Goal: Task Accomplishment & Management: Manage account settings

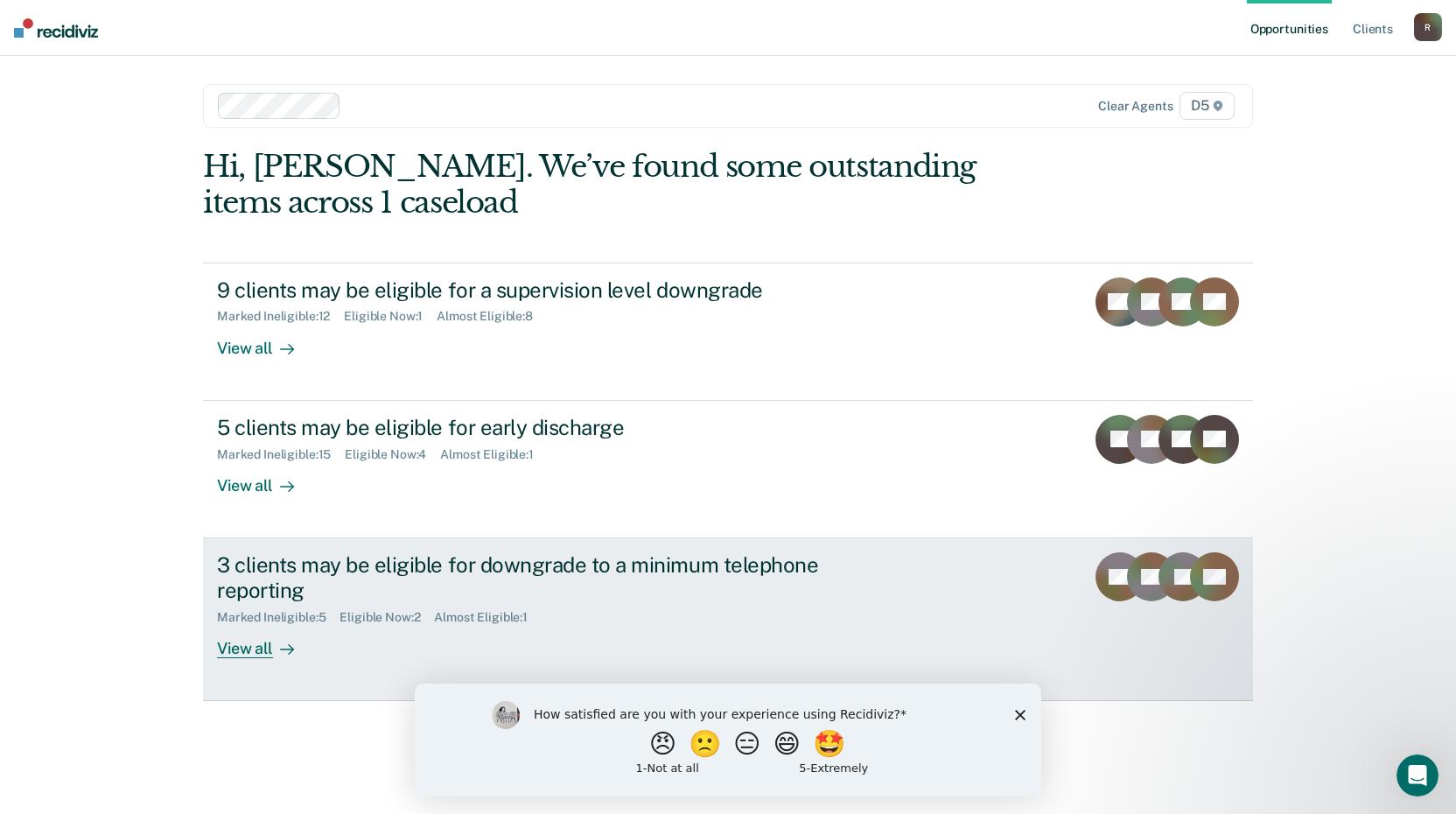
click at [266, 642] on div "View all" at bounding box center [265, 641] width 98 height 35
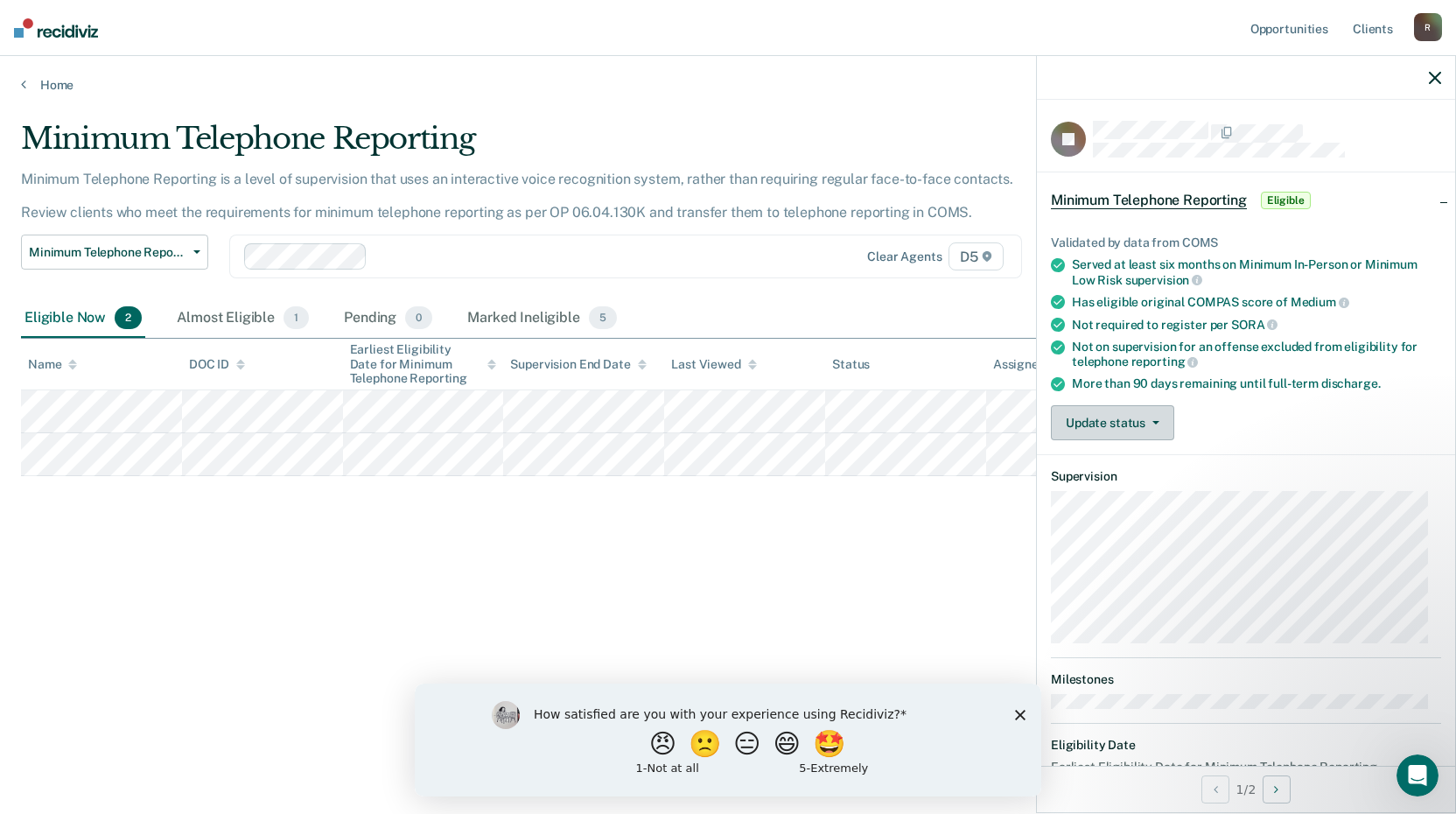
click at [1154, 421] on icon "button" at bounding box center [1156, 423] width 7 height 4
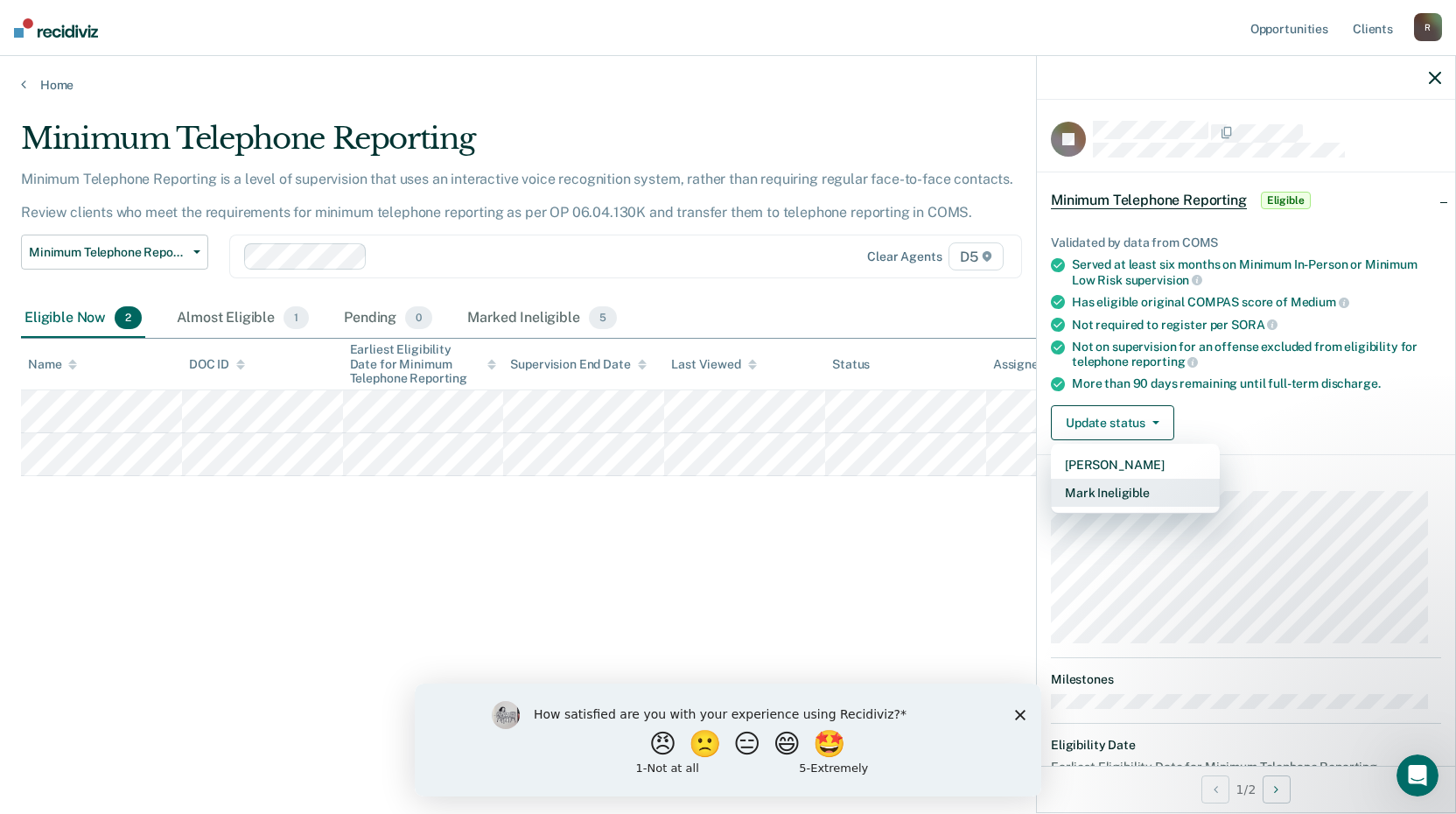
click at [1136, 500] on button "Mark Ineligible" at bounding box center [1135, 493] width 169 height 28
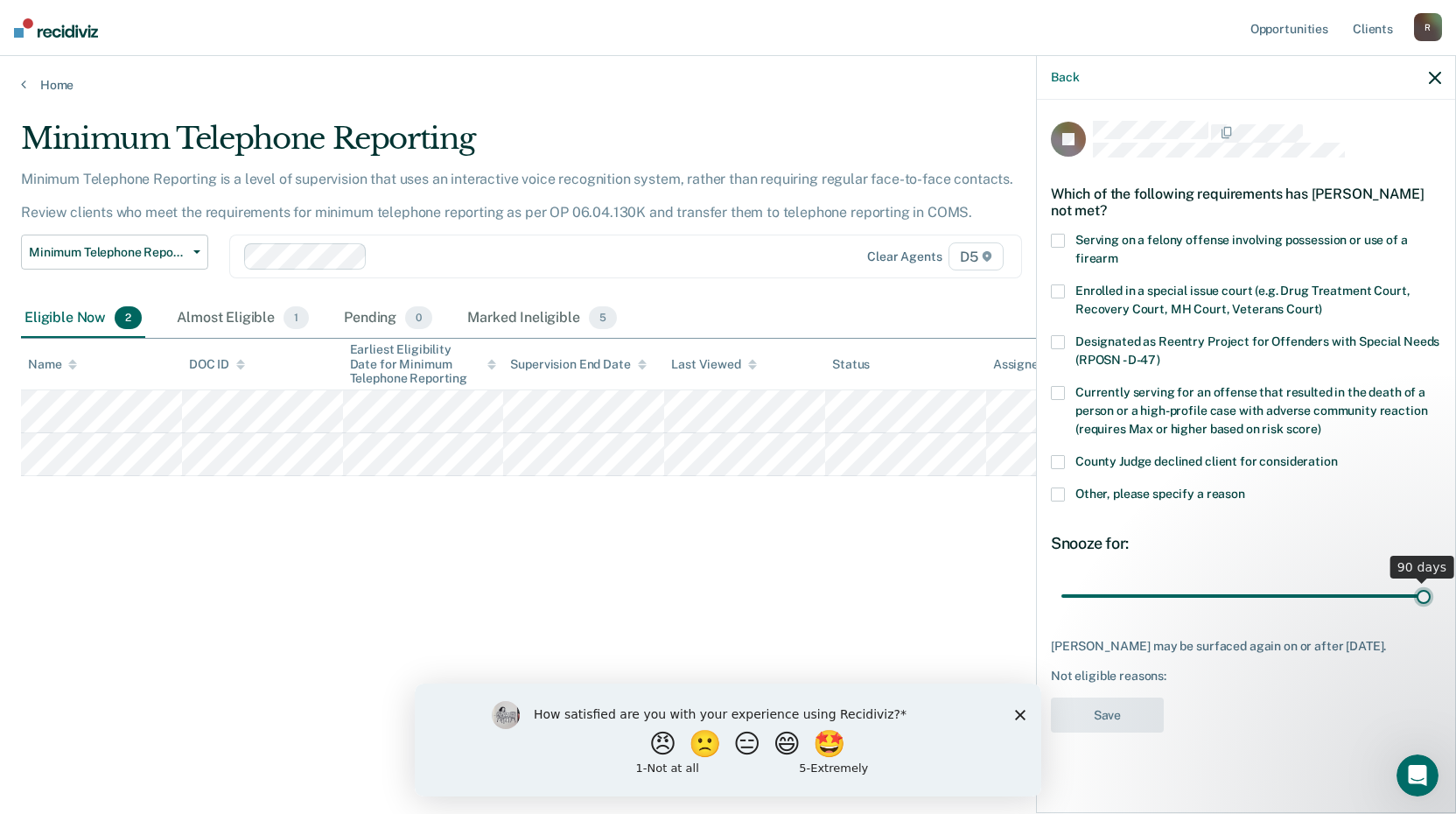
drag, startPoint x: 1187, startPoint y: 594, endPoint x: 1514, endPoint y: 580, distance: 327.3
type input "90"
click at [1430, 580] on input "range" at bounding box center [1245, 595] width 369 height 31
click at [1065, 497] on label "Other, please specify a reason" at bounding box center [1245, 496] width 390 height 19
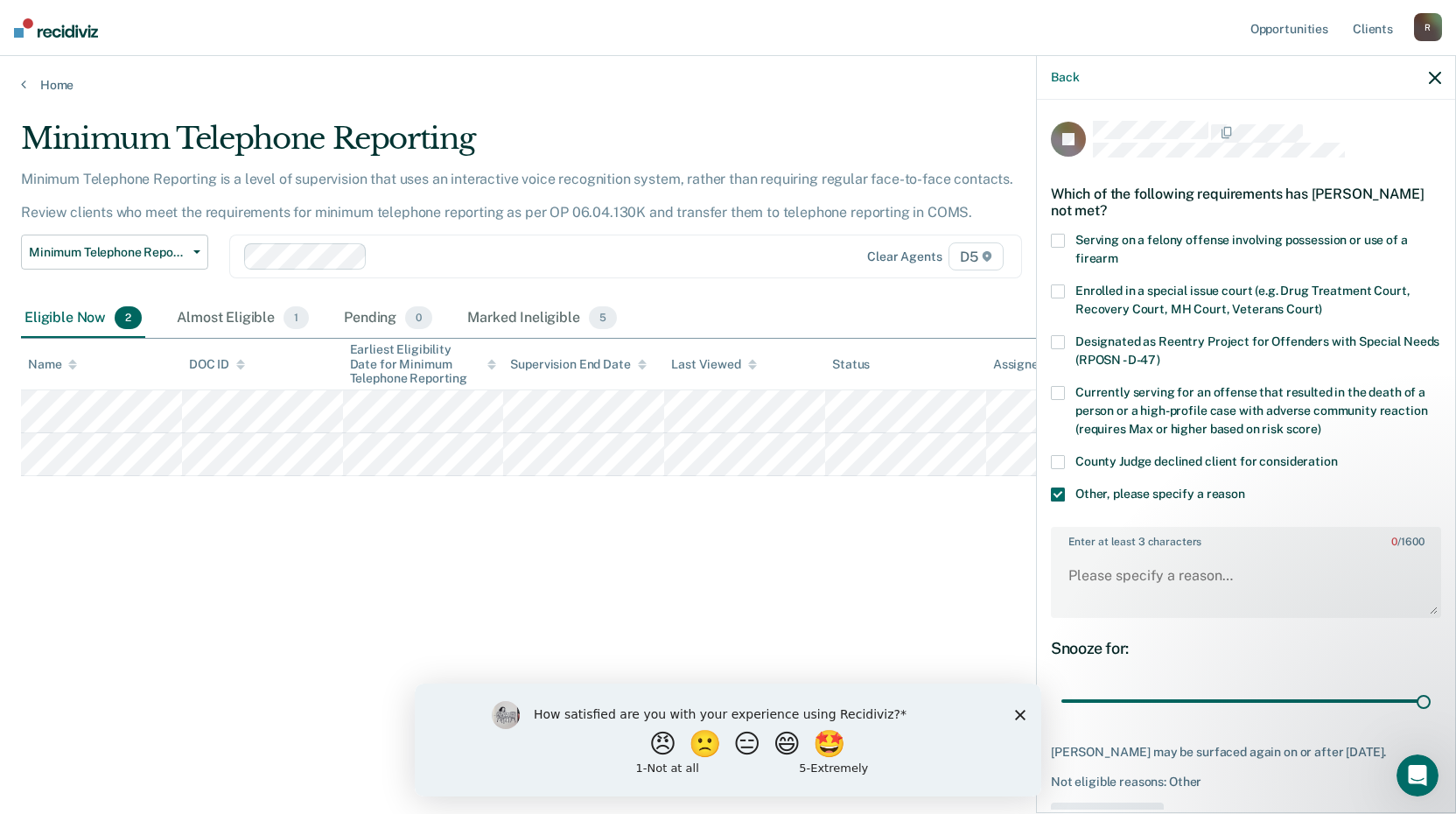
click at [1091, 546] on div "Enter at least 3 characters 0 / 1600" at bounding box center [1245, 573] width 390 height 92
click at [1087, 545] on div "Enter at least 3 characters 0 / 1600" at bounding box center [1245, 573] width 390 height 92
drag, startPoint x: 1087, startPoint y: 545, endPoint x: 1220, endPoint y: 593, distance: 141.4
click at [1220, 593] on textarea "Enter at least 3 characters 0 / 1600" at bounding box center [1245, 583] width 387 height 65
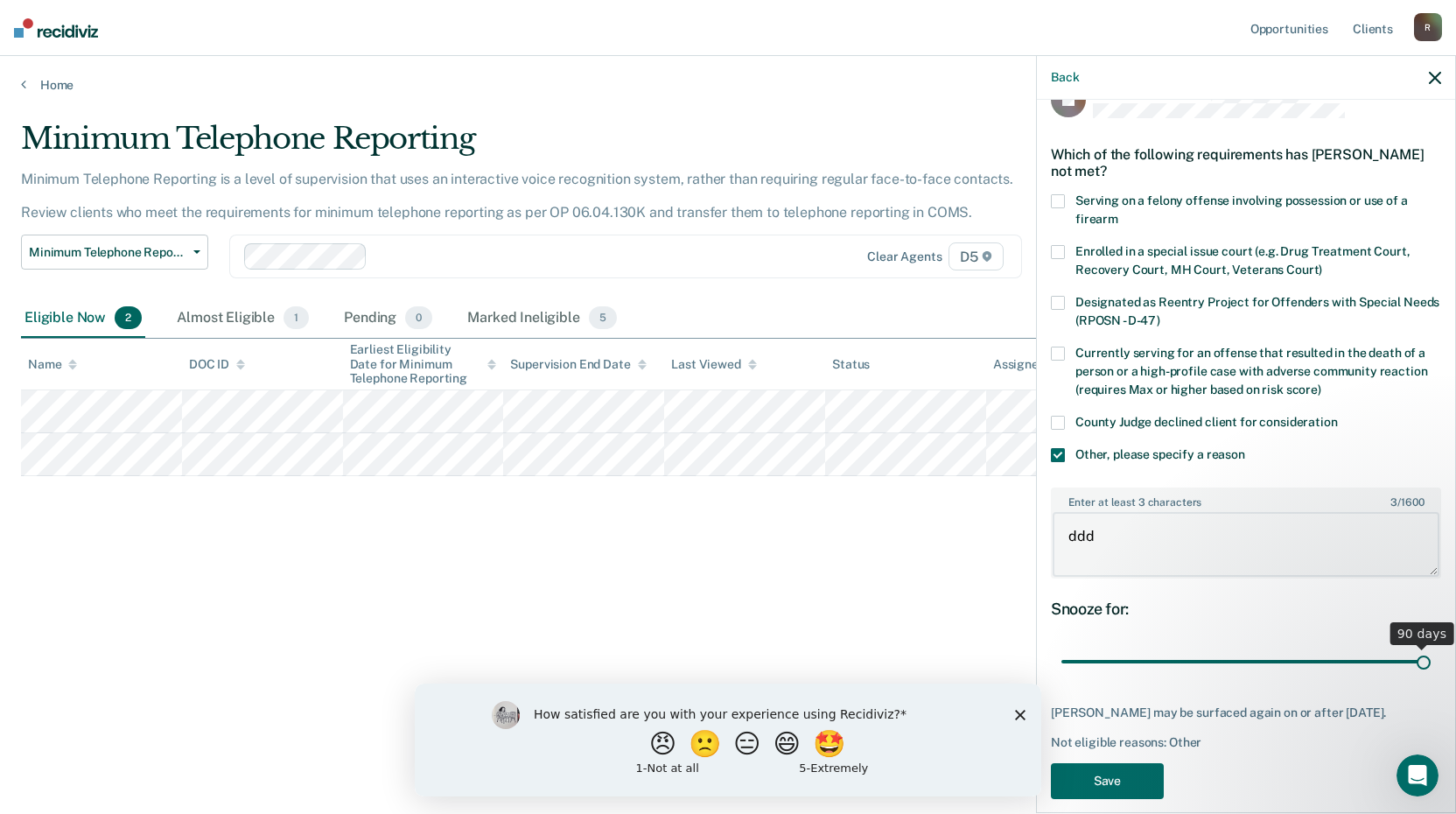
scroll to position [73, 0]
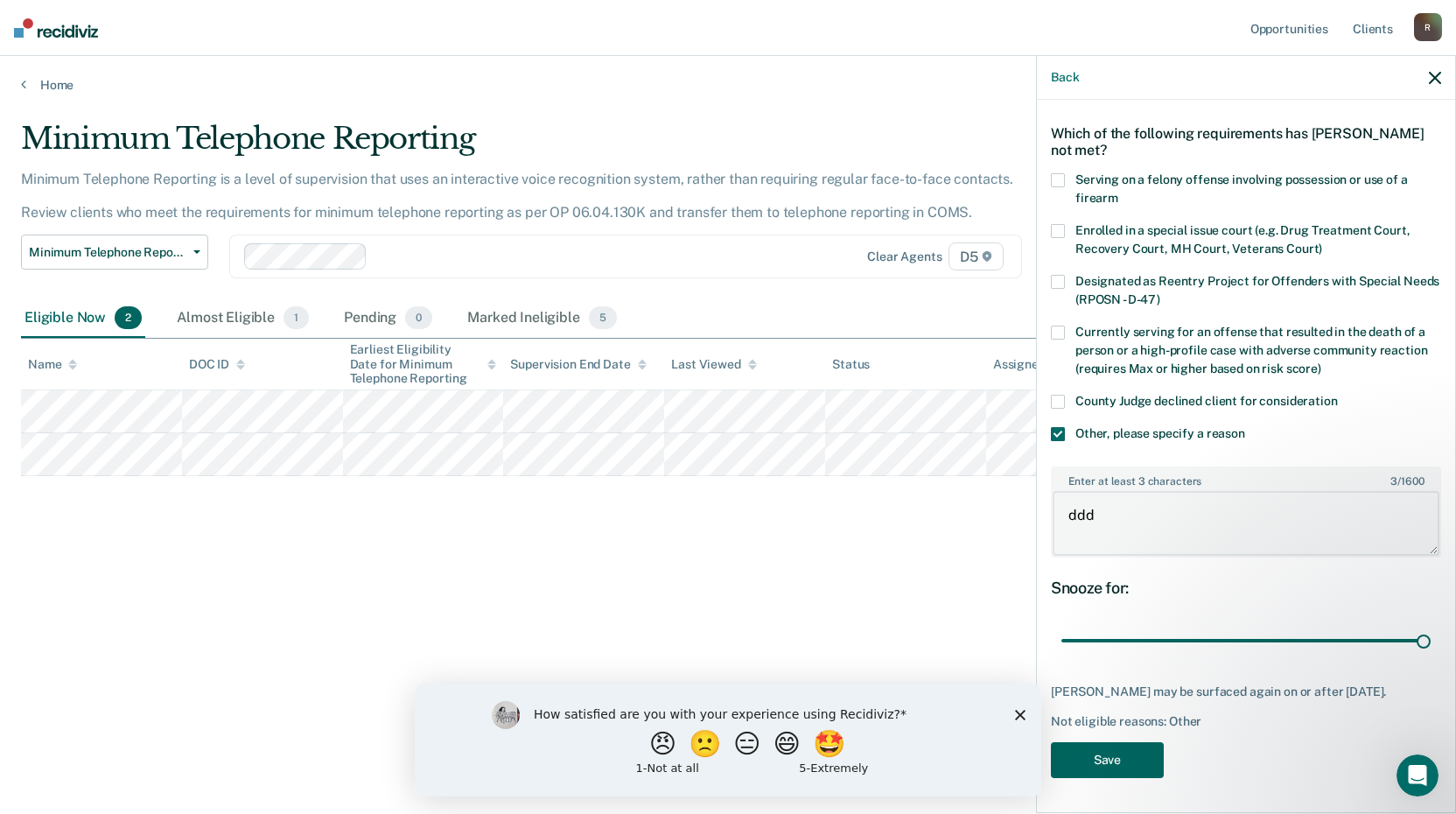
type textarea "ddd"
click at [1107, 764] on button "Save" at bounding box center [1107, 760] width 113 height 36
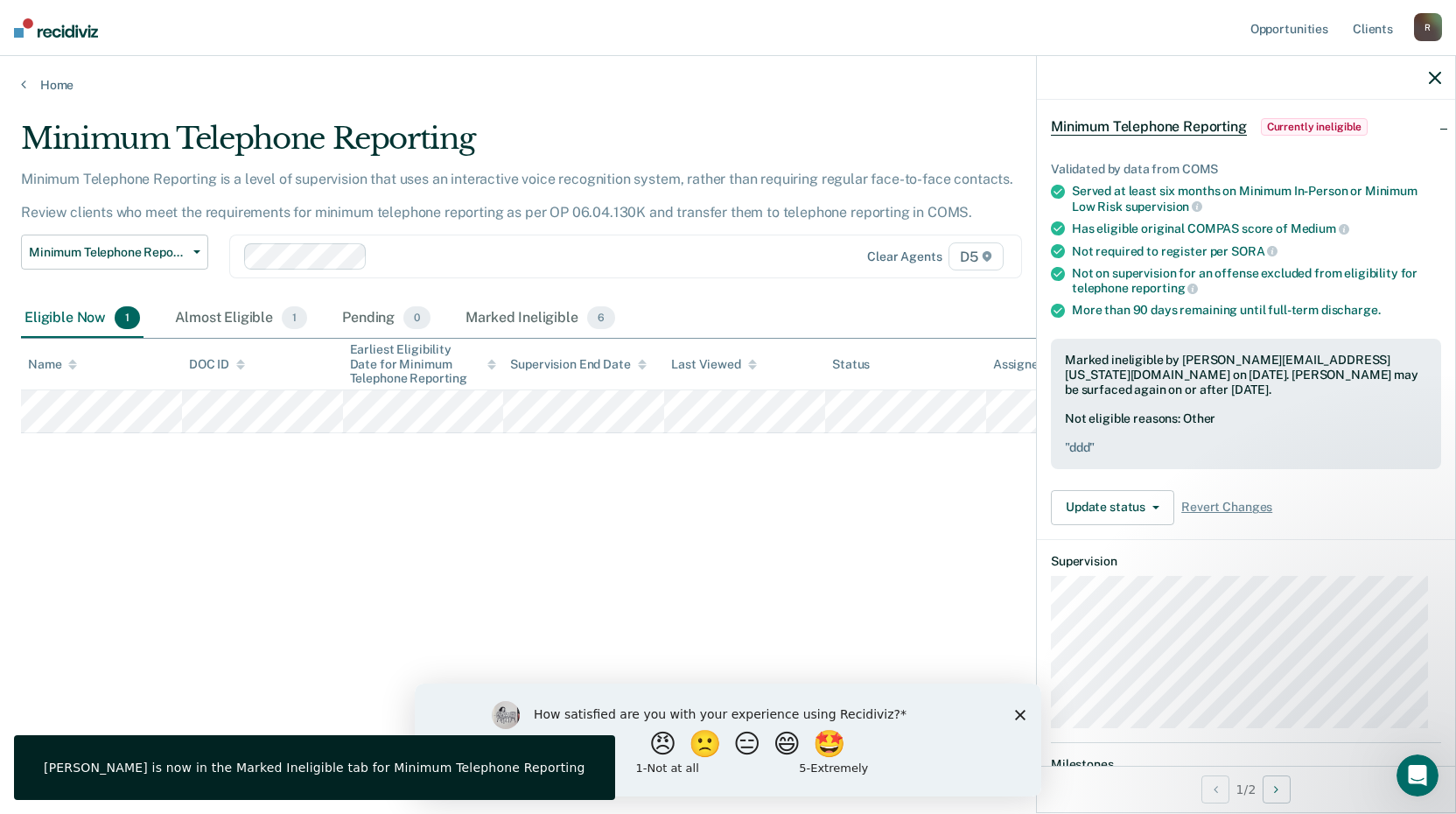
scroll to position [59, 0]
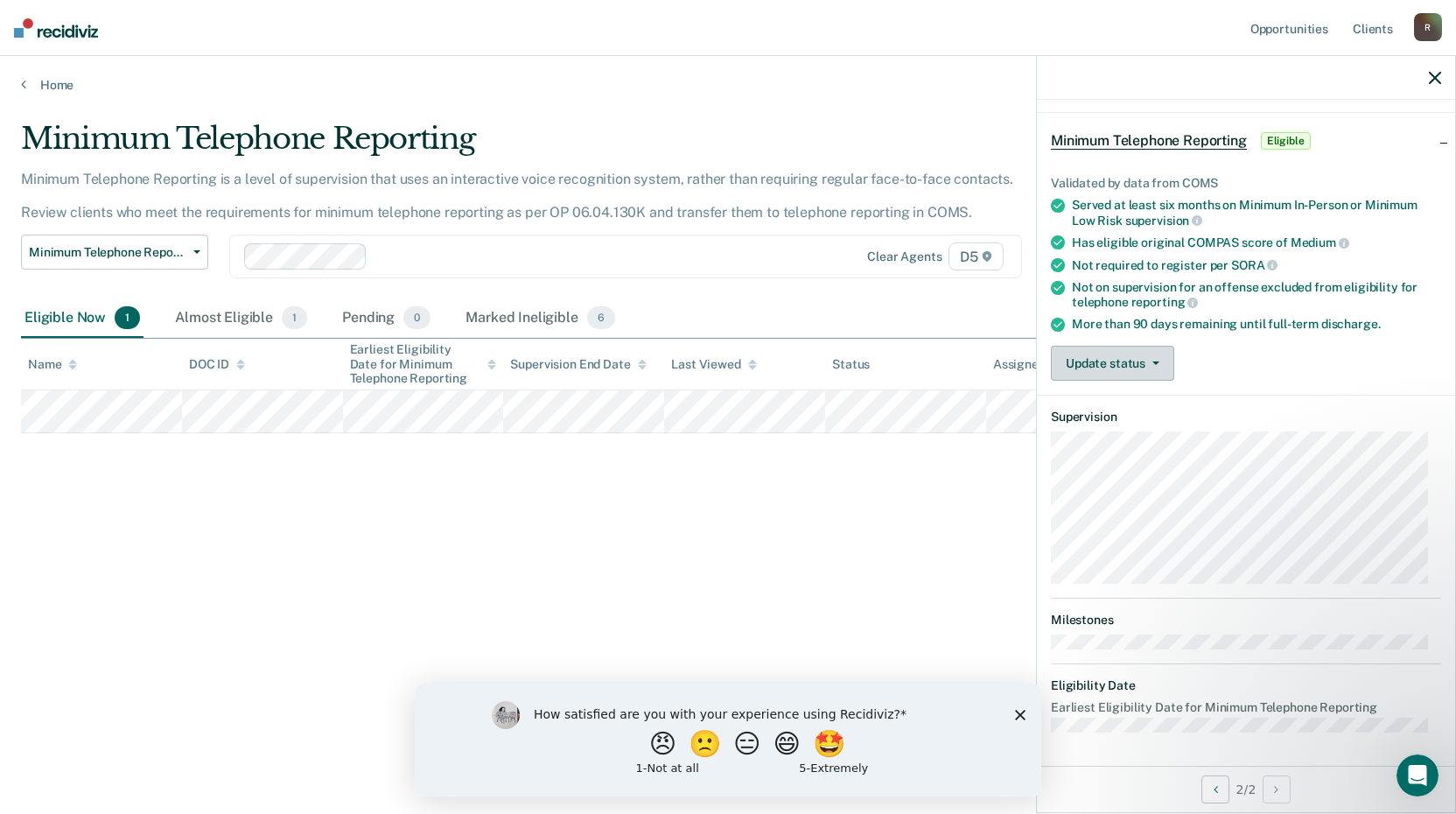
click at [1148, 357] on button "Update status" at bounding box center [1112, 364] width 123 height 35
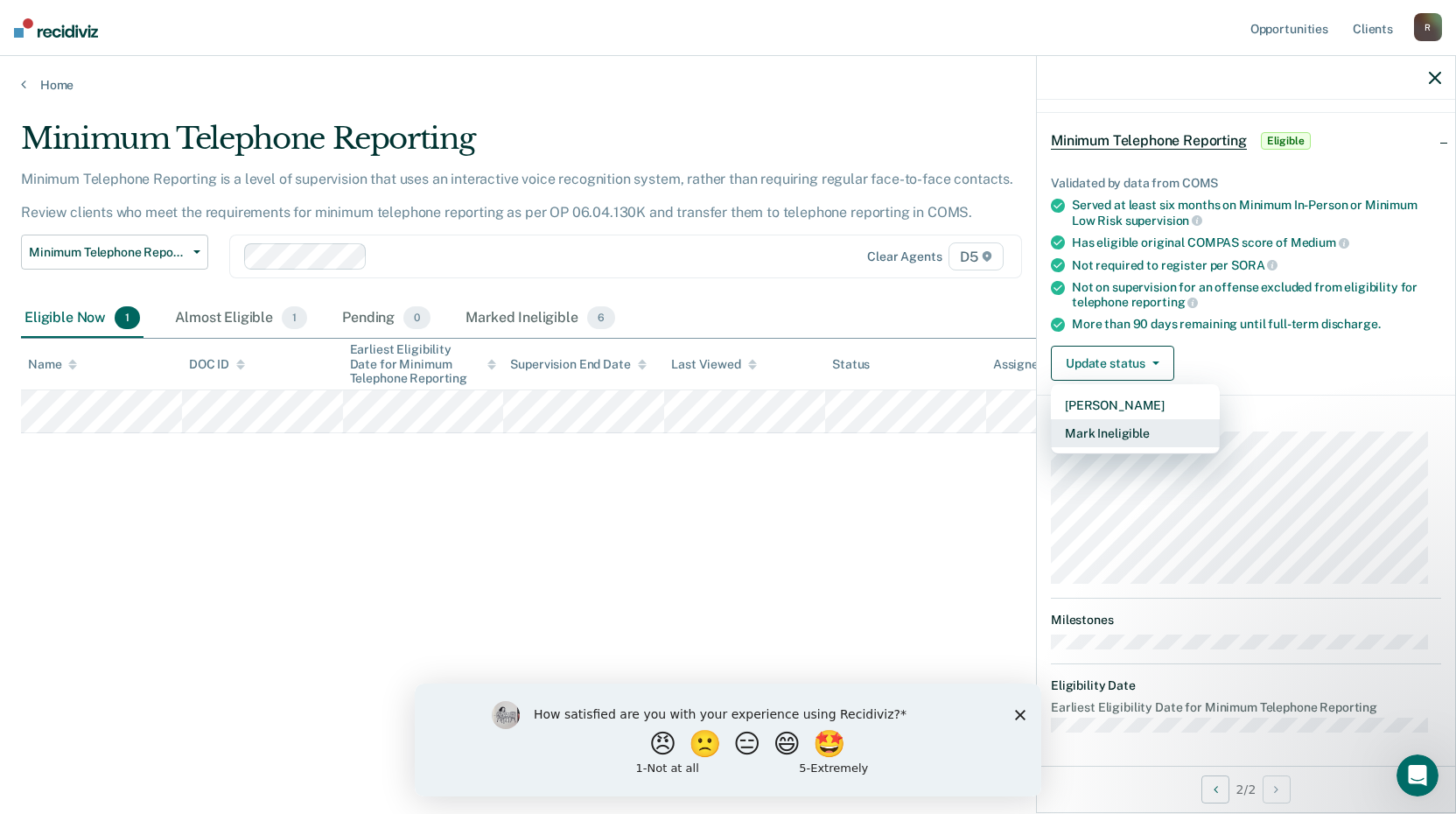
click at [1163, 422] on button "Mark Ineligible" at bounding box center [1135, 434] width 169 height 28
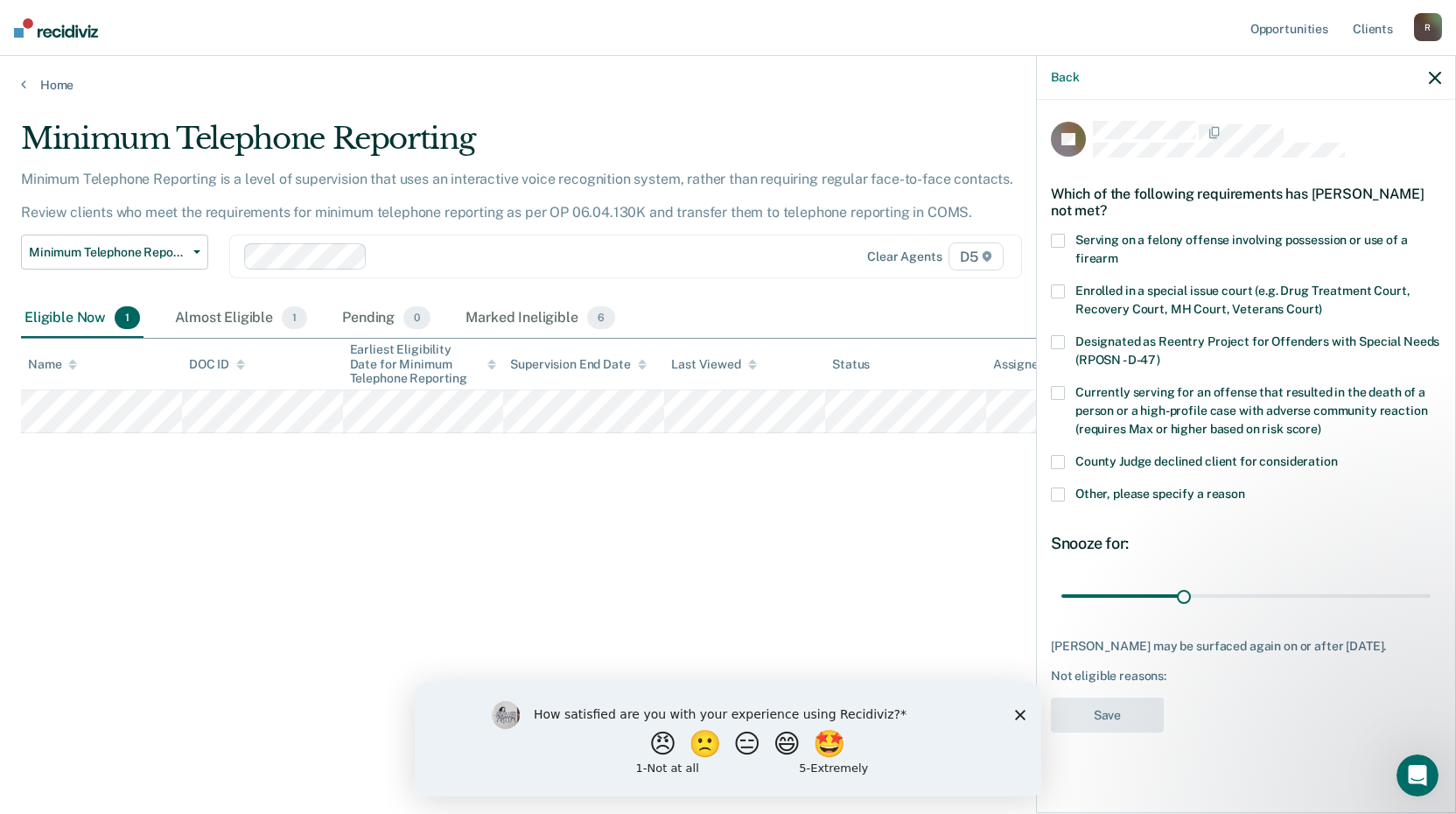
click at [1055, 249] on label "Serving on a felony offense involving possession or use of a firearm" at bounding box center [1245, 252] width 390 height 37
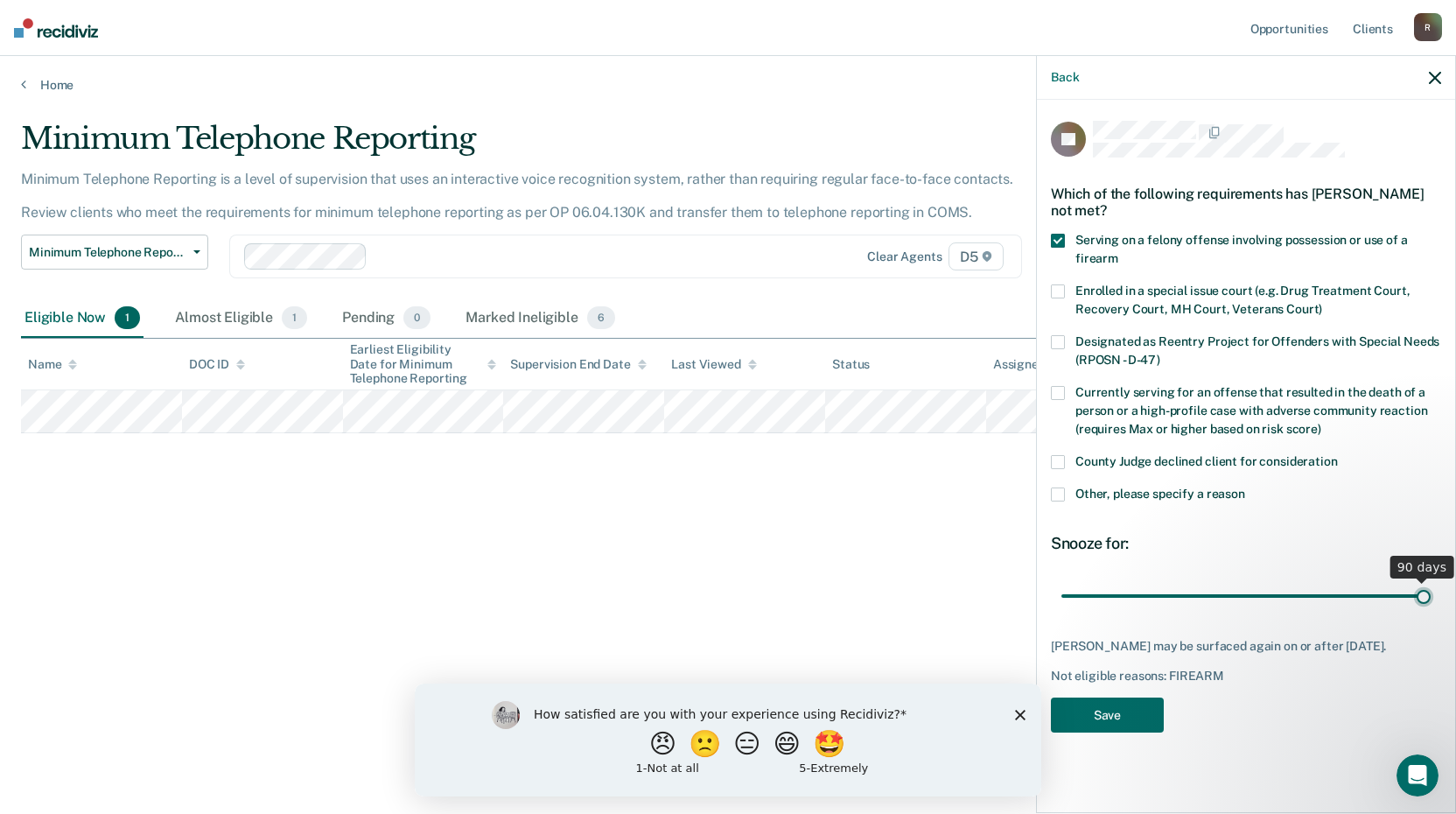
drag, startPoint x: 1184, startPoint y: 600, endPoint x: 1535, endPoint y: 611, distance: 351.2
type input "90"
click at [1430, 611] on input "range" at bounding box center [1245, 595] width 369 height 31
click at [1136, 708] on button "Save" at bounding box center [1107, 715] width 113 height 36
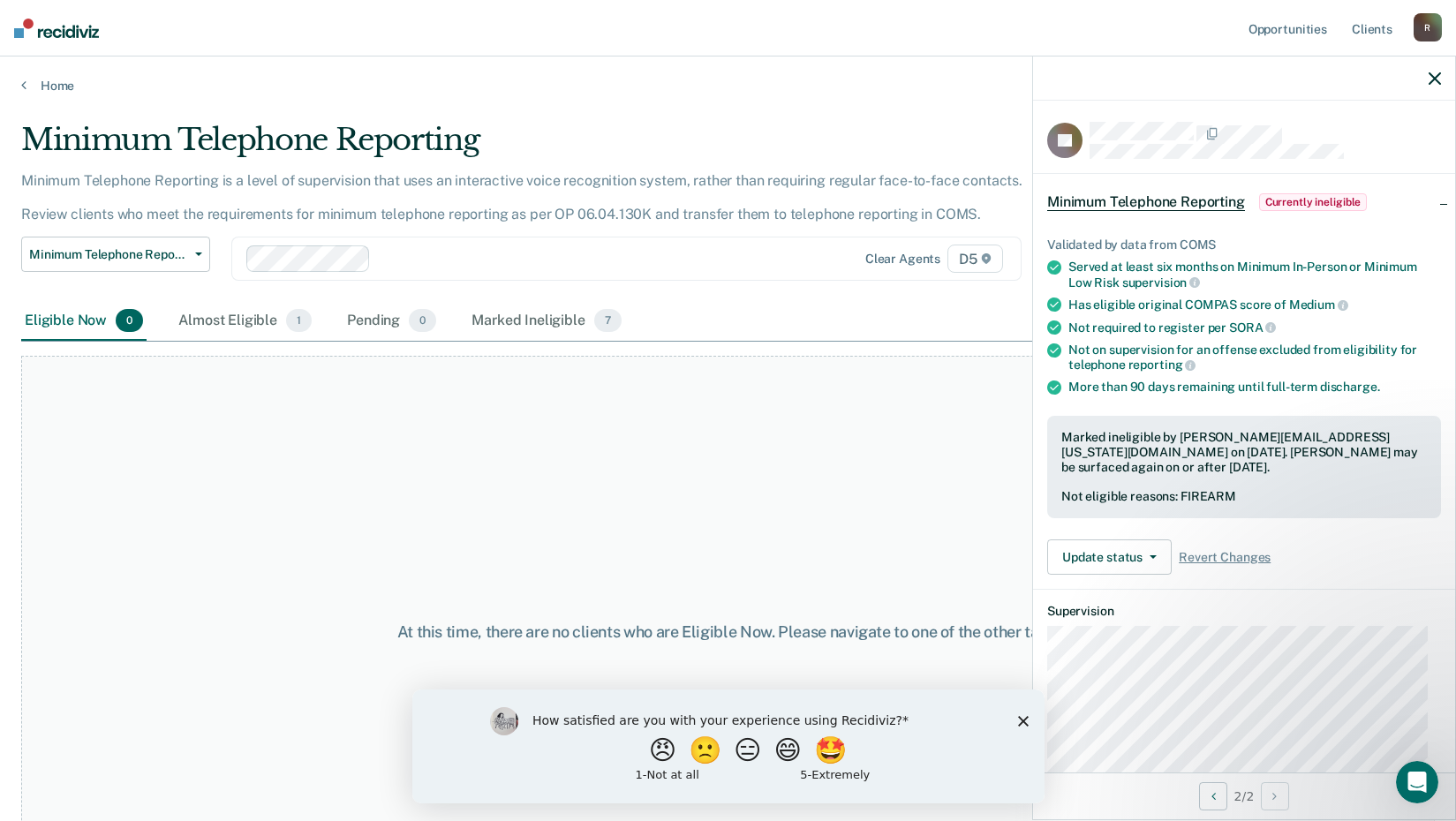
click at [21, 87] on div "Home" at bounding box center [728, 75] width 1456 height 37
click at [23, 85] on icon at bounding box center [24, 85] width 5 height 14
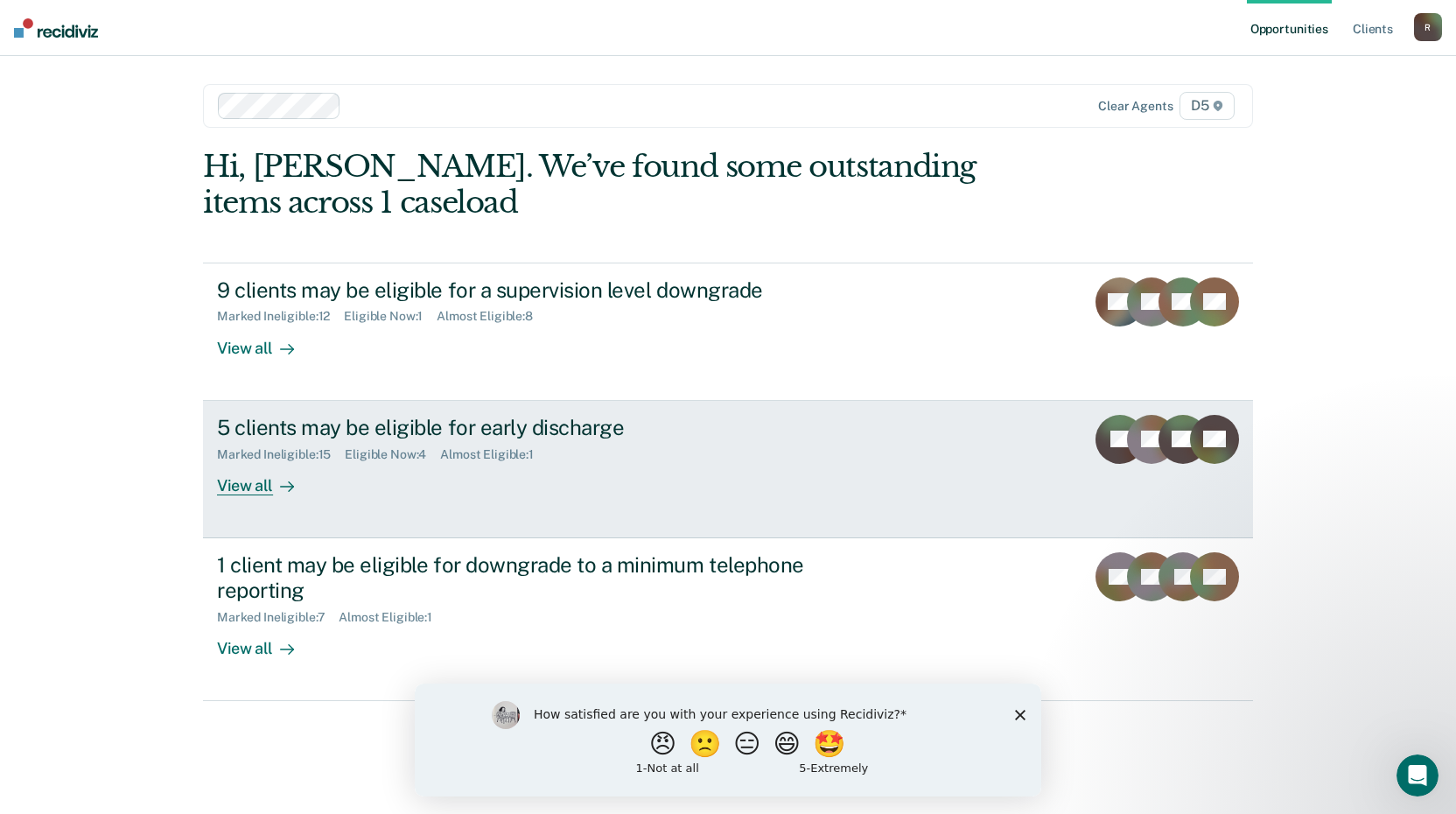
click at [241, 490] on div "View all" at bounding box center [265, 478] width 98 height 35
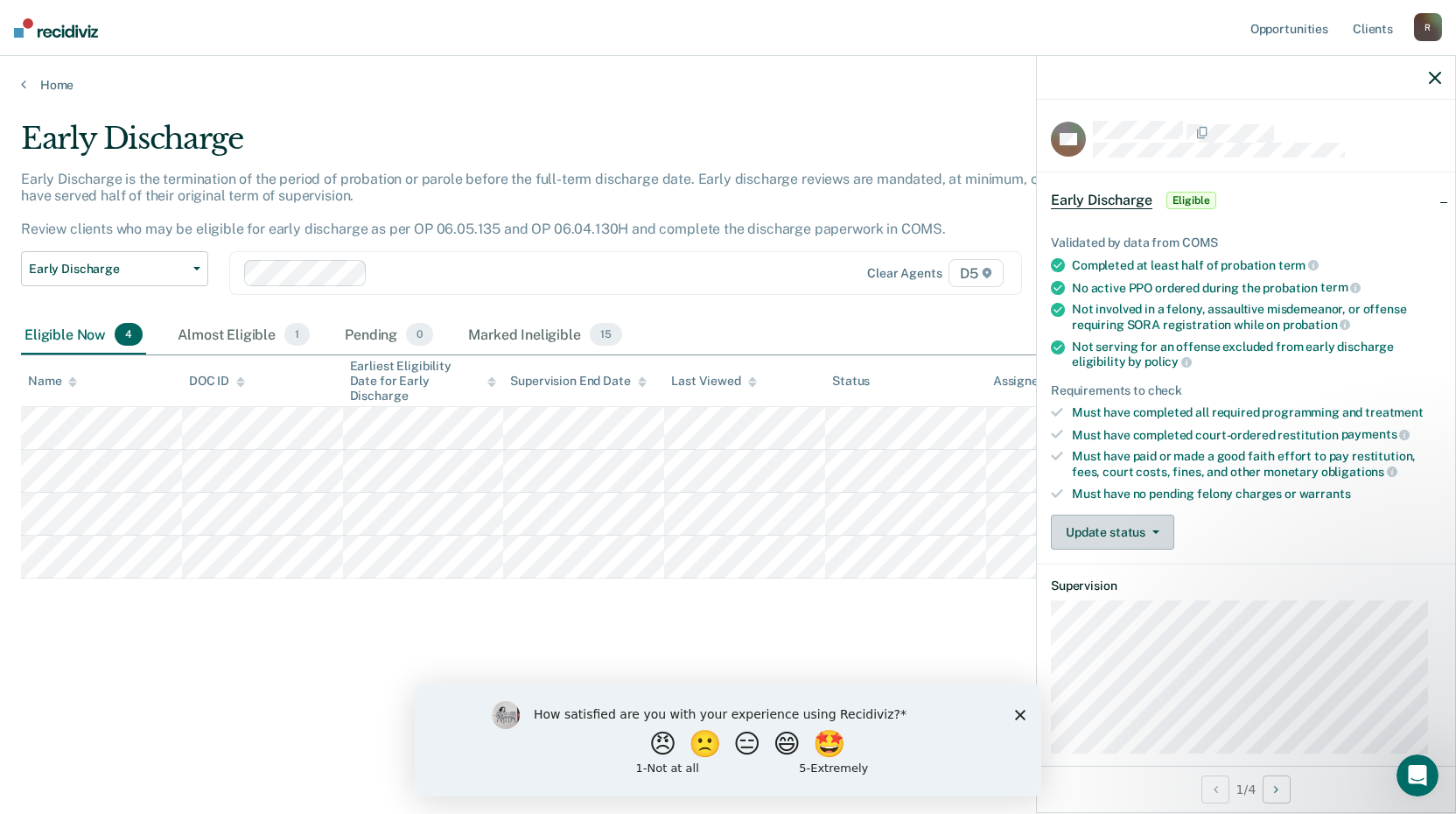
click at [1100, 529] on button "Update status" at bounding box center [1112, 533] width 123 height 35
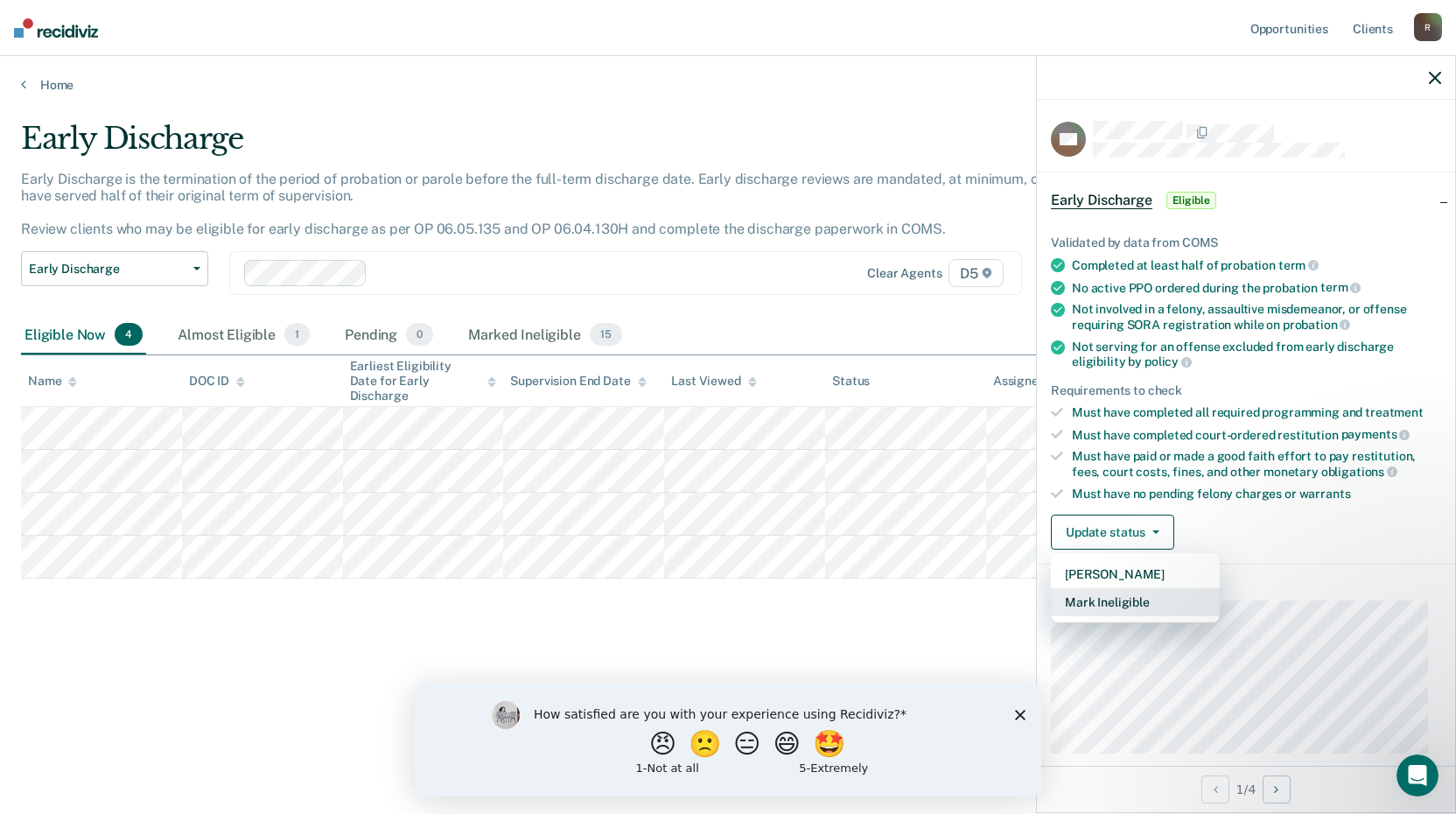
click at [1089, 601] on button "Mark Ineligible" at bounding box center [1135, 603] width 169 height 28
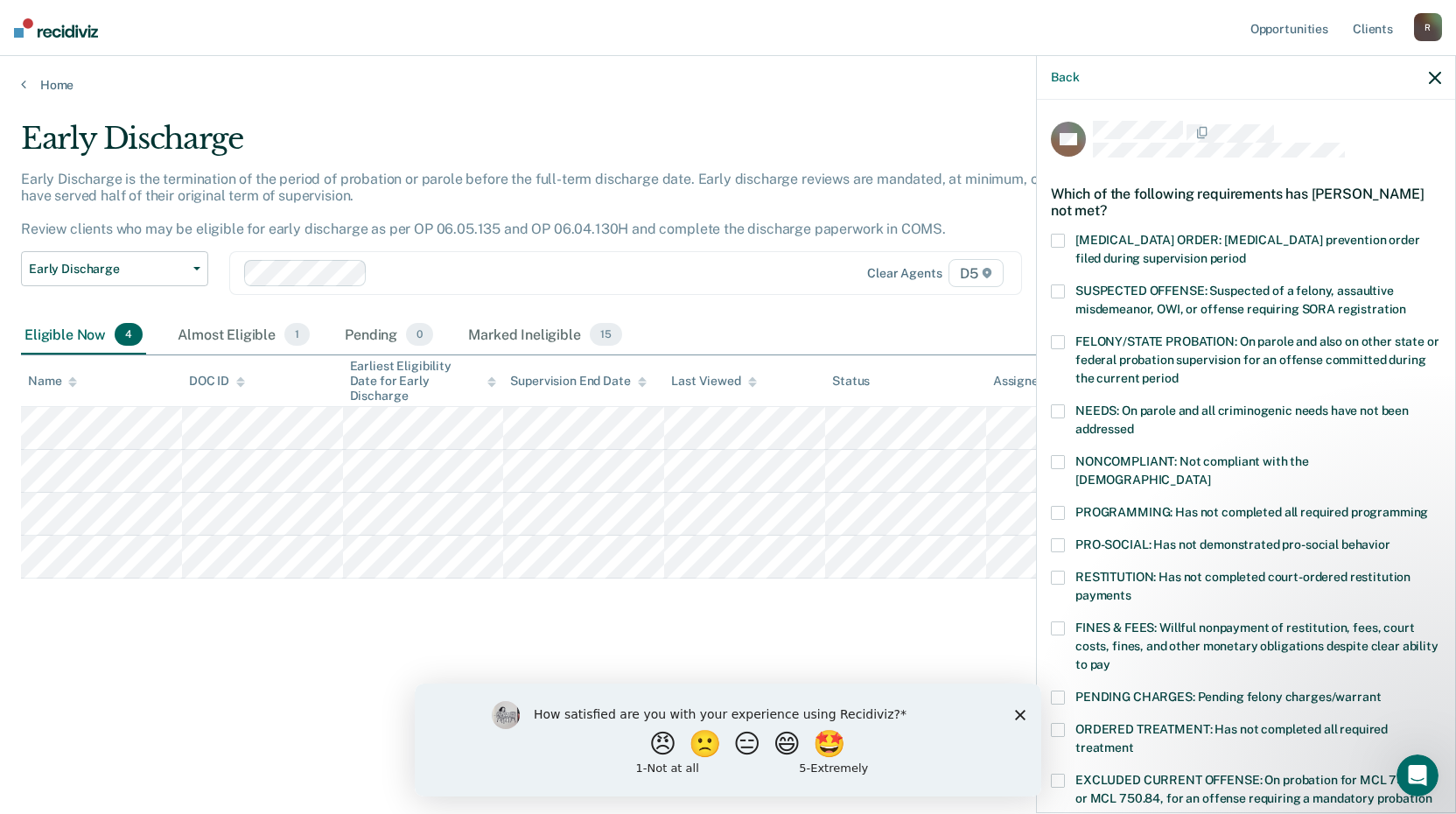
click at [1053, 691] on span at bounding box center [1058, 698] width 14 height 14
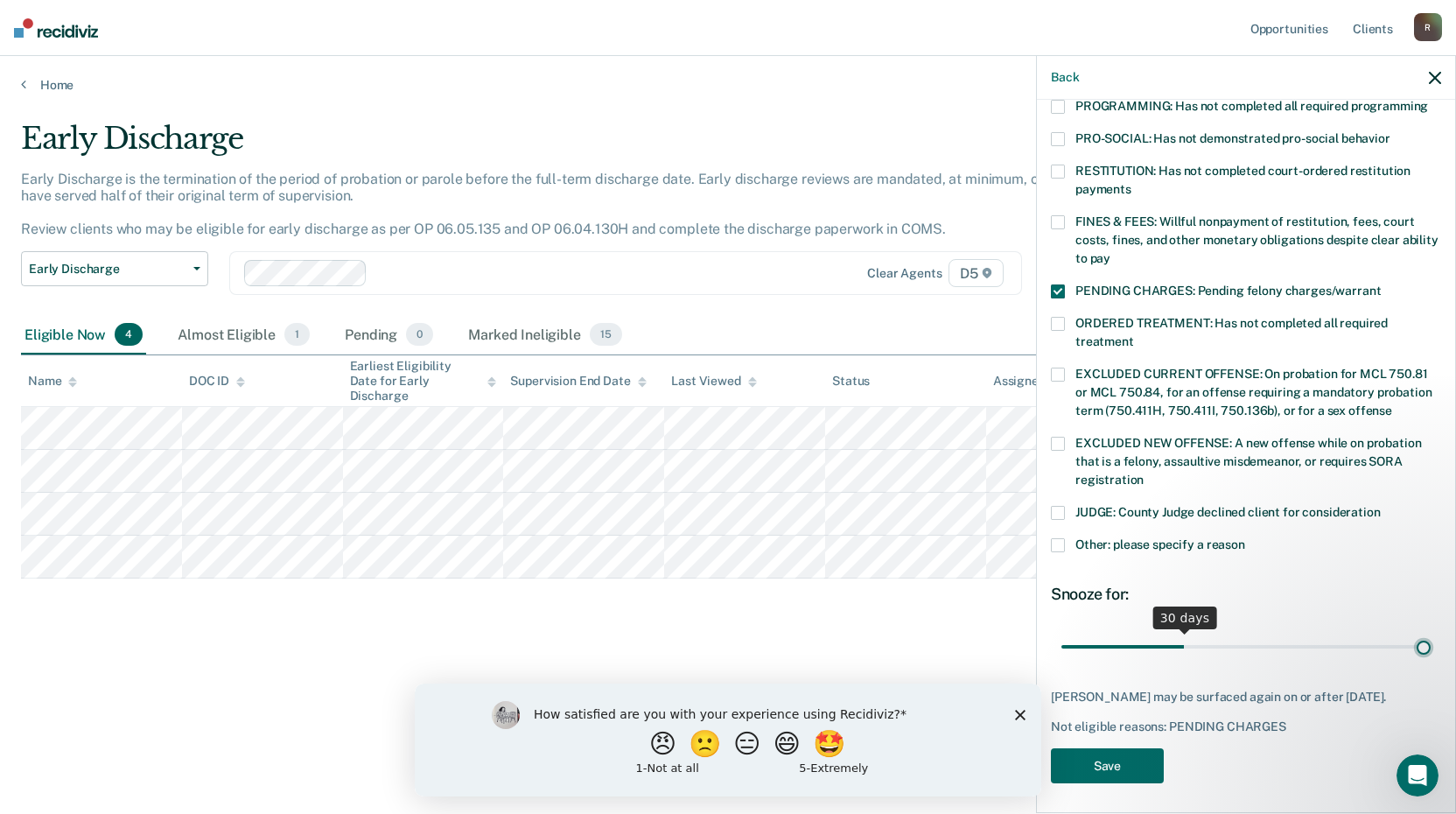
scroll to position [391, 0]
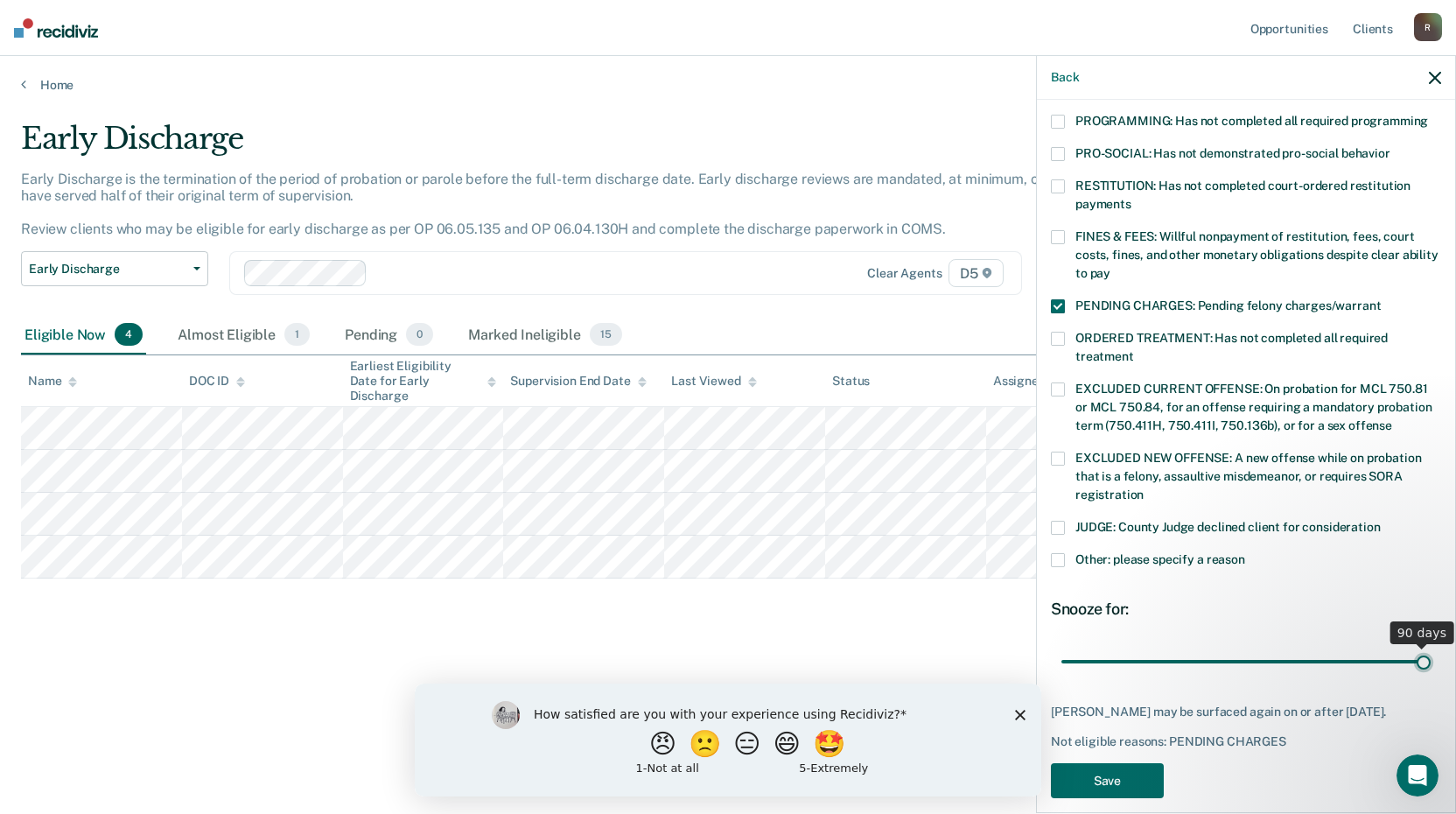
drag, startPoint x: 1182, startPoint y: 623, endPoint x: 1490, endPoint y: 583, distance: 310.6
type input "90"
click at [1430, 646] on input "range" at bounding box center [1245, 661] width 369 height 31
click at [1148, 764] on button "Save" at bounding box center [1107, 781] width 113 height 36
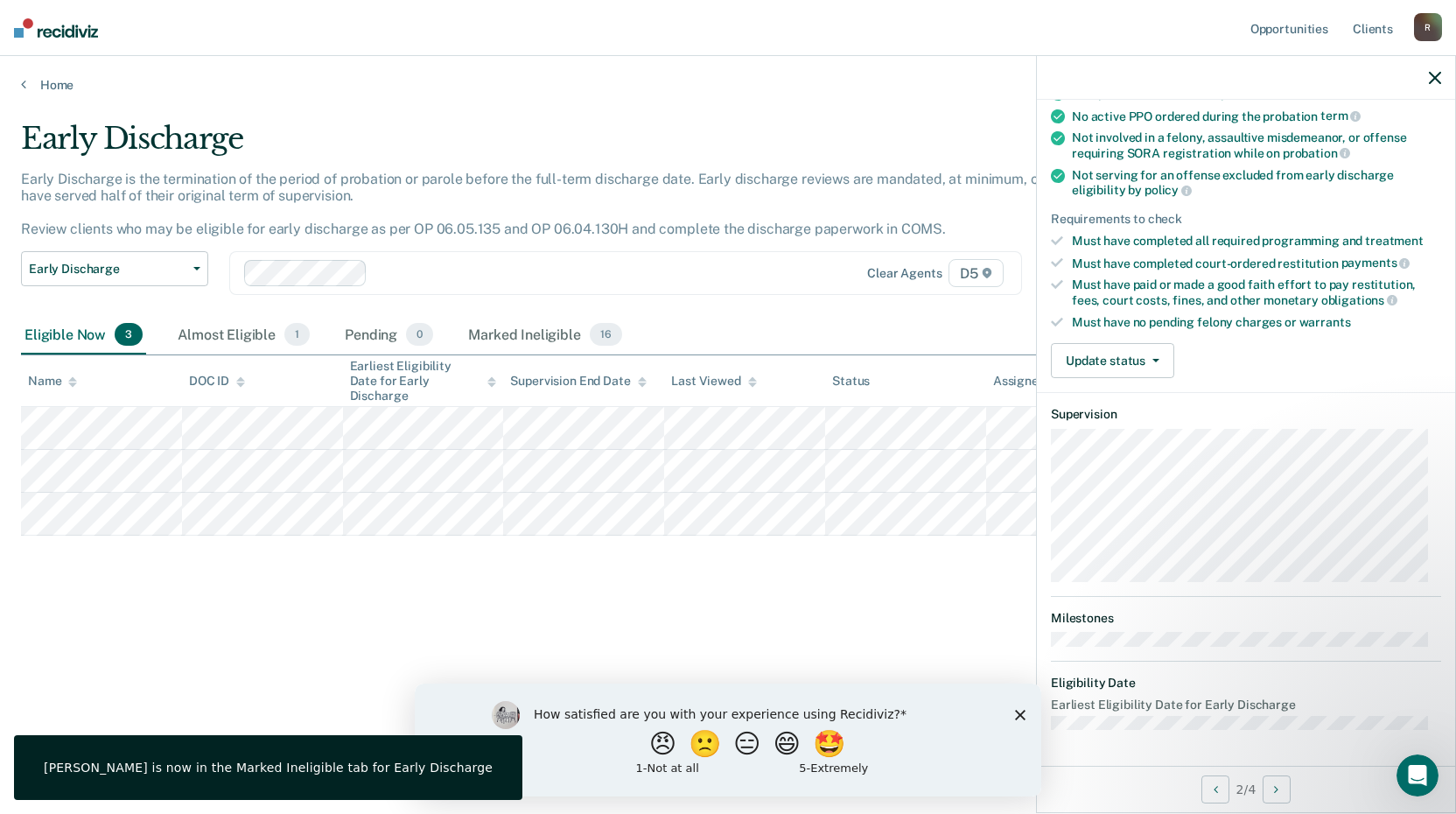
scroll to position [169, 0]
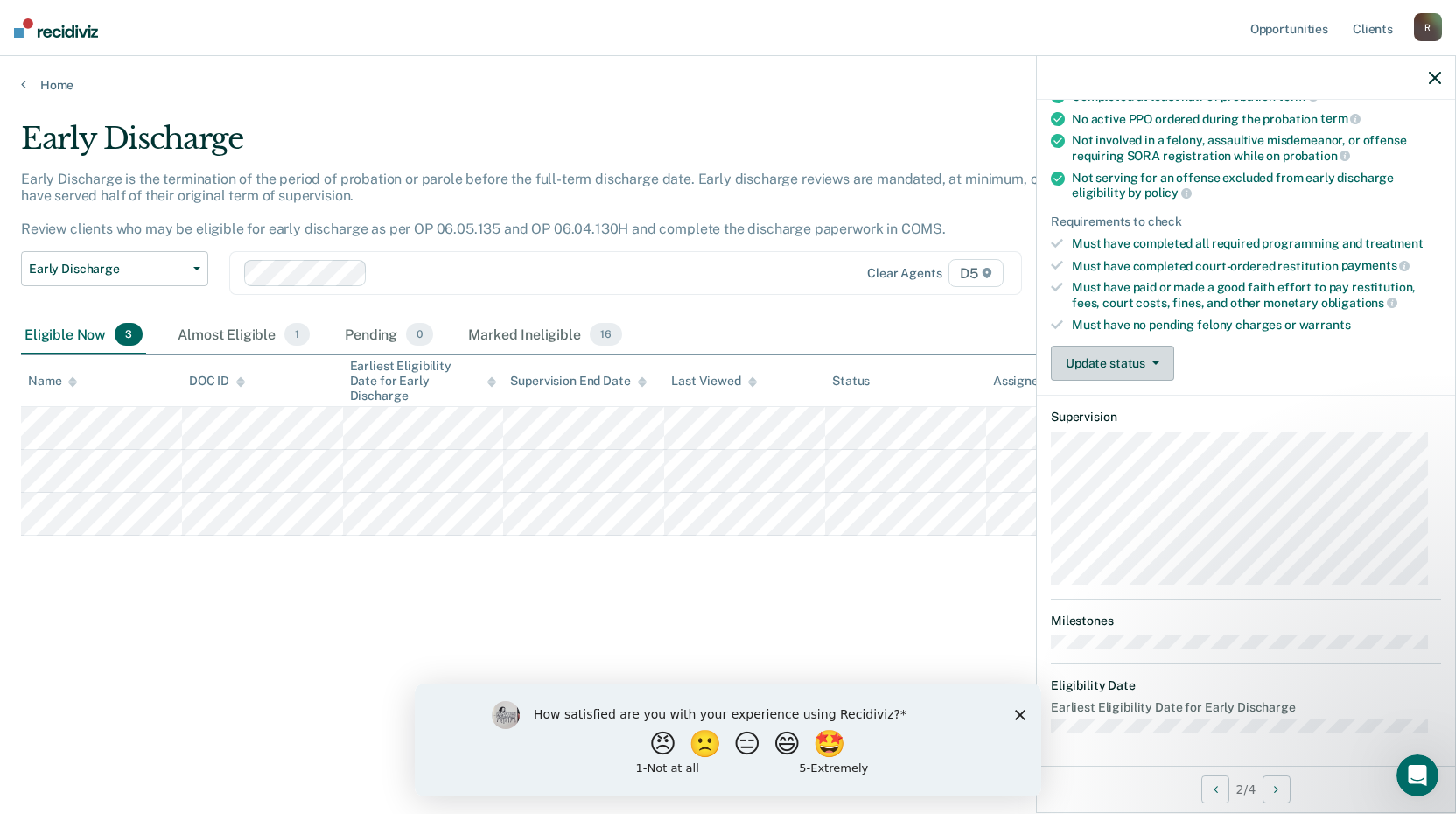
click at [1123, 354] on button "Update status" at bounding box center [1112, 364] width 123 height 35
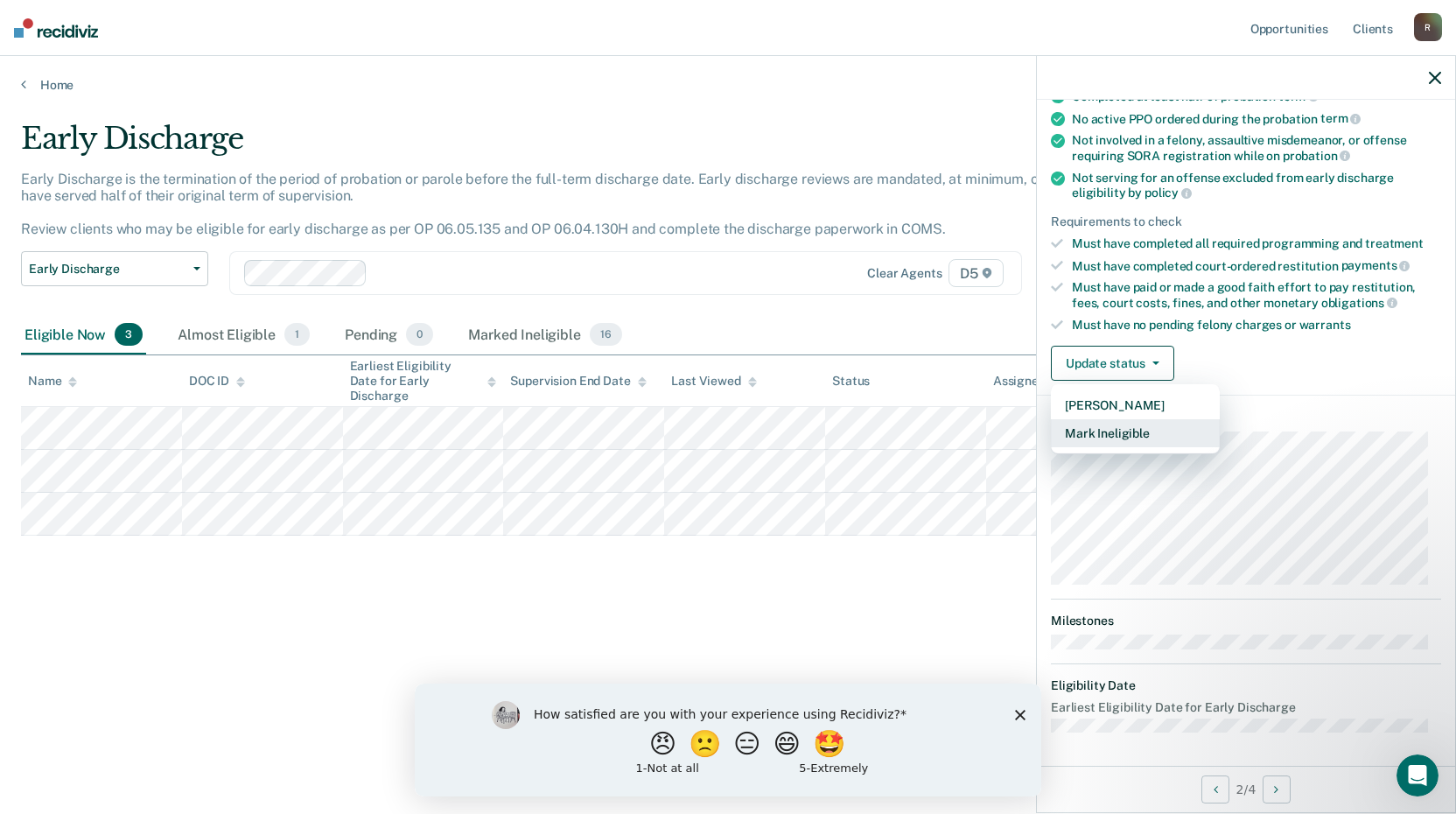
click at [1124, 437] on button "Mark Ineligible" at bounding box center [1135, 434] width 169 height 28
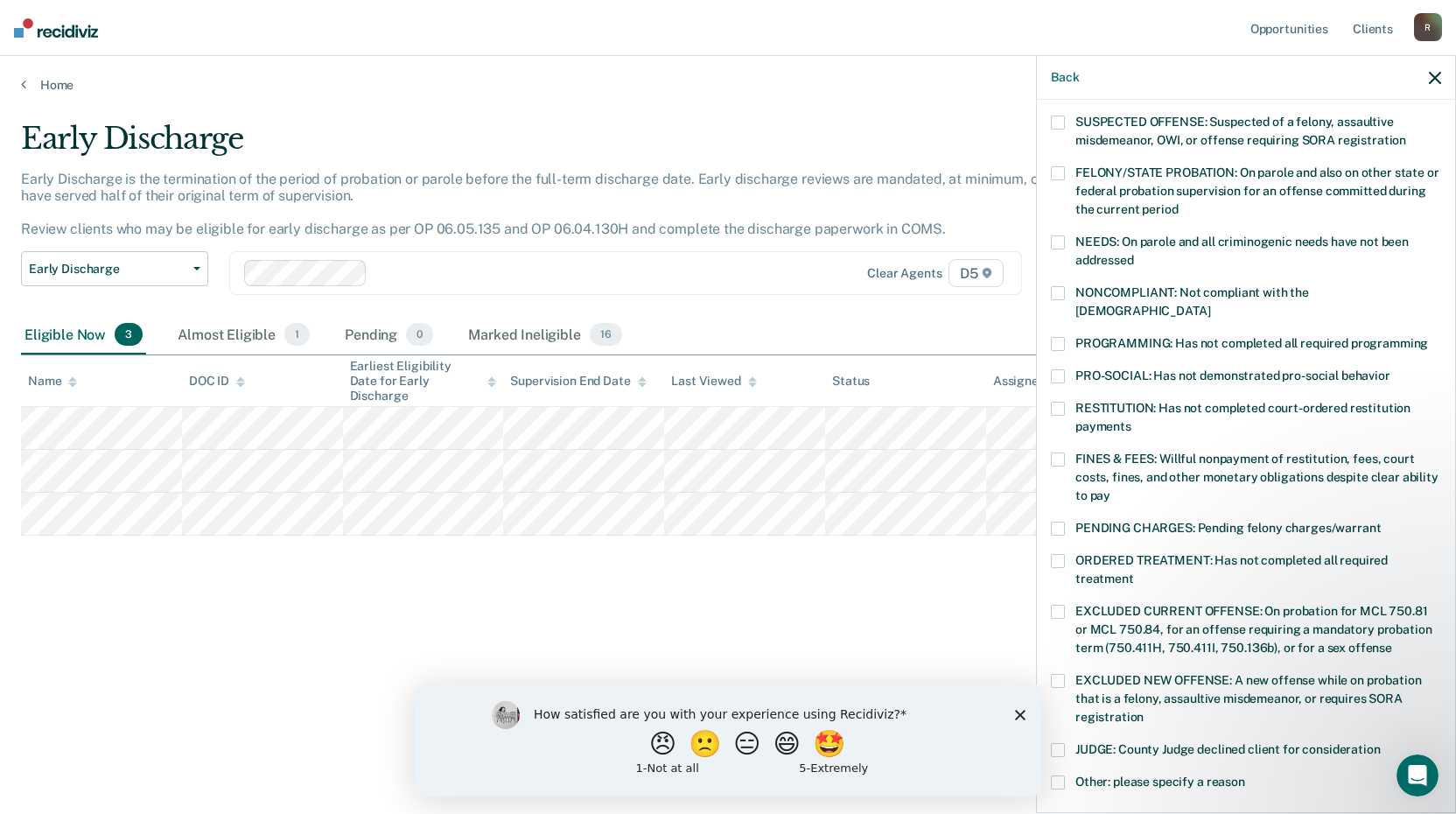
click at [1068, 522] on label "PENDING CHARGES: Pending felony charges/warrant" at bounding box center [1245, 531] width 390 height 19
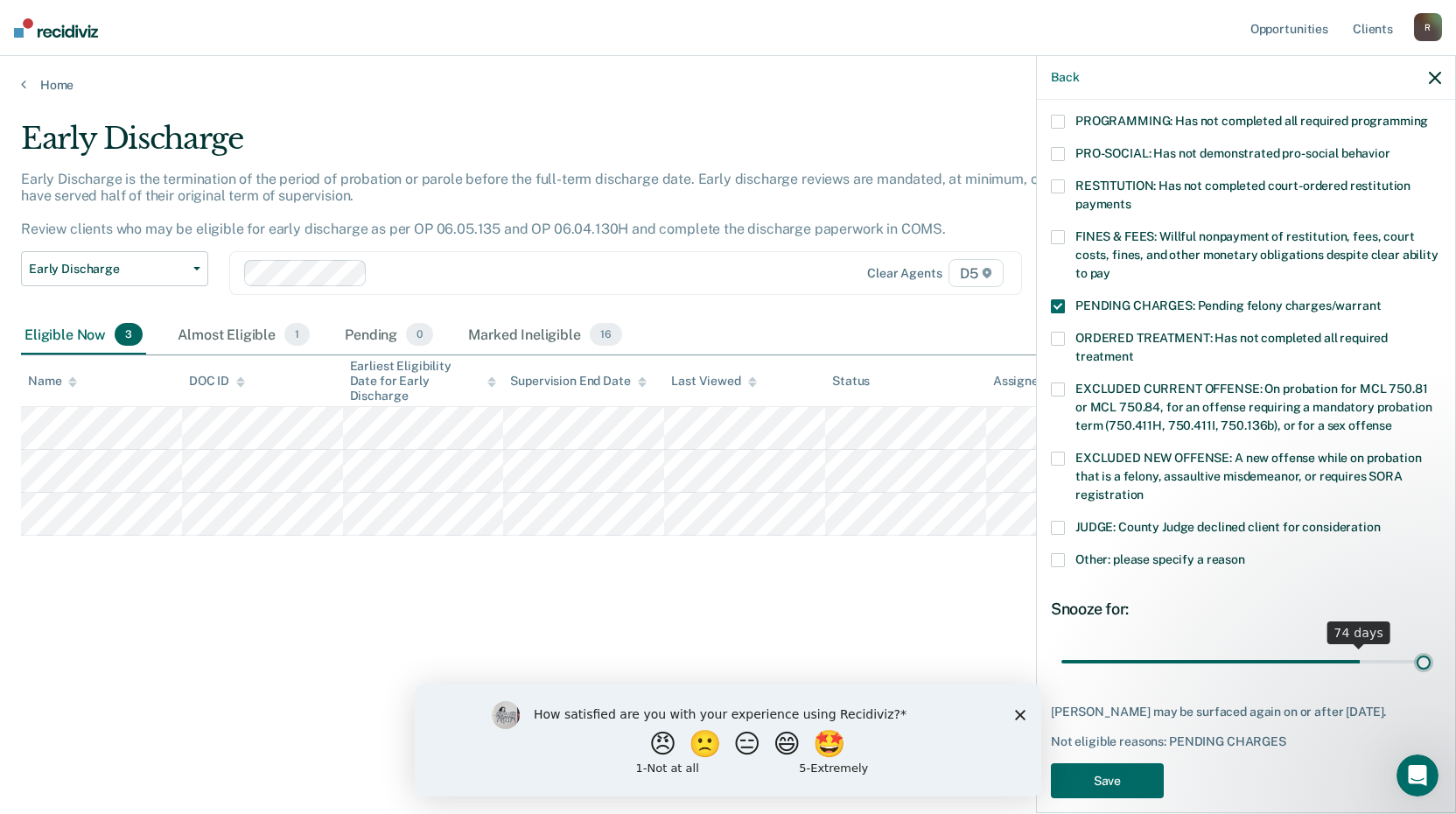
scroll to position [406, 0]
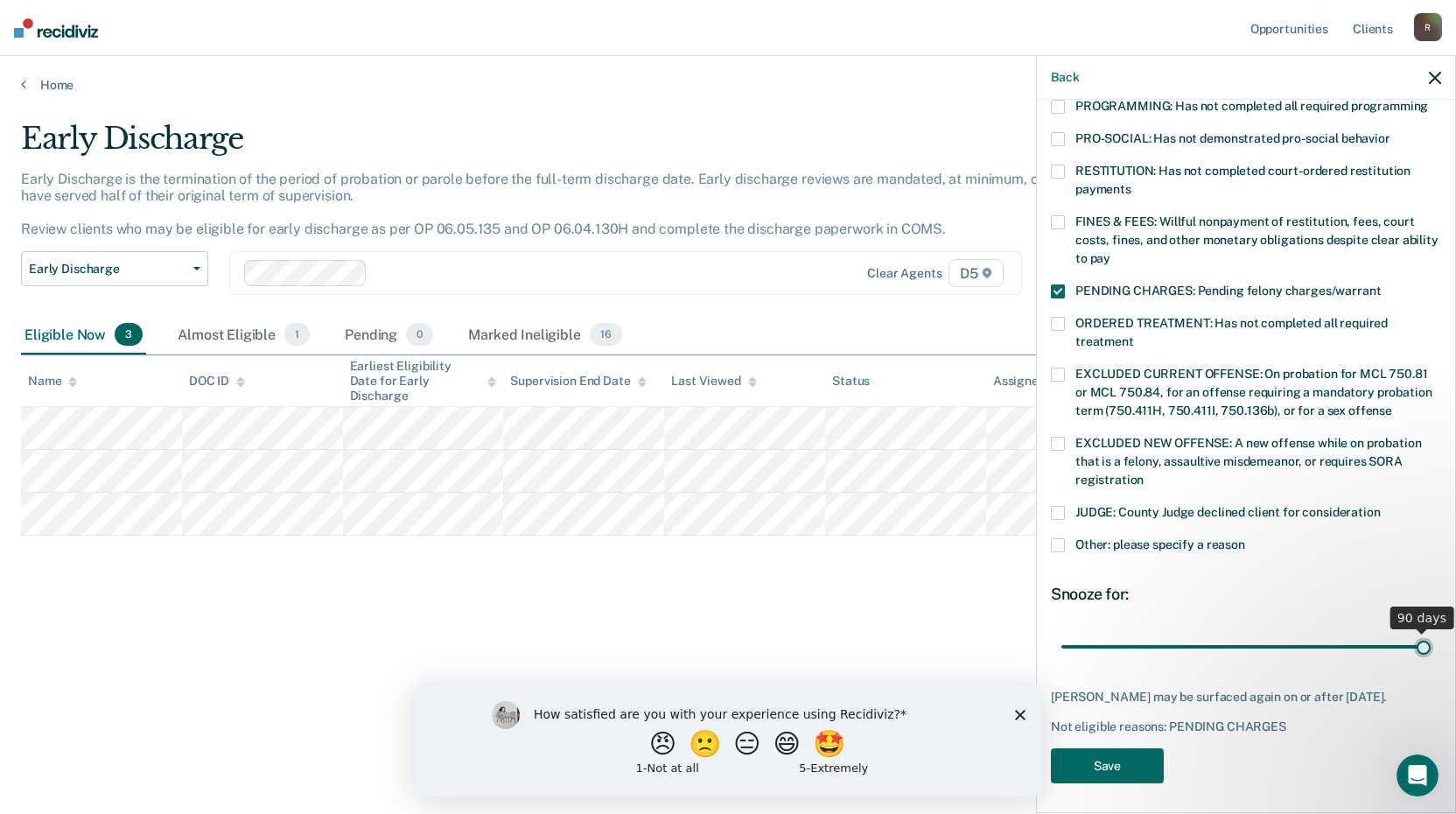
drag, startPoint x: 1188, startPoint y: 633, endPoint x: 1573, endPoint y: 631, distance: 385.0
type input "90"
click at [1430, 631] on input "range" at bounding box center [1245, 646] width 369 height 31
click at [1119, 759] on button "Save" at bounding box center [1107, 766] width 113 height 36
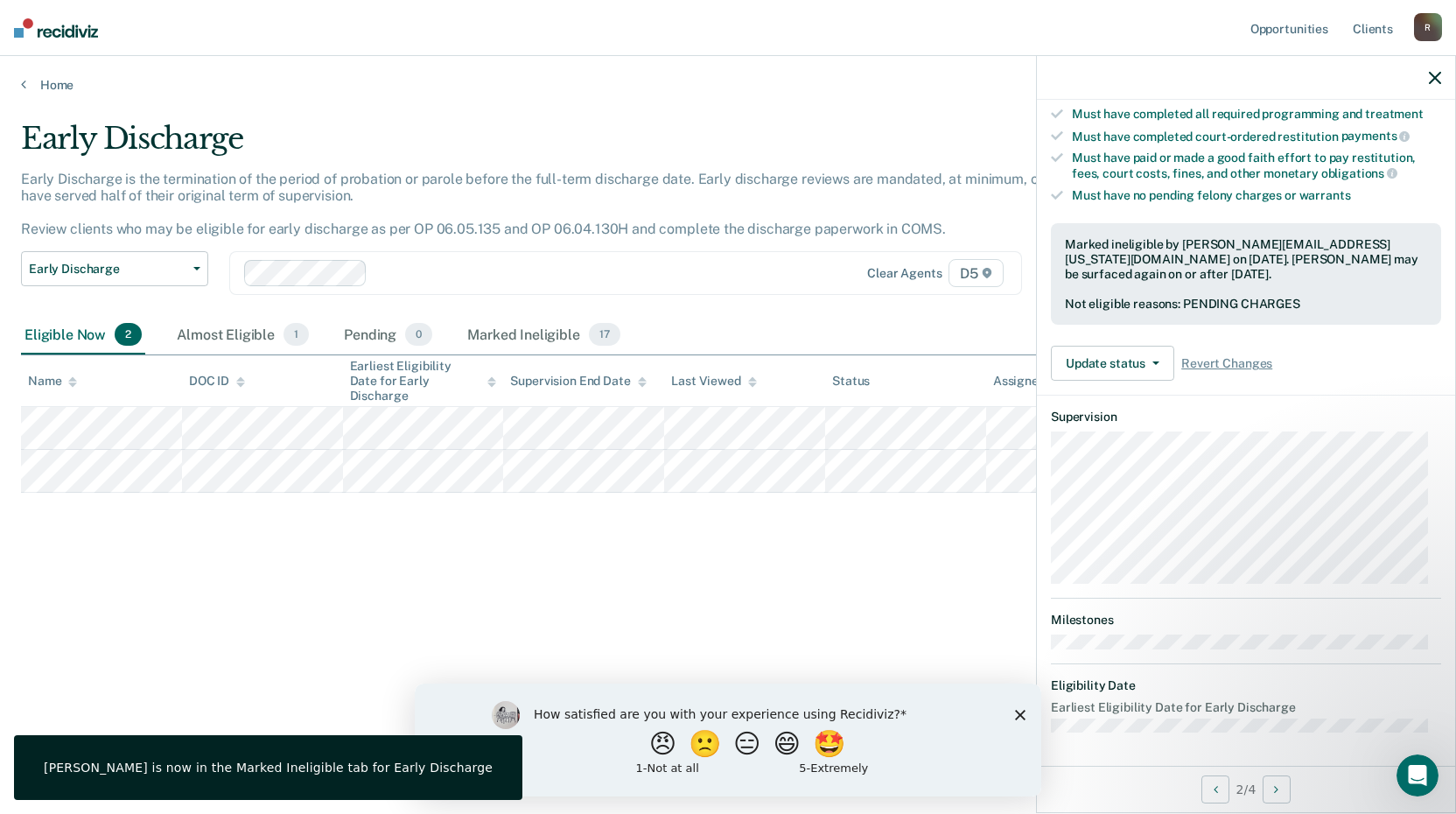
scroll to position [169, 0]
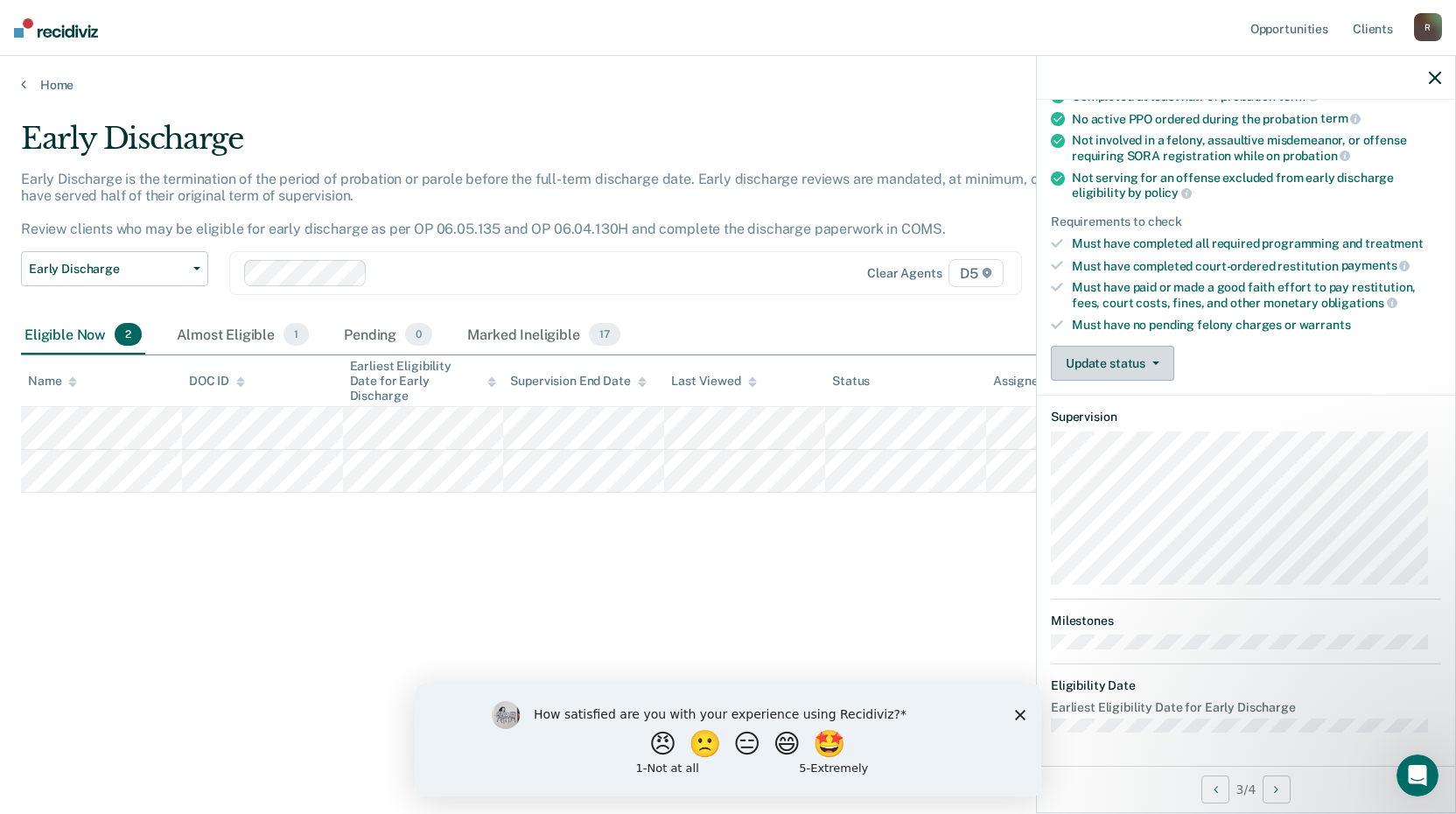
click at [1157, 362] on icon "button" at bounding box center [1156, 364] width 7 height 4
click at [1138, 446] on article "GV Early Discharge Eligible Validated by data from COMS Completed at least half…" at bounding box center [1245, 342] width 390 height 781
click at [1131, 361] on button "Update status" at bounding box center [1112, 364] width 123 height 35
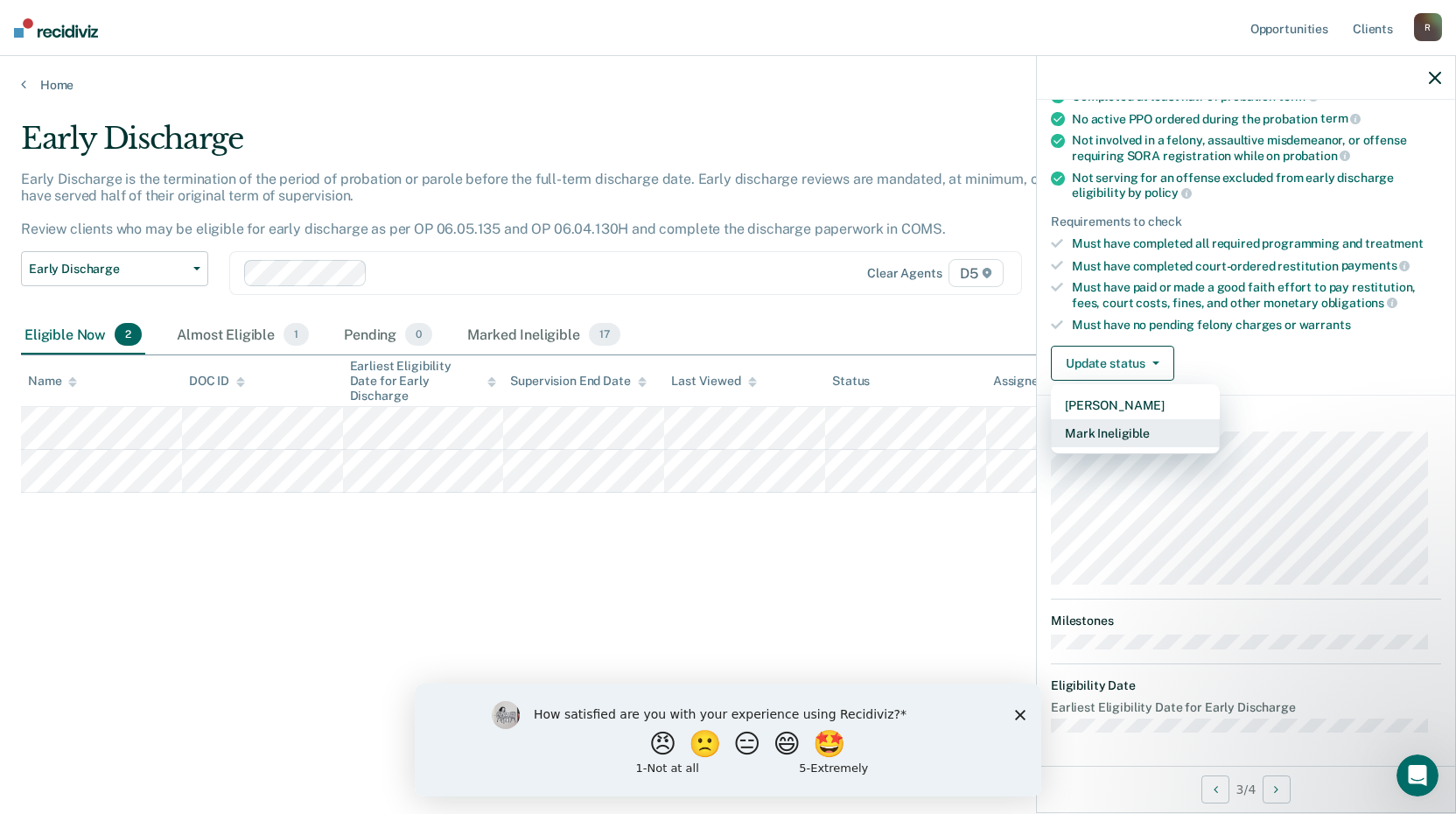
click at [1128, 425] on button "Mark Ineligible" at bounding box center [1135, 434] width 169 height 28
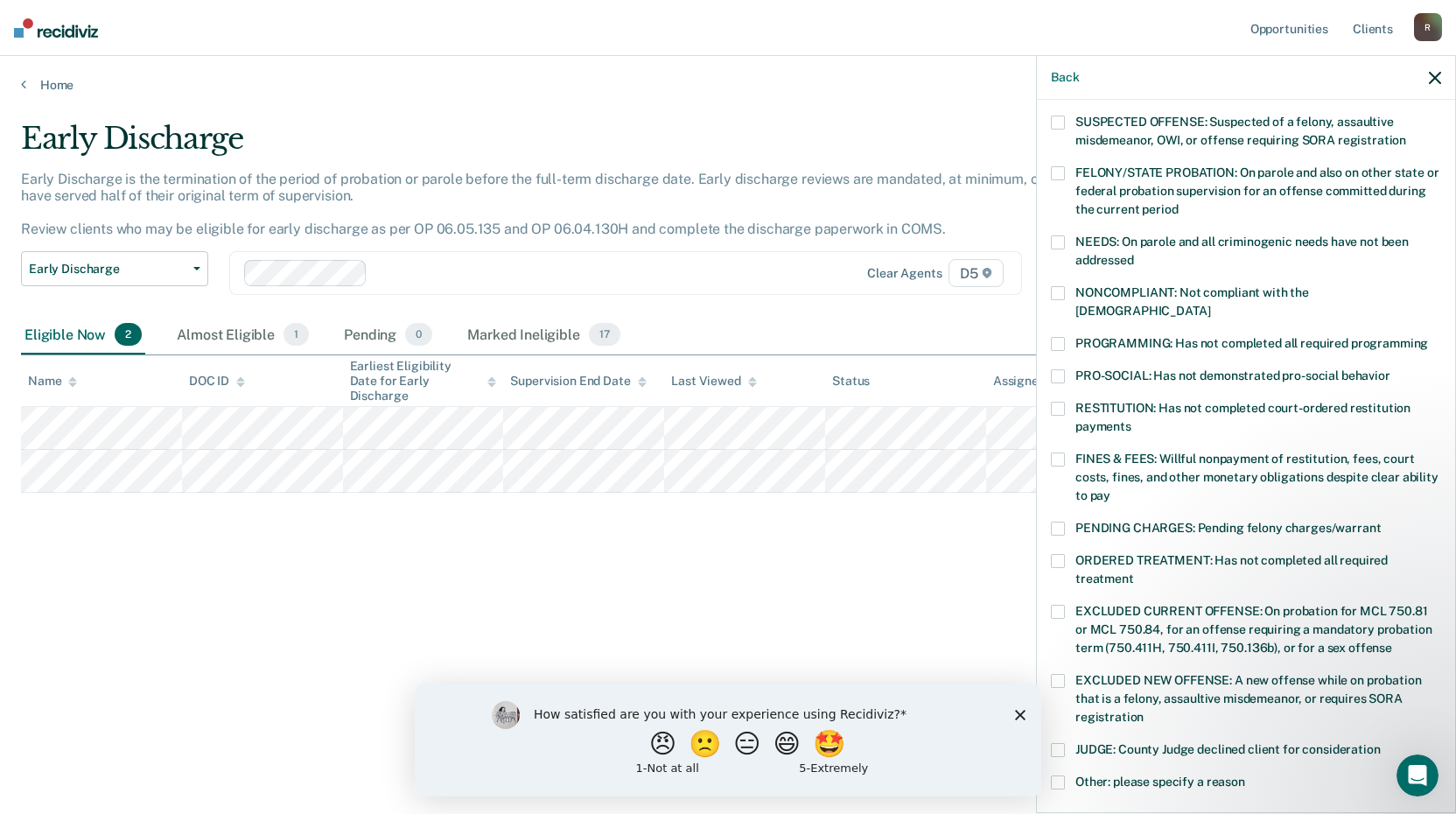
drag, startPoint x: 1052, startPoint y: 384, endPoint x: 1057, endPoint y: 401, distance: 17.7
click at [1052, 402] on span at bounding box center [1058, 409] width 14 height 14
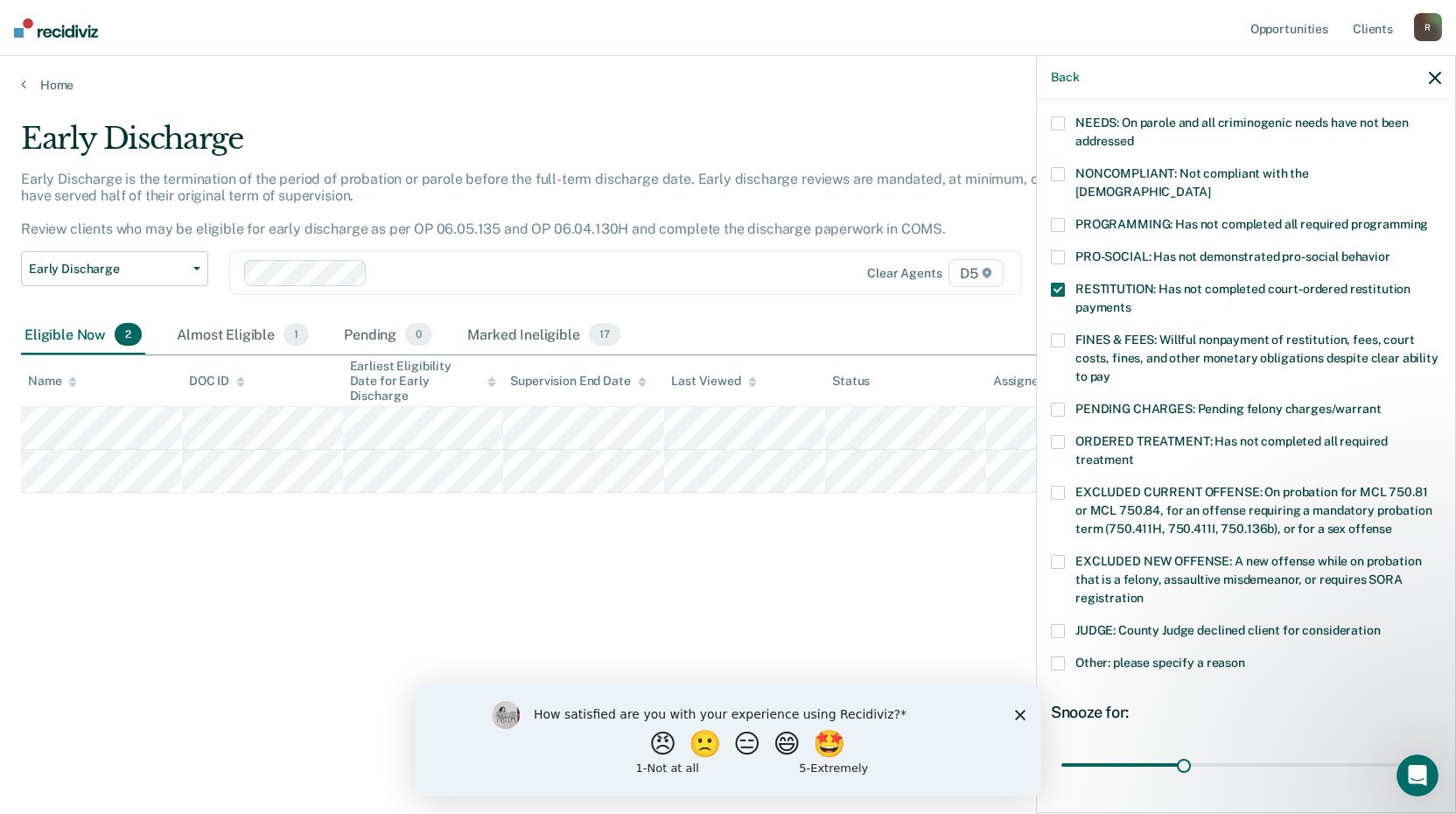
scroll to position [406, 0]
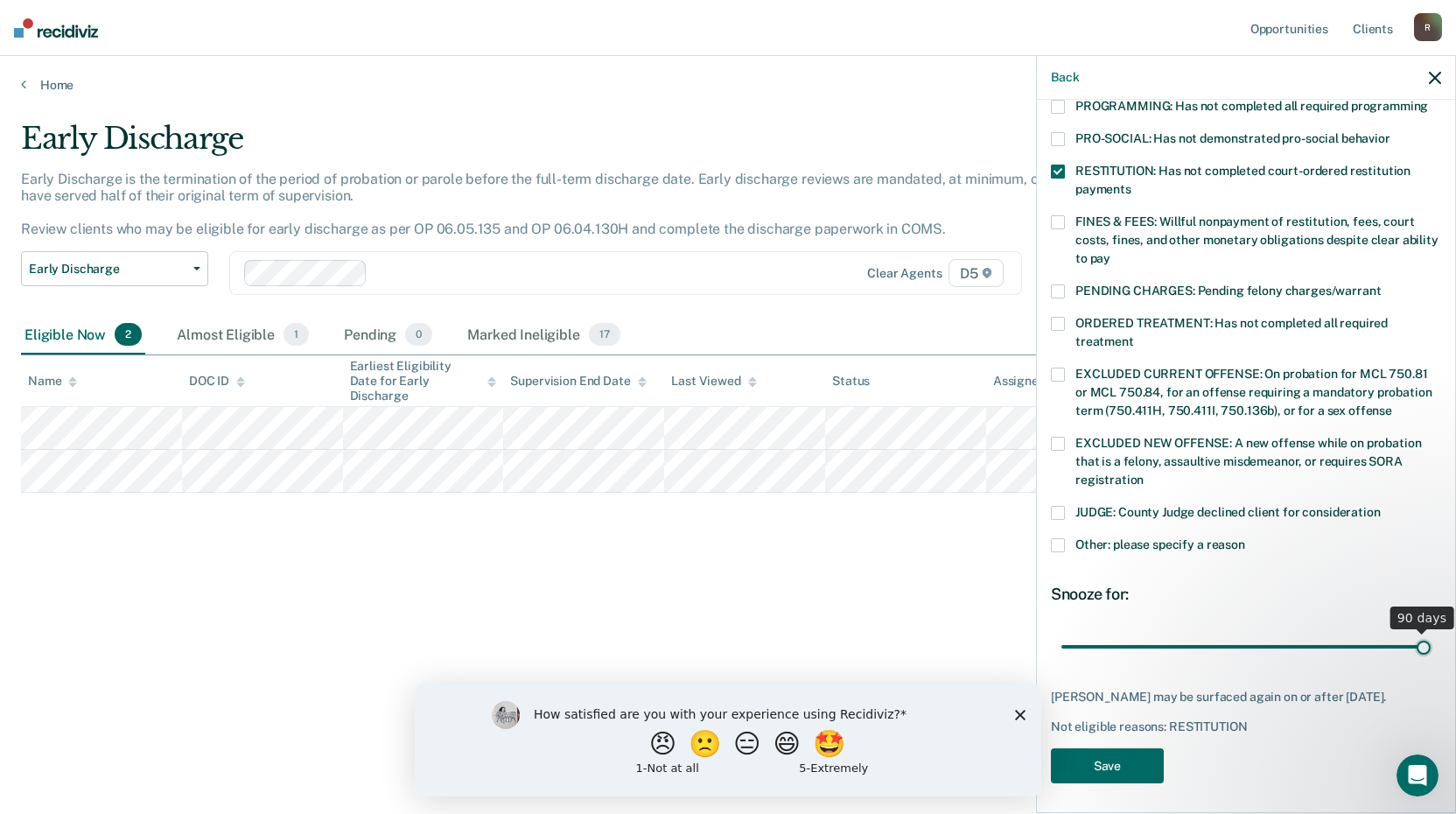
drag, startPoint x: 1184, startPoint y: 629, endPoint x: 1569, endPoint y: 612, distance: 385.4
type input "90"
click at [1430, 631] on input "range" at bounding box center [1245, 646] width 369 height 31
click at [1154, 754] on button "Save" at bounding box center [1107, 766] width 113 height 36
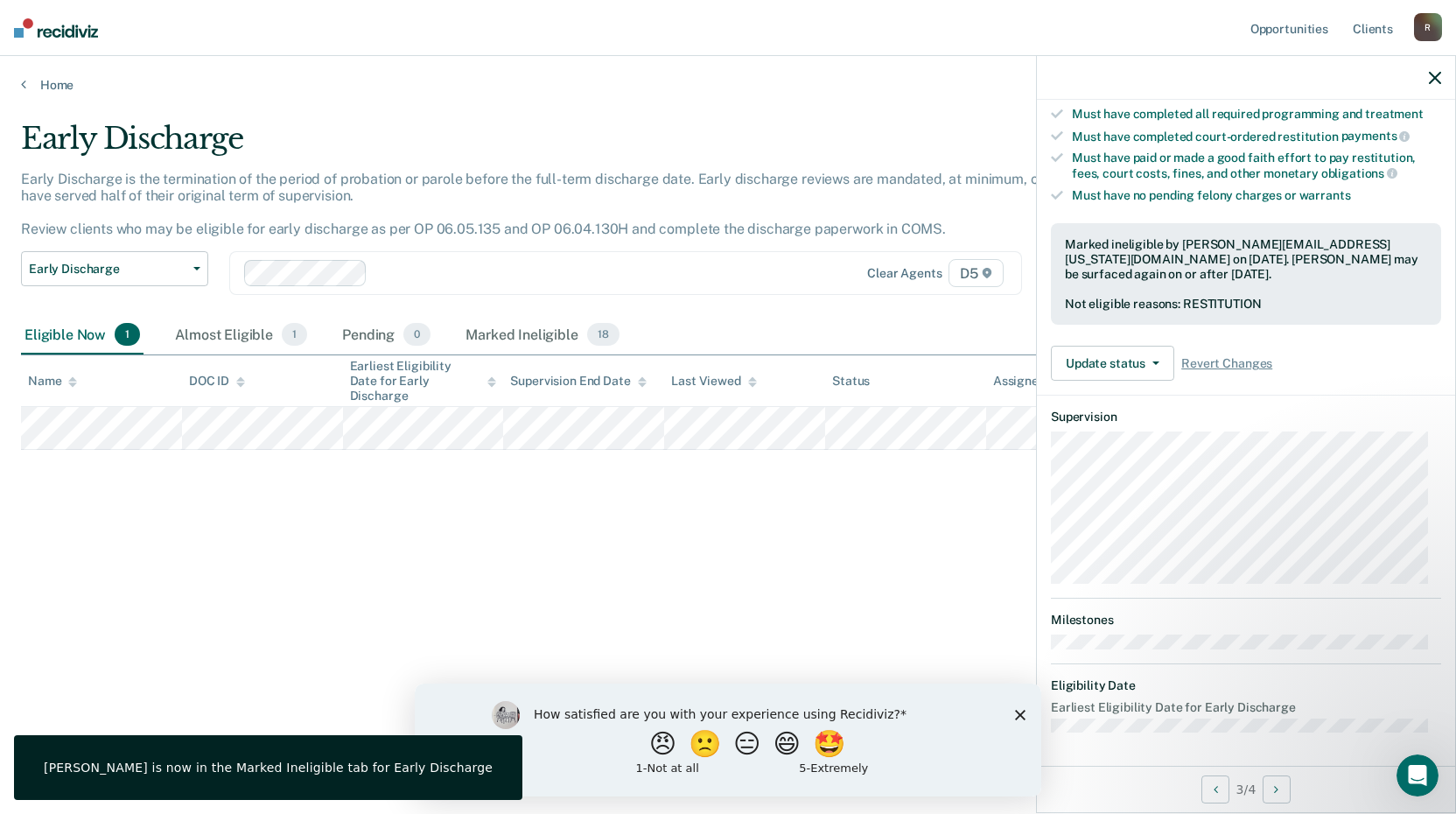
scroll to position [169, 0]
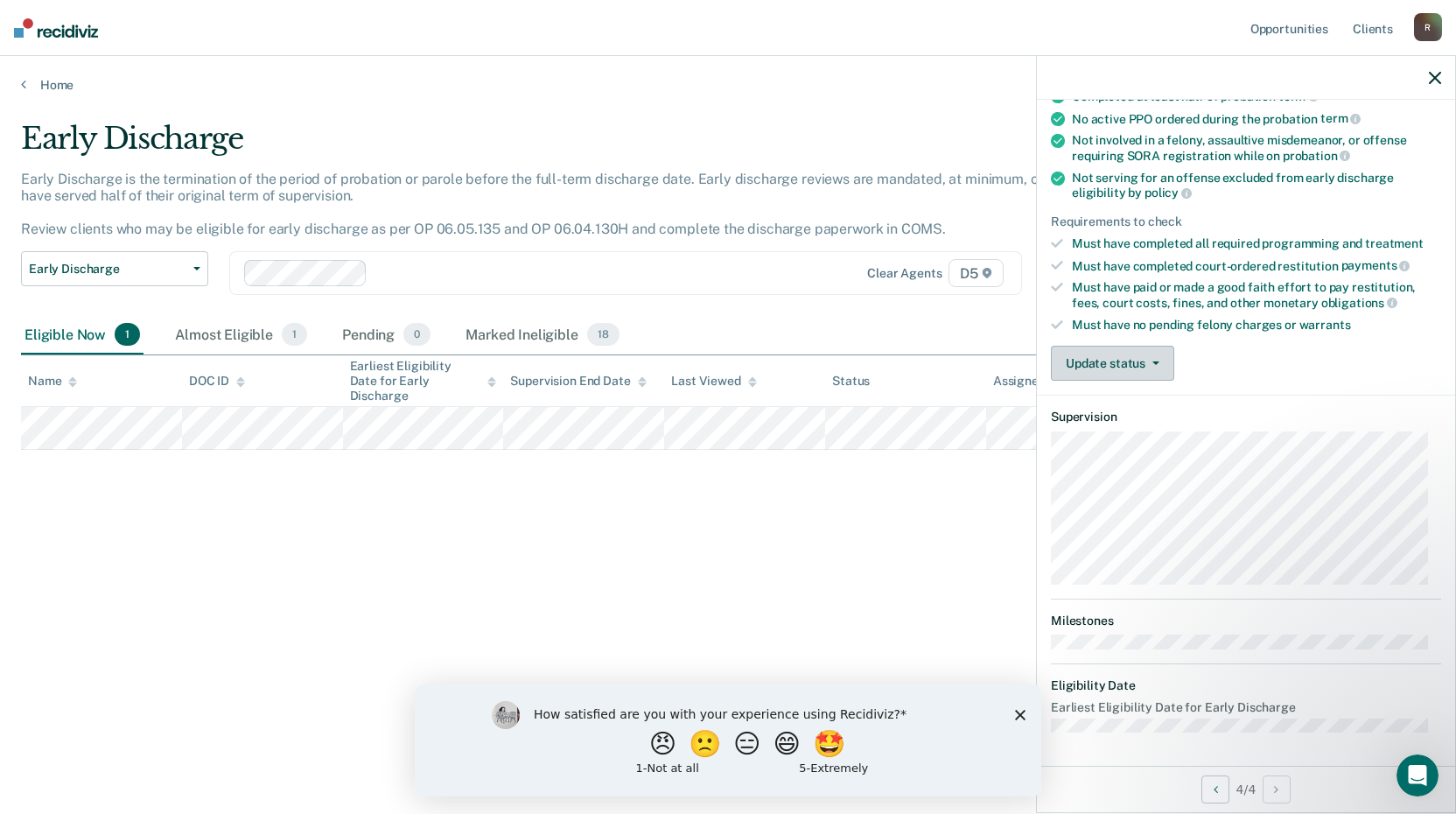
click at [1110, 362] on button "Update status" at bounding box center [1112, 364] width 123 height 35
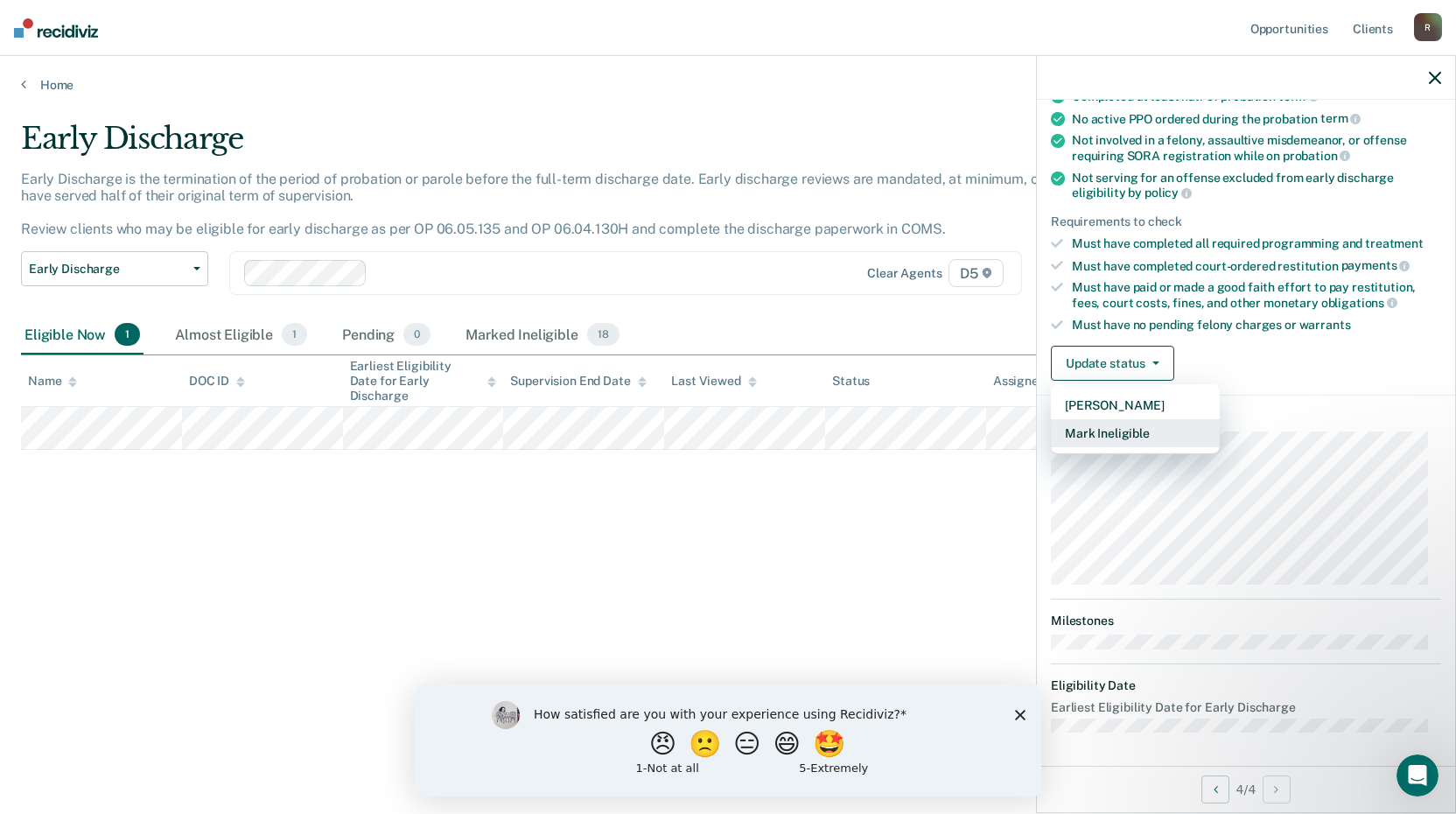
click at [1110, 441] on button "Mark Ineligible" at bounding box center [1135, 434] width 169 height 28
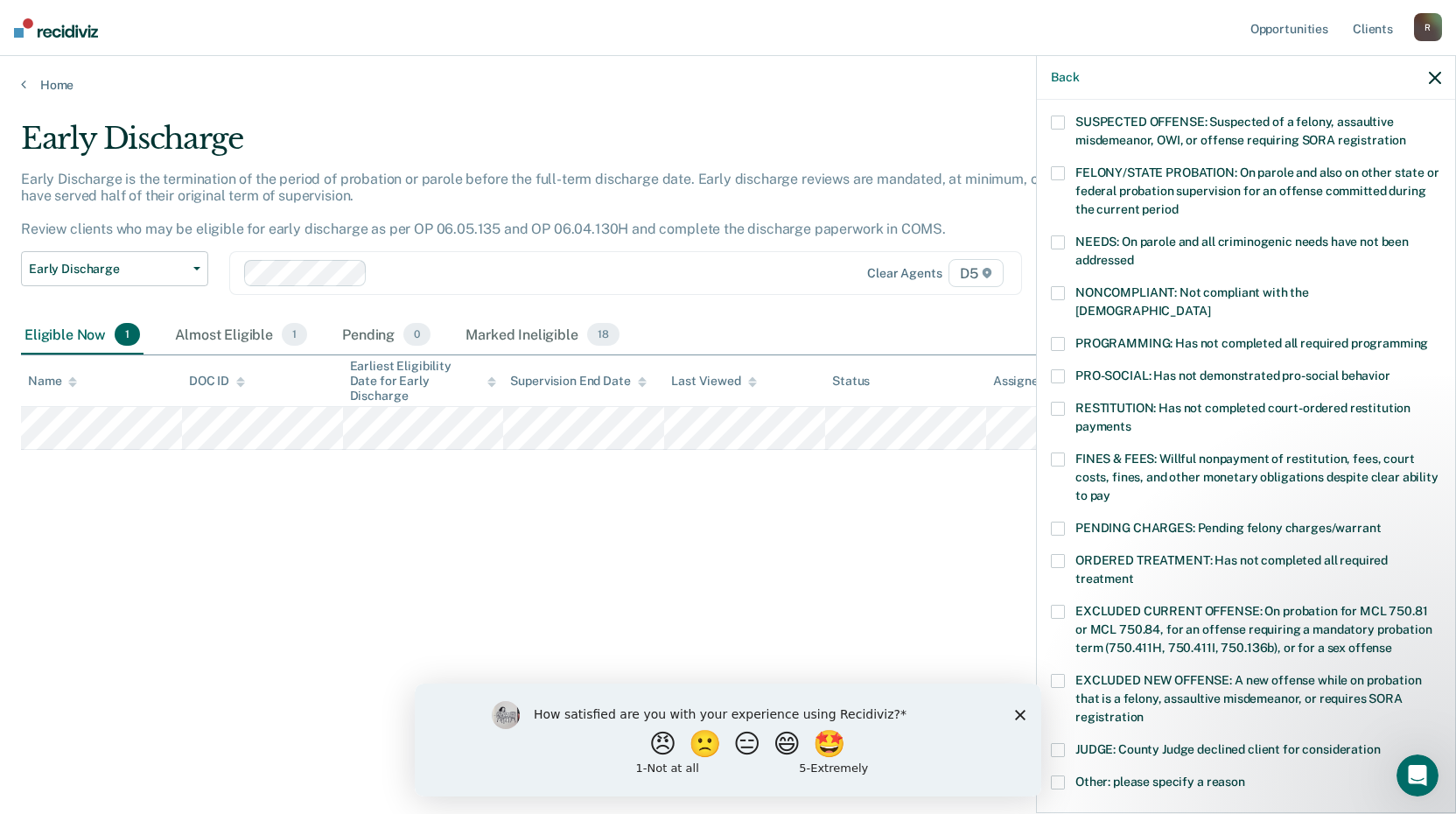
click at [1058, 452] on span at bounding box center [1058, 459] width 14 height 14
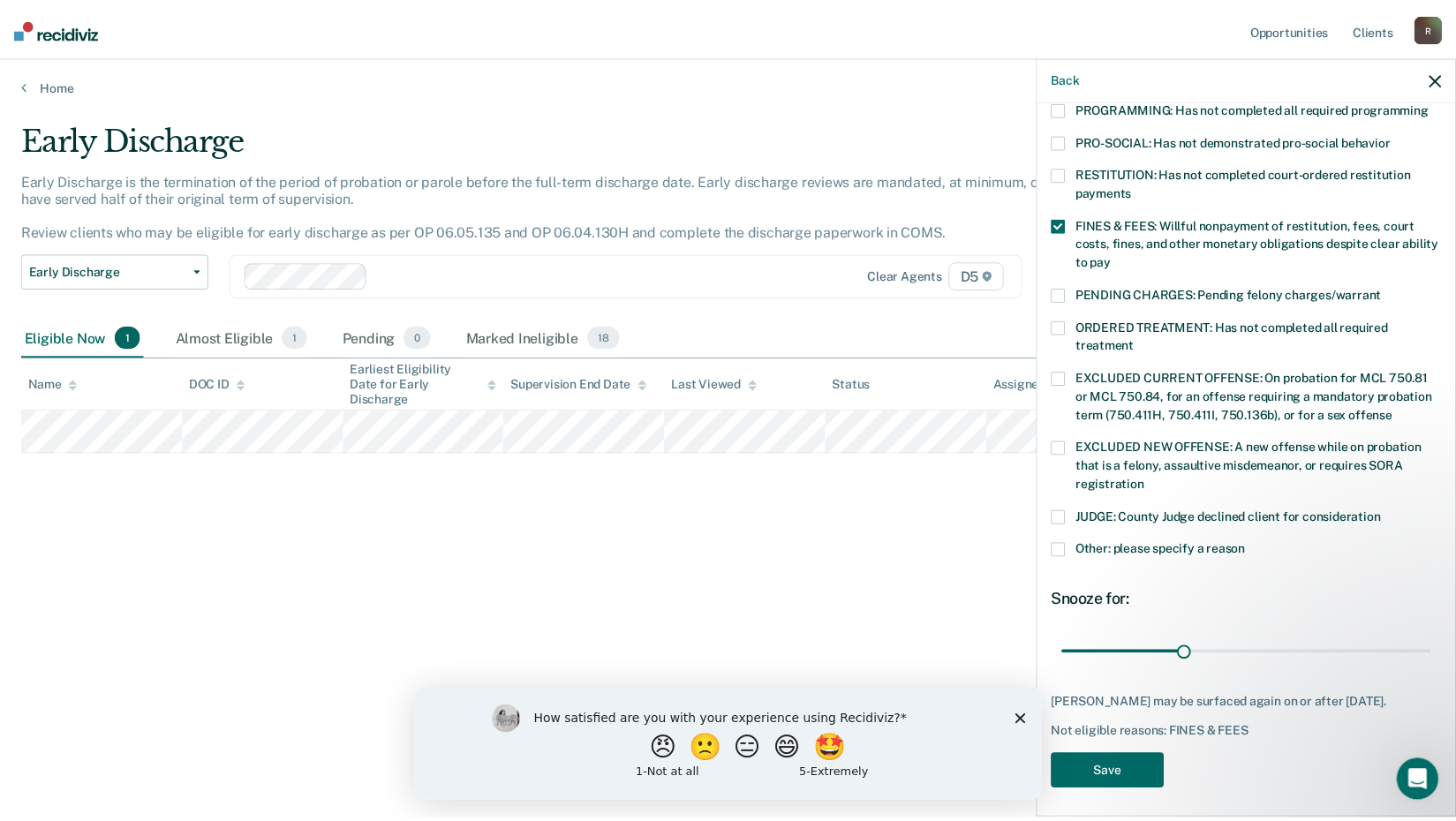
scroll to position [410, 0]
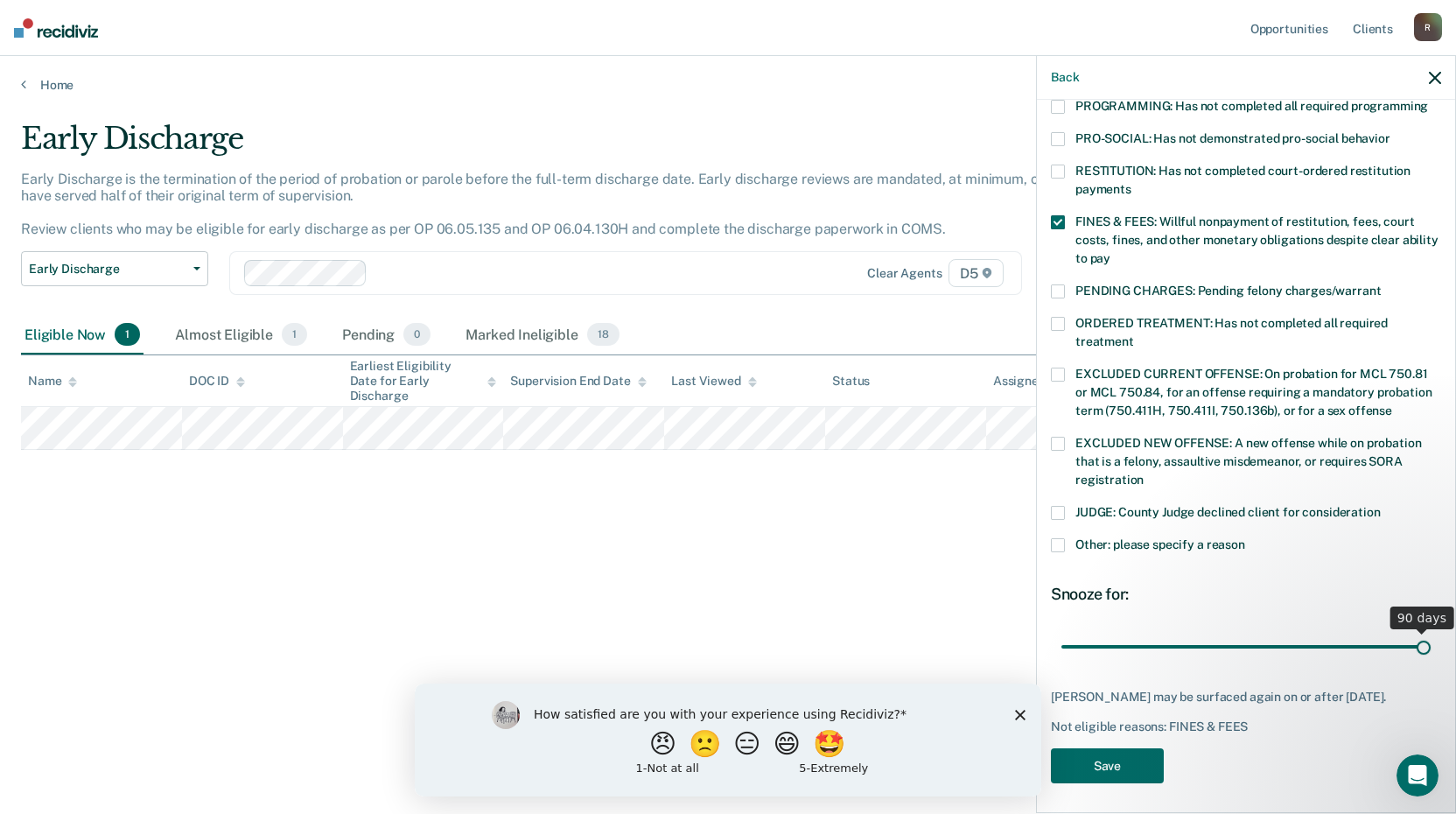
drag, startPoint x: 1180, startPoint y: 635, endPoint x: 1674, endPoint y: 658, distance: 494.5
type input "90"
click at [1430, 658] on input "range" at bounding box center [1245, 646] width 369 height 31
click at [1111, 760] on button "Save" at bounding box center [1107, 766] width 113 height 36
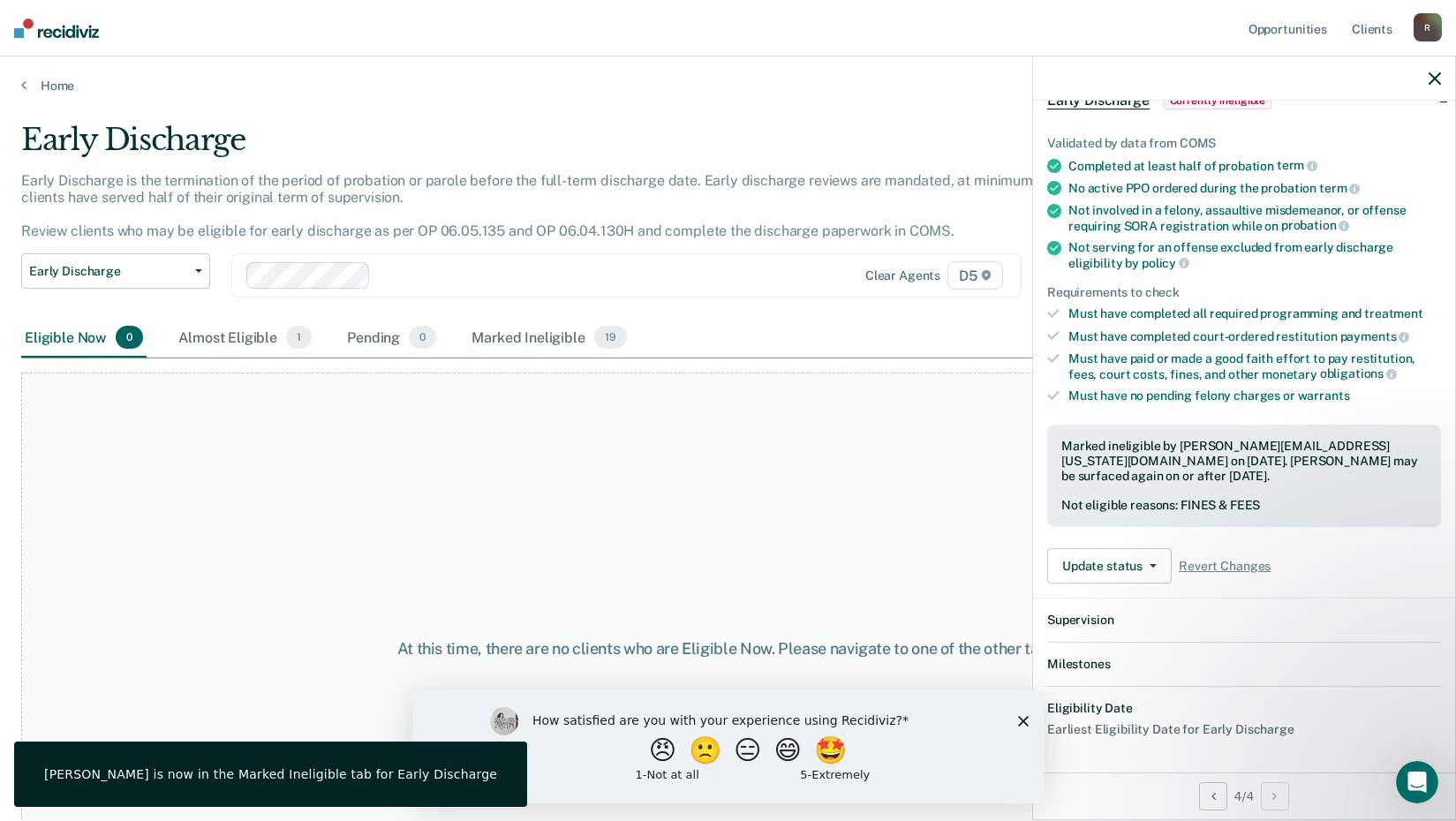
scroll to position [301, 0]
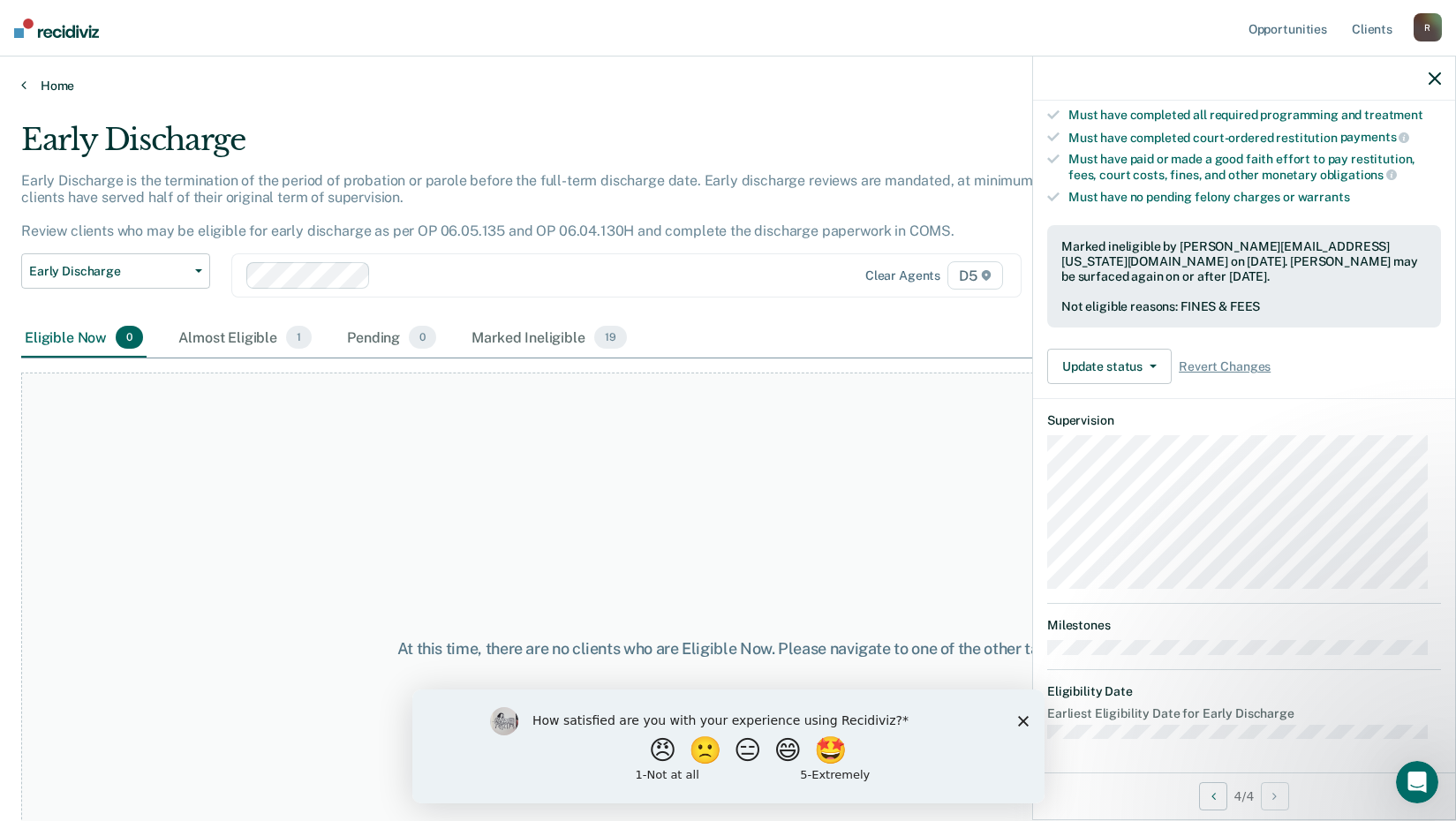
click at [25, 82] on icon at bounding box center [24, 85] width 5 height 14
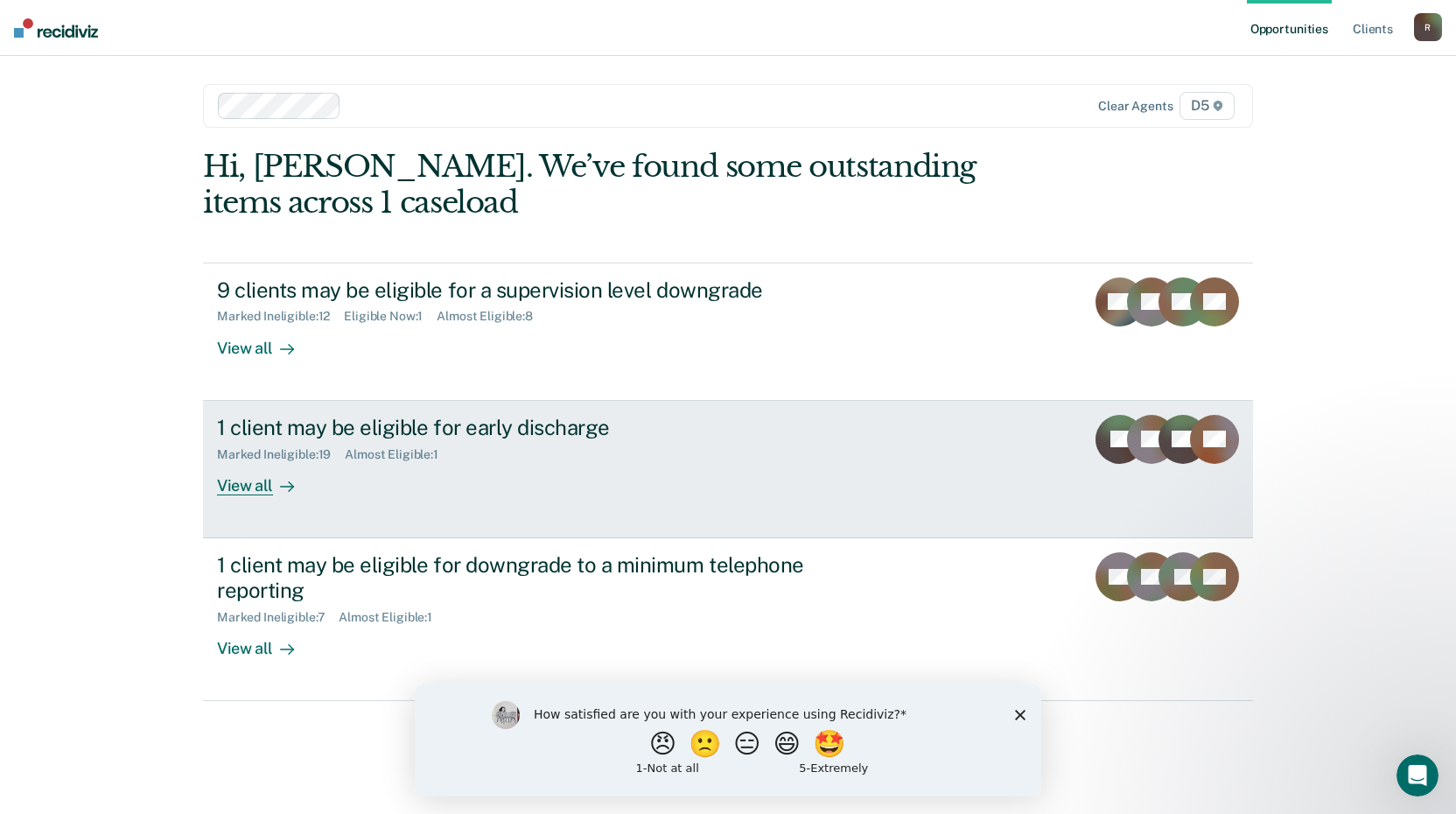
click at [241, 480] on div "View all" at bounding box center [265, 478] width 98 height 35
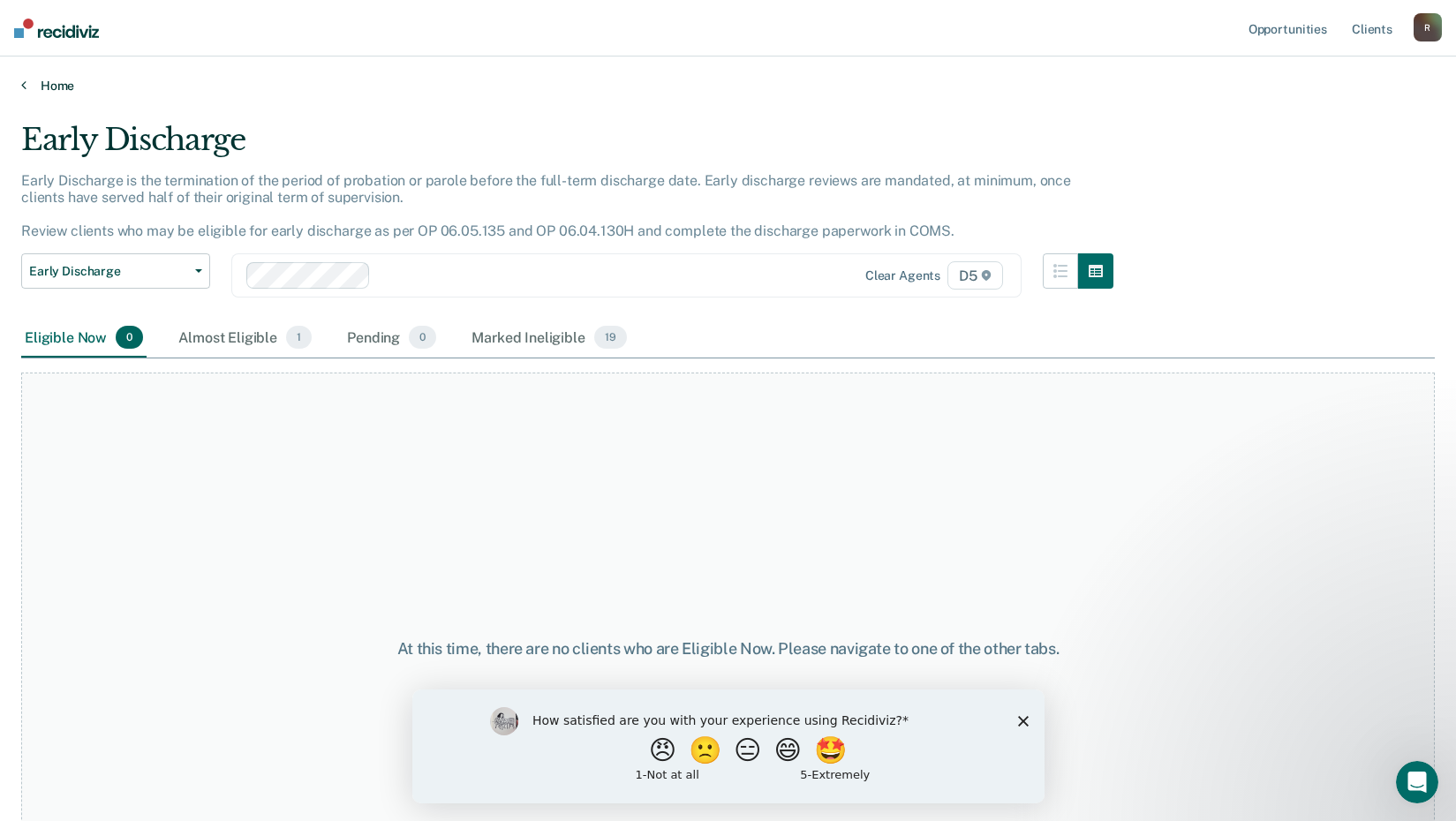
click at [24, 89] on icon at bounding box center [24, 85] width 5 height 14
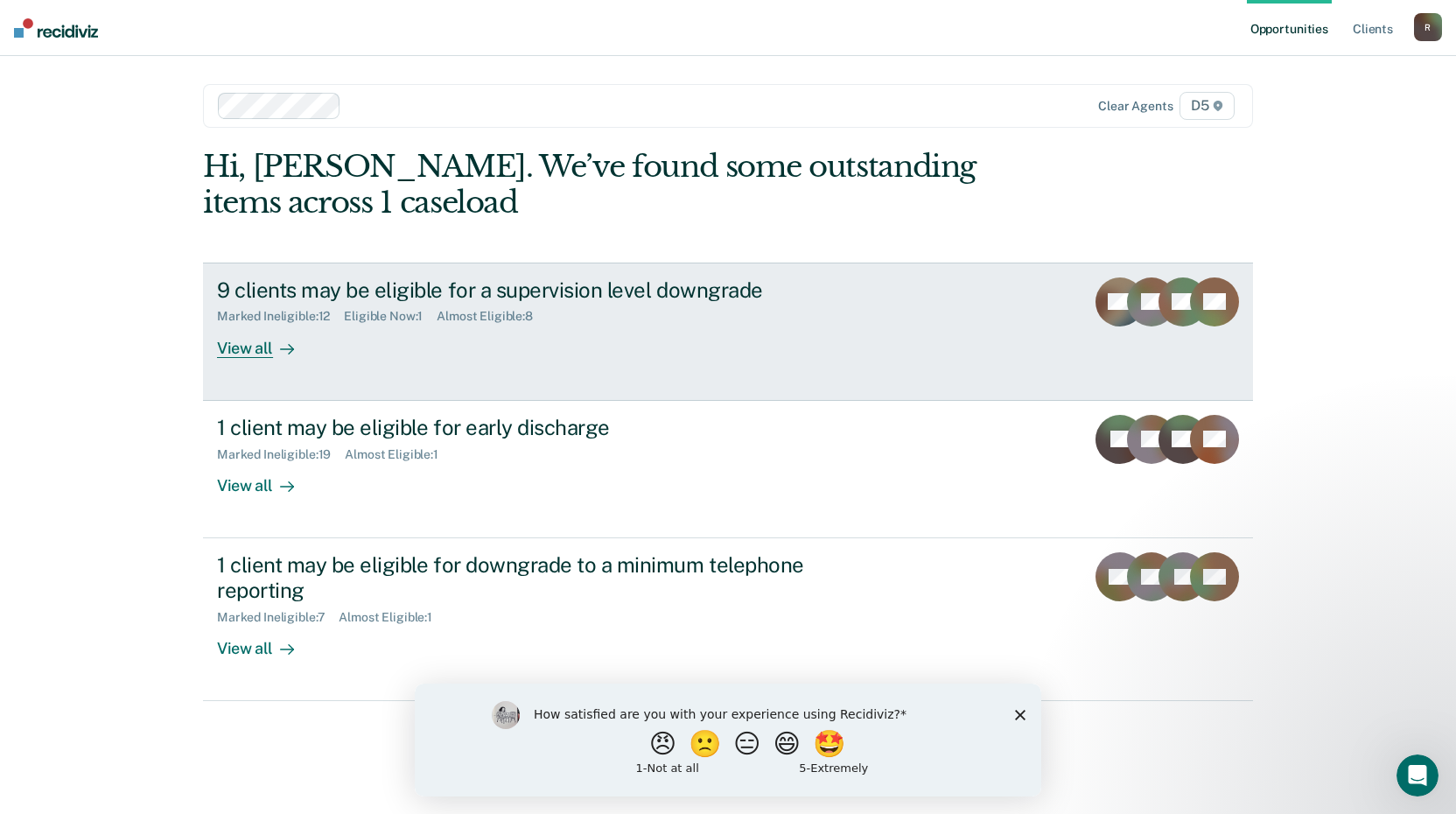
click at [245, 347] on div "View all" at bounding box center [265, 341] width 98 height 35
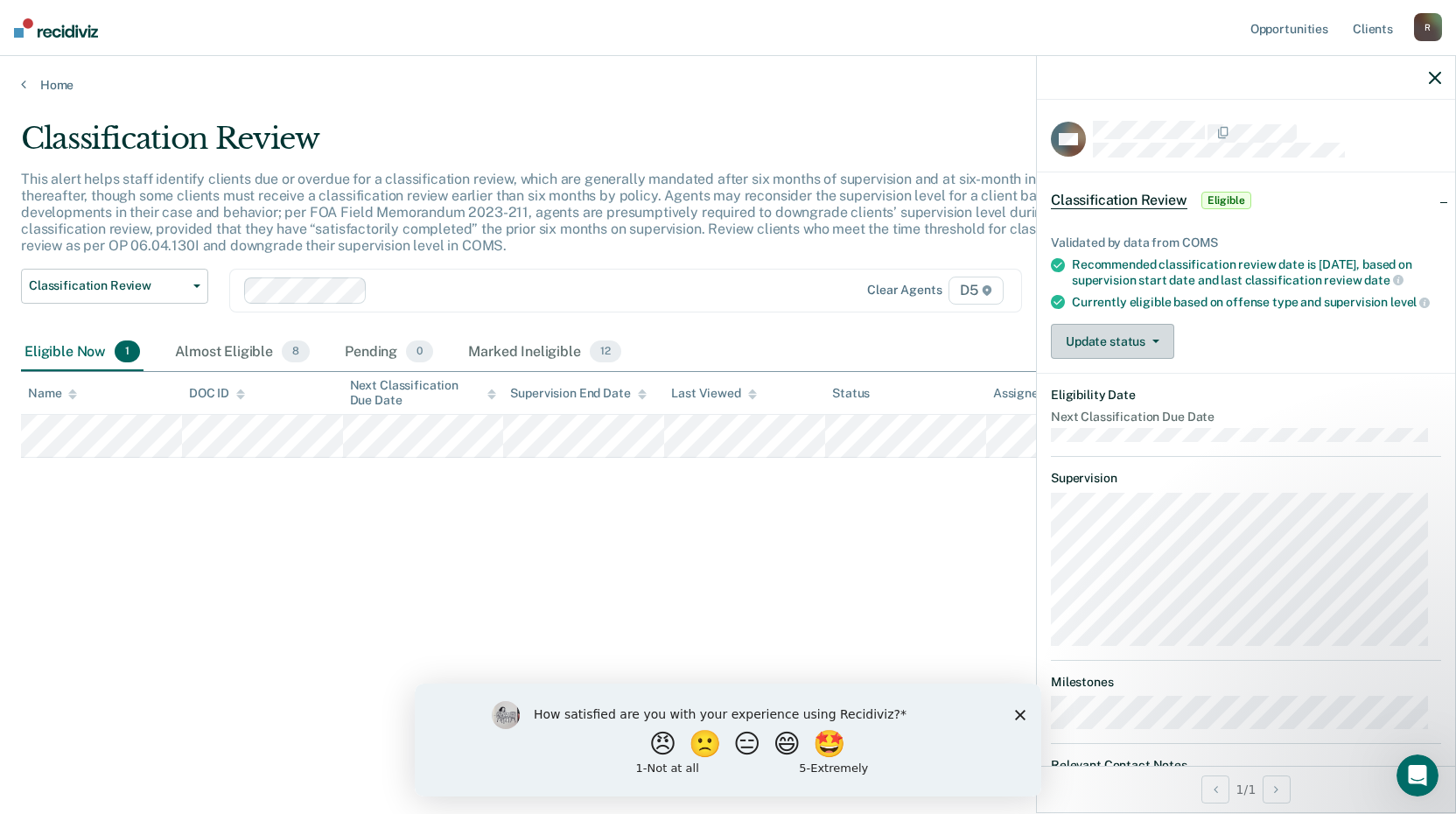
click at [1164, 354] on button "Update status" at bounding box center [1112, 342] width 123 height 35
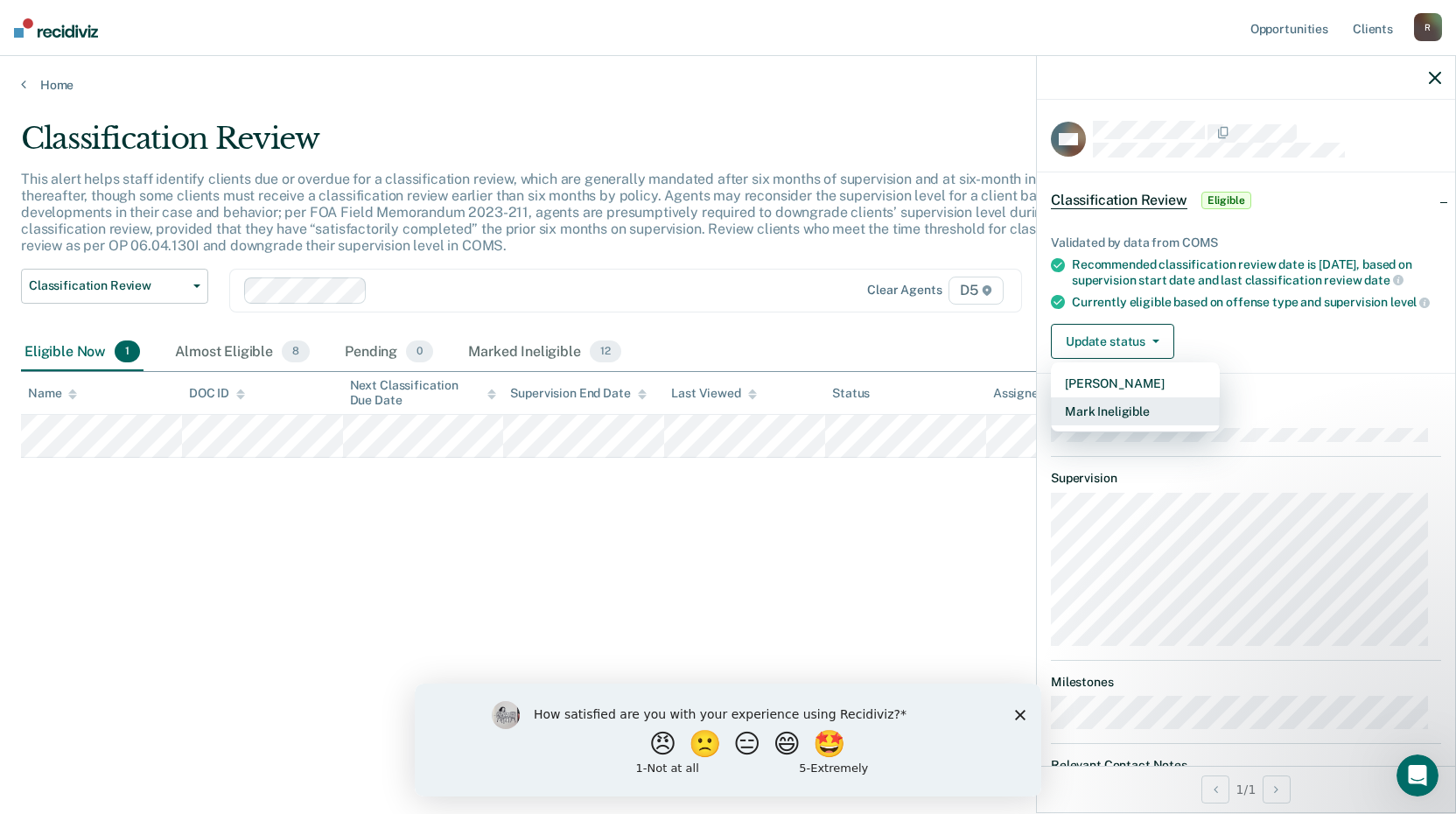
click at [1146, 414] on button "Mark Ineligible" at bounding box center [1135, 411] width 169 height 28
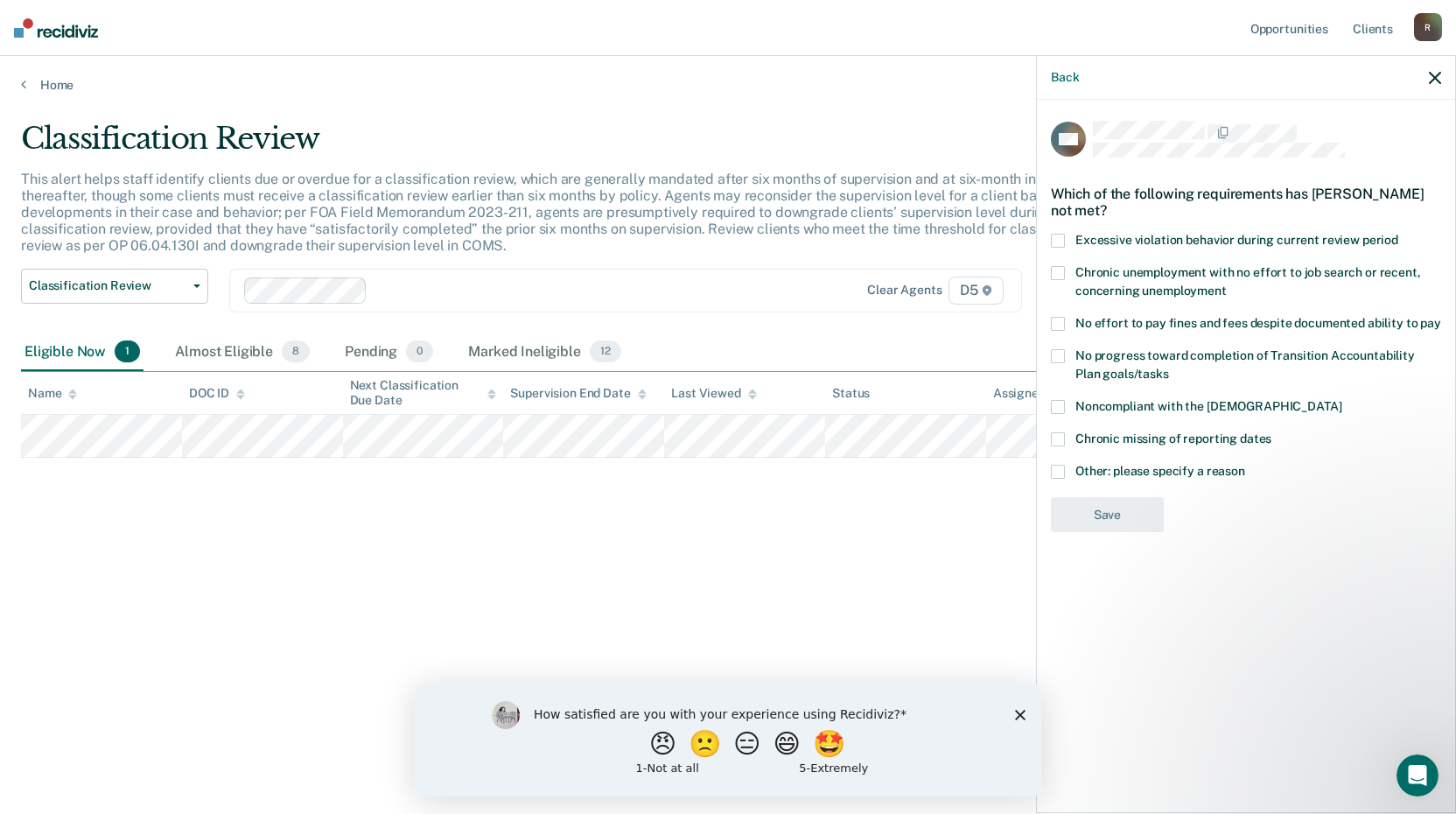
click at [1050, 328] on div "RM Which of the following requirements has [PERSON_NAME] not met? Excessive vio…" at bounding box center [1245, 455] width 418 height 710
click at [1054, 324] on span at bounding box center [1058, 324] width 14 height 14
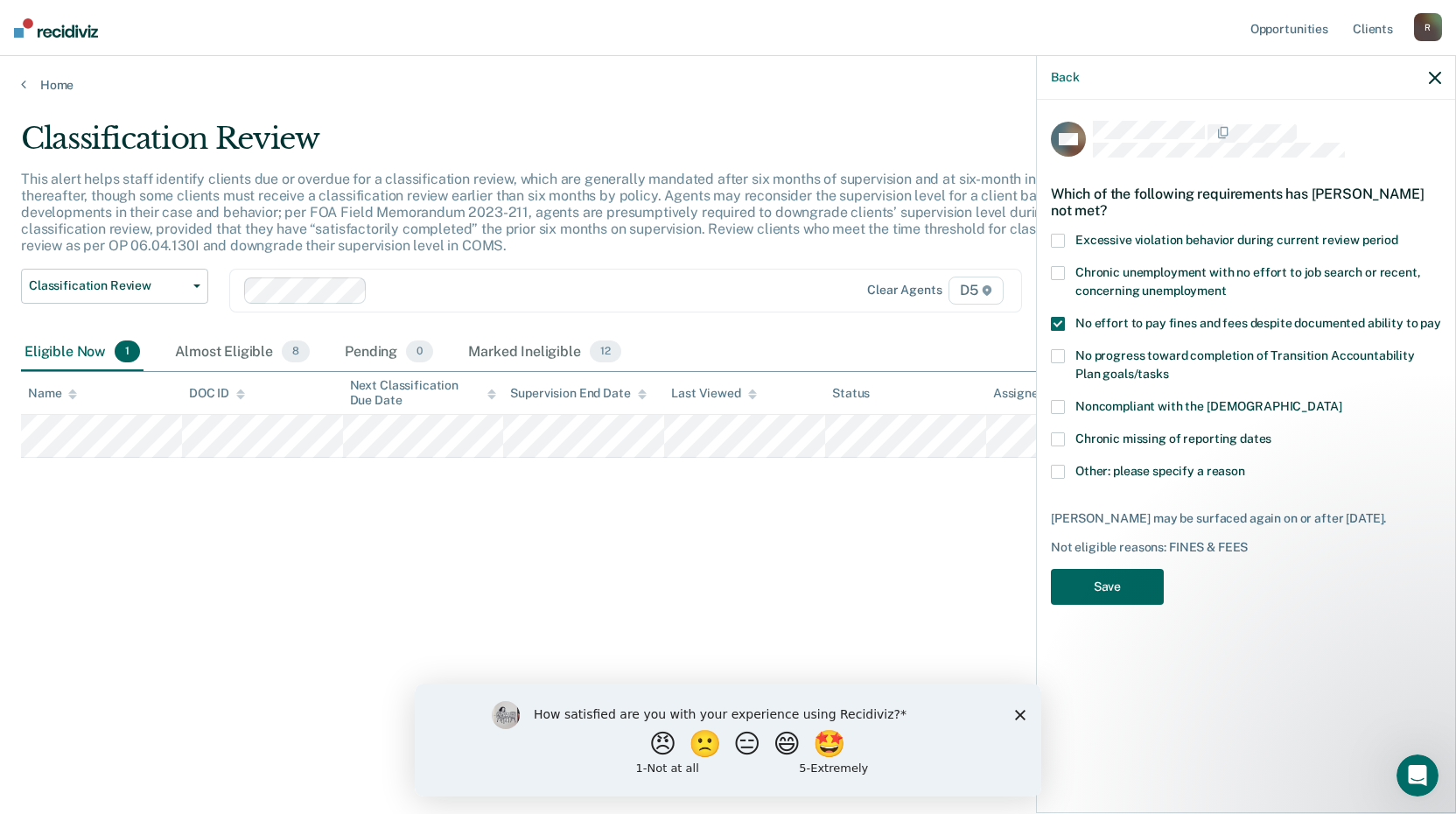
click at [1100, 586] on button "Save" at bounding box center [1107, 587] width 113 height 36
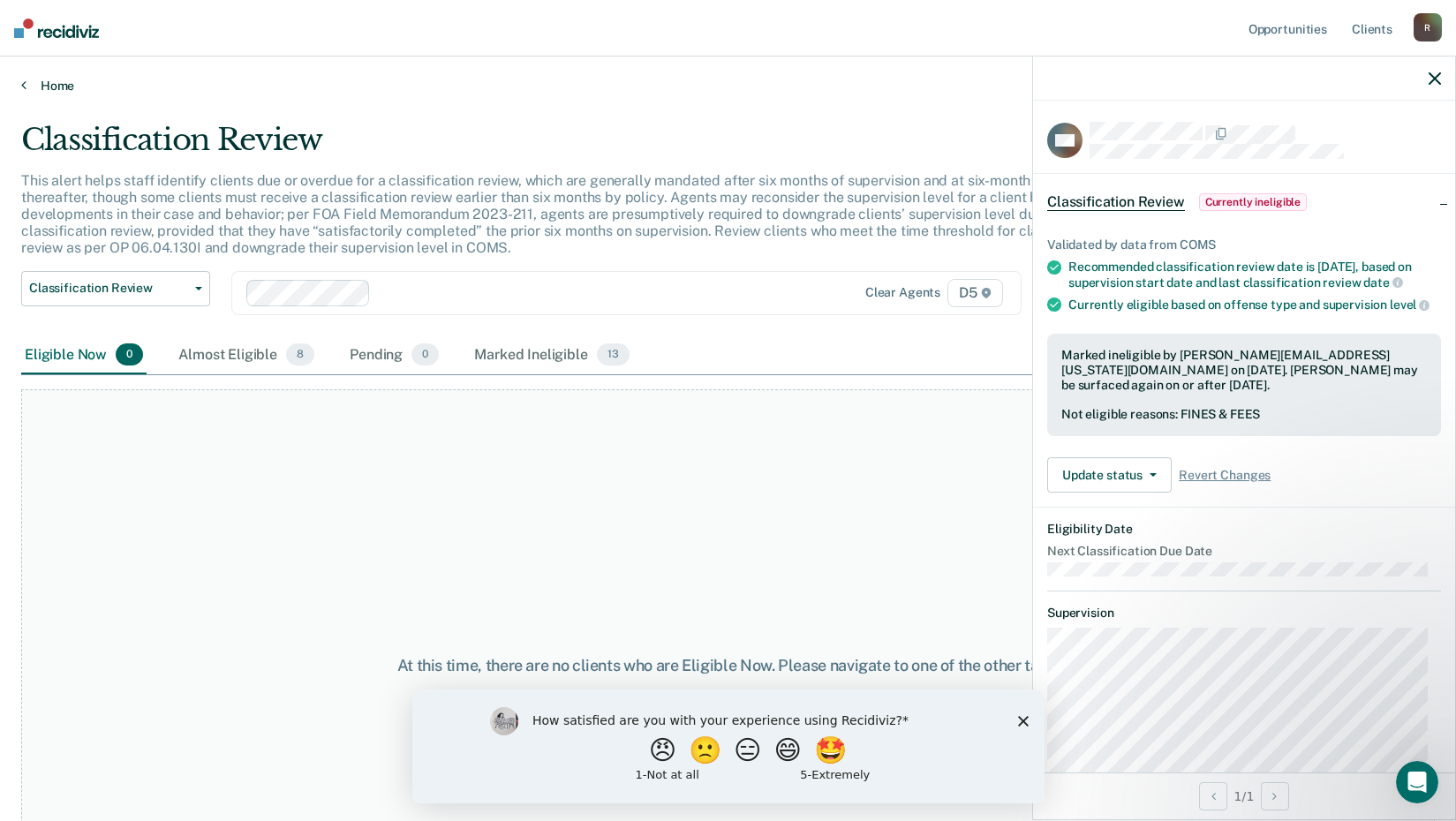
click at [26, 84] on icon at bounding box center [24, 85] width 5 height 14
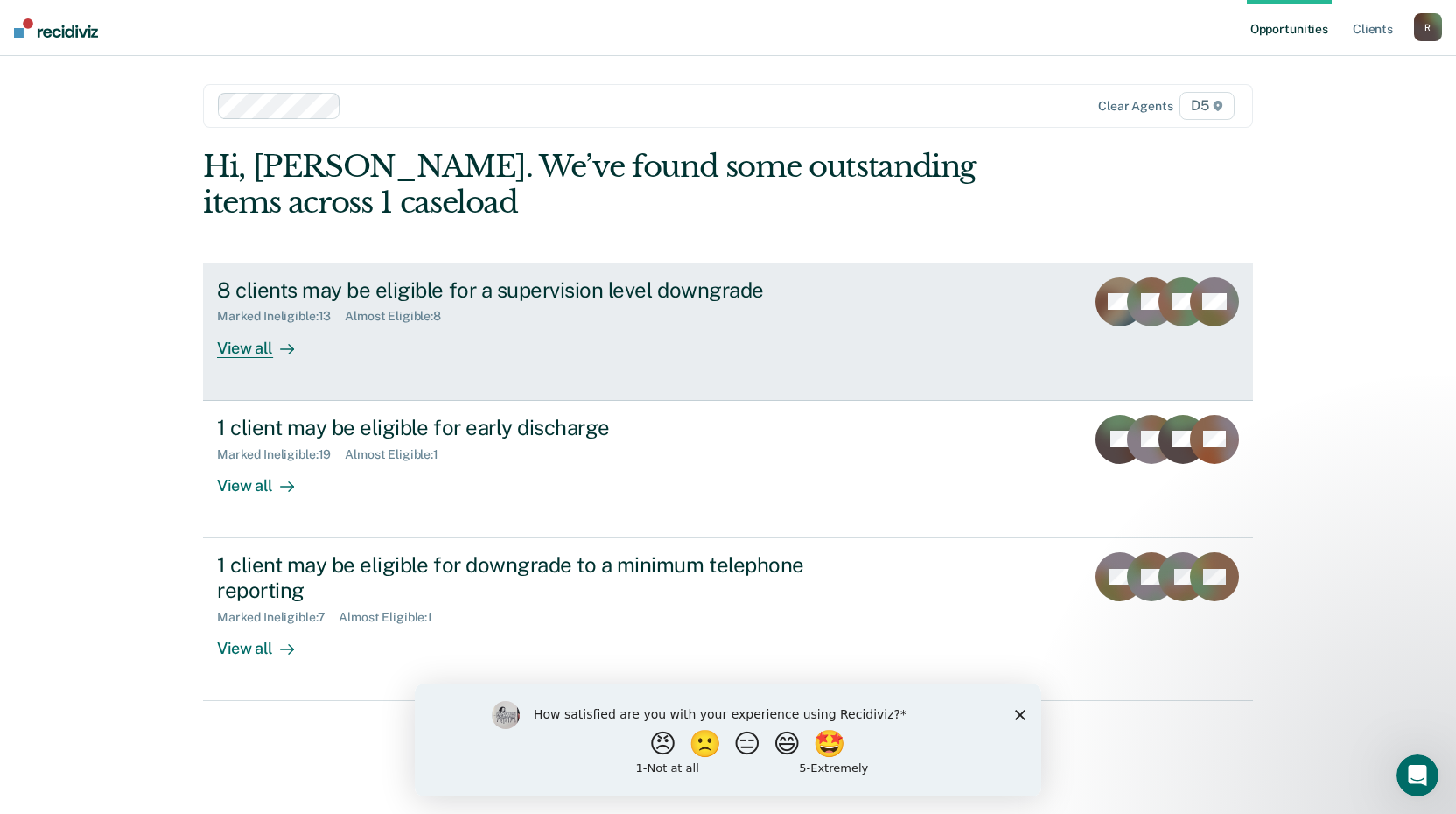
click at [265, 351] on div "View all" at bounding box center [265, 341] width 98 height 35
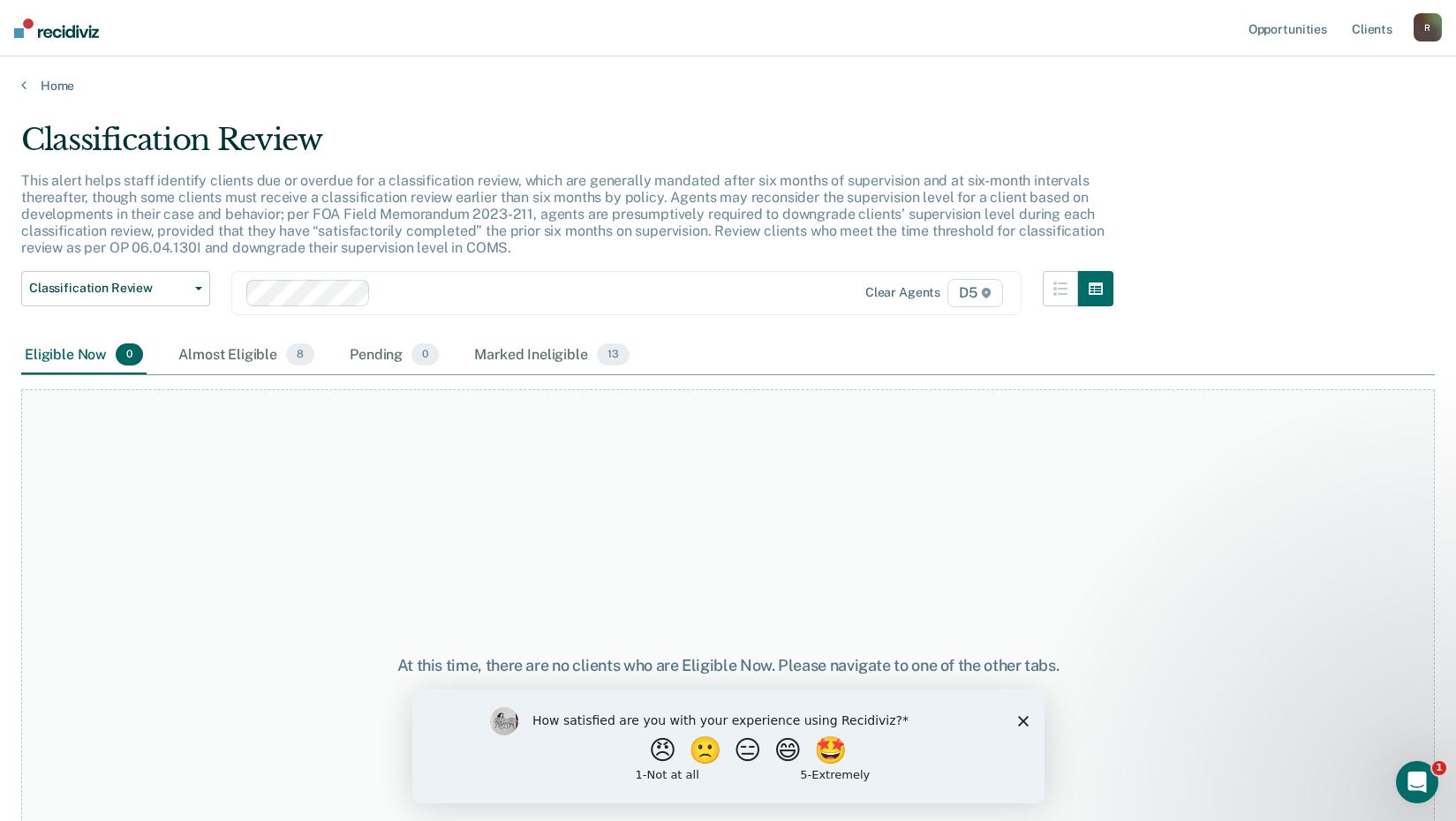
click at [1022, 715] on icon "Close survey" at bounding box center [1023, 720] width 11 height 11
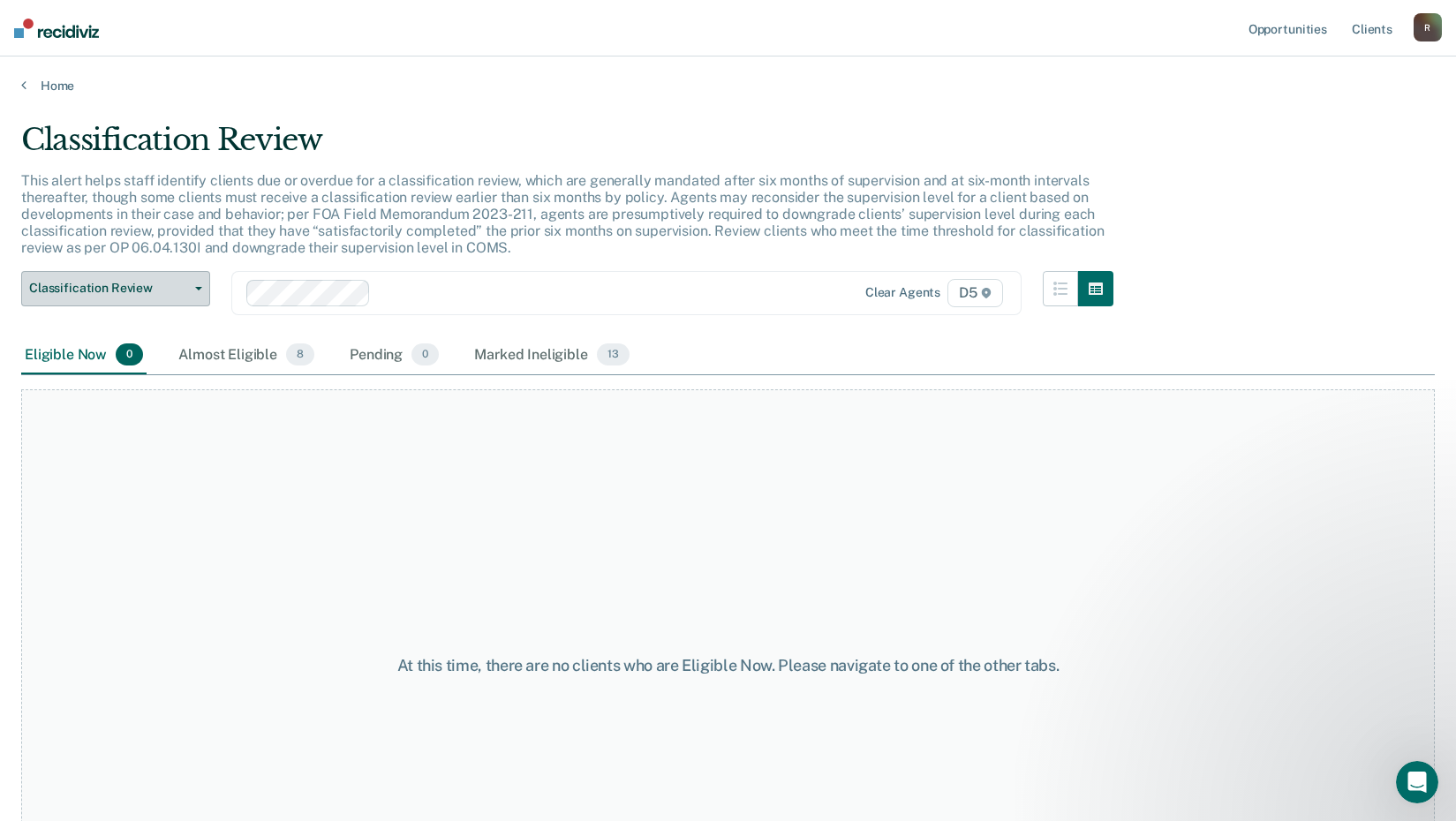
click at [195, 286] on button "Classification Review" at bounding box center [116, 289] width 189 height 36
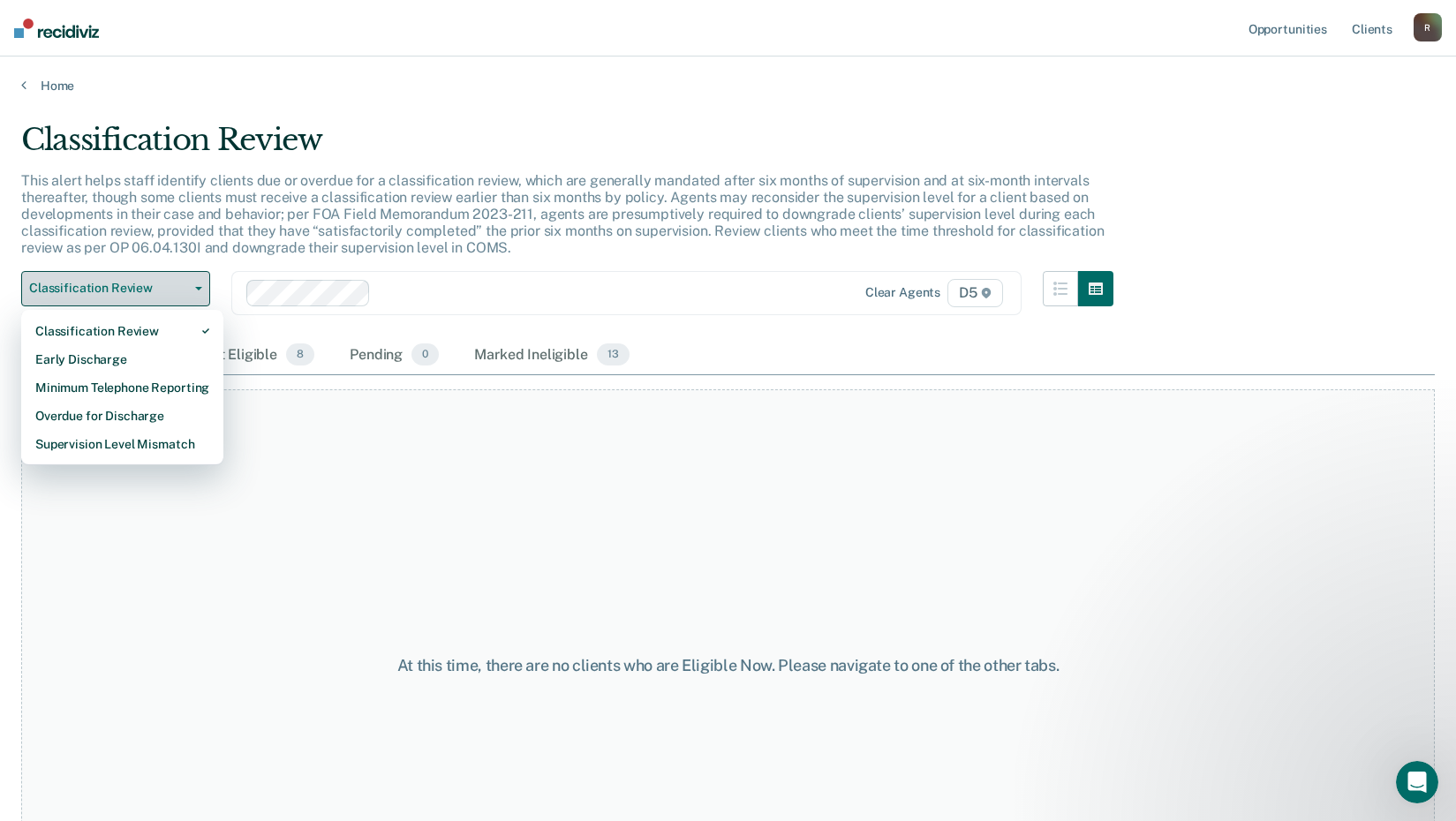
click at [197, 290] on button "Classification Review" at bounding box center [116, 289] width 189 height 36
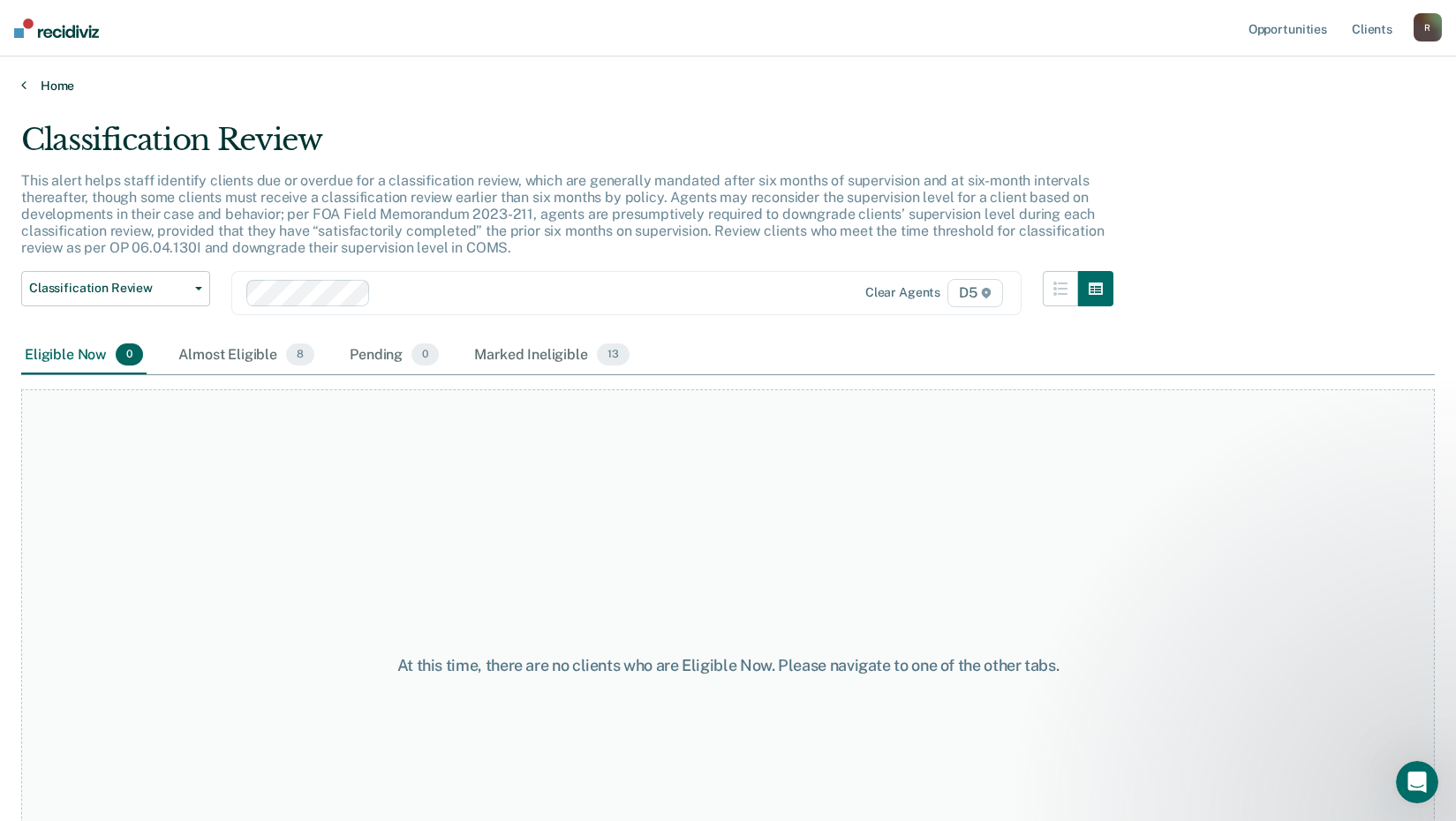
click at [24, 79] on icon at bounding box center [24, 85] width 5 height 14
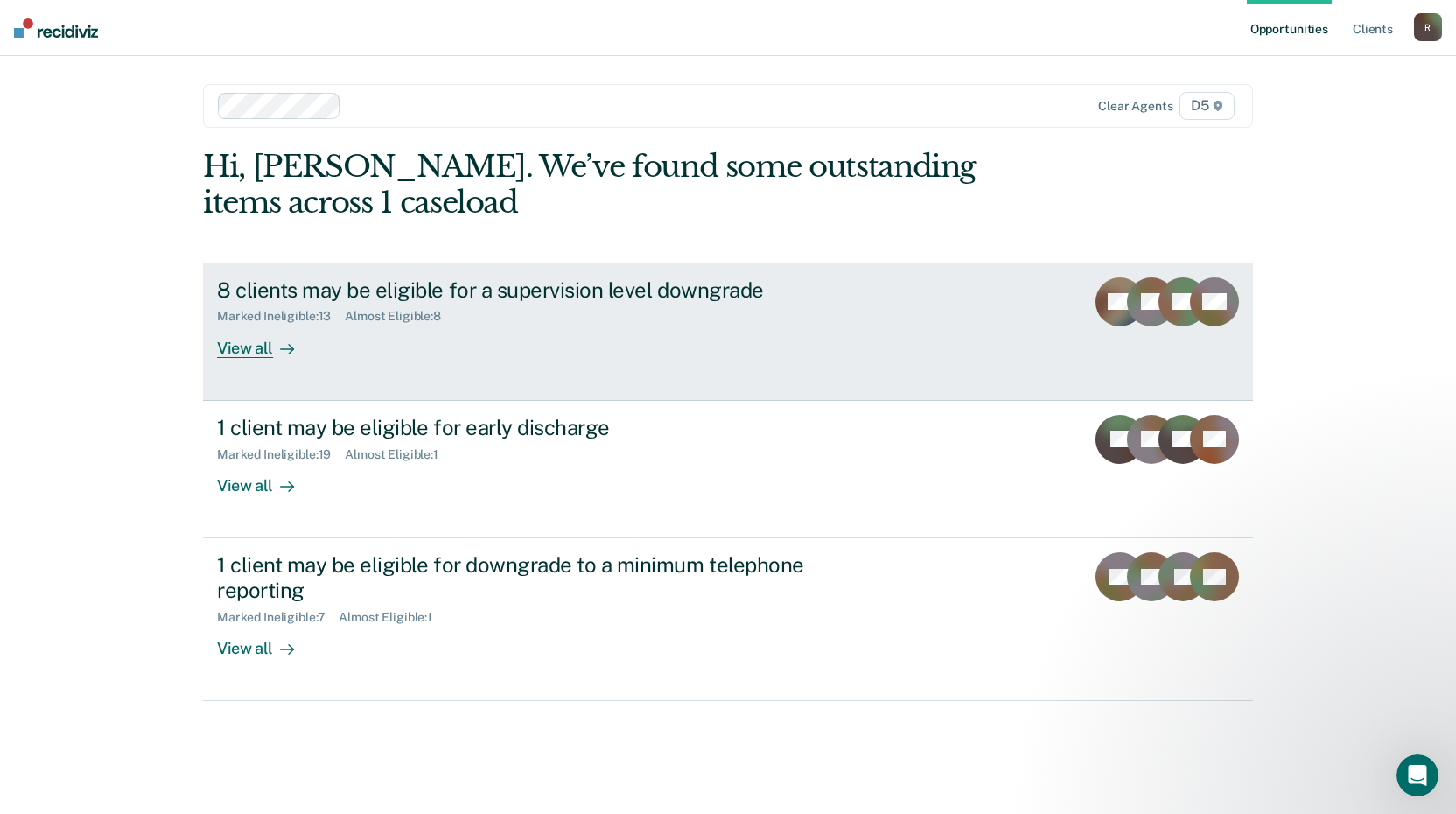
click at [283, 342] on icon at bounding box center [287, 349] width 14 height 14
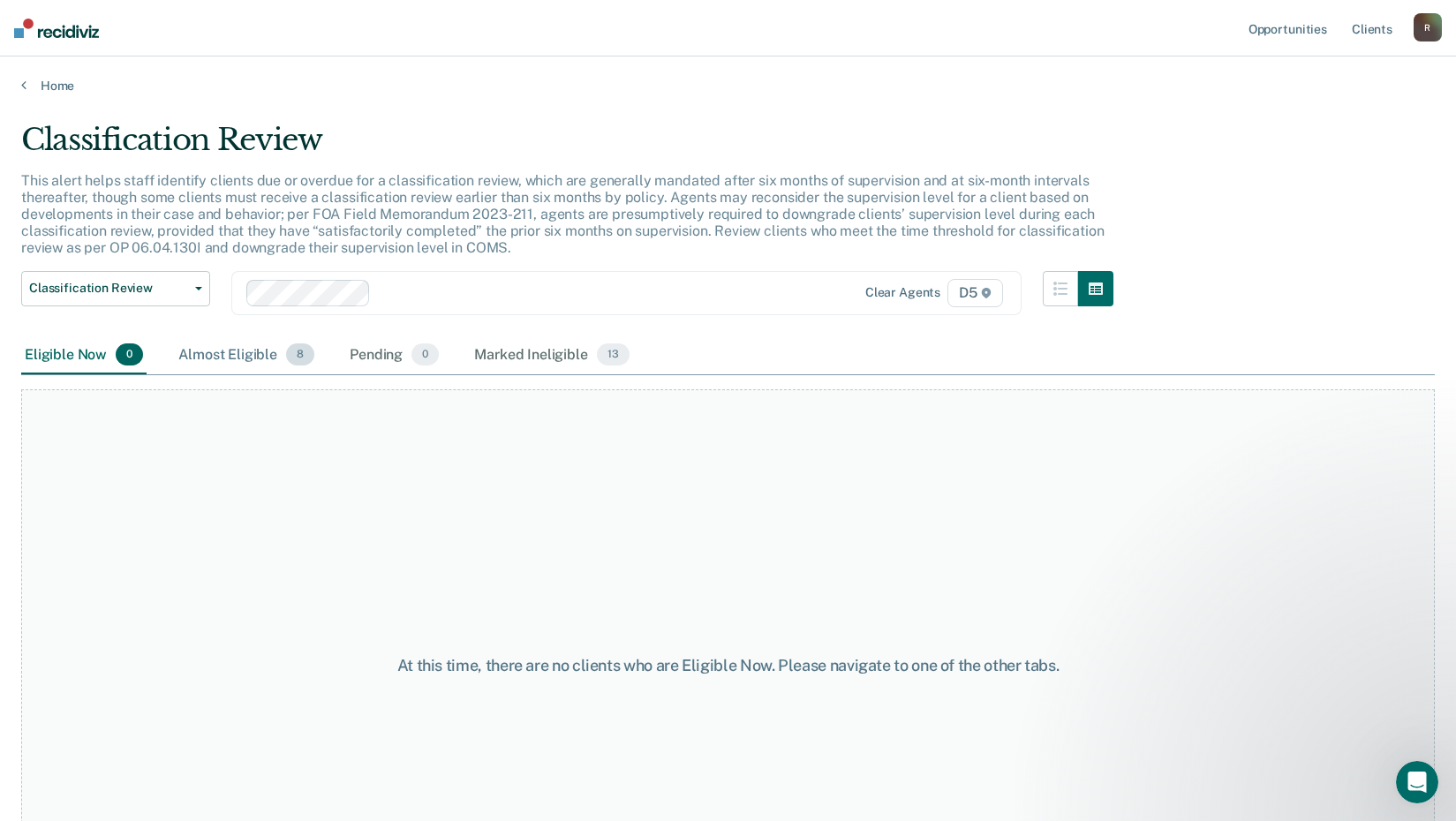
click at [288, 361] on span "8" at bounding box center [301, 355] width 29 height 23
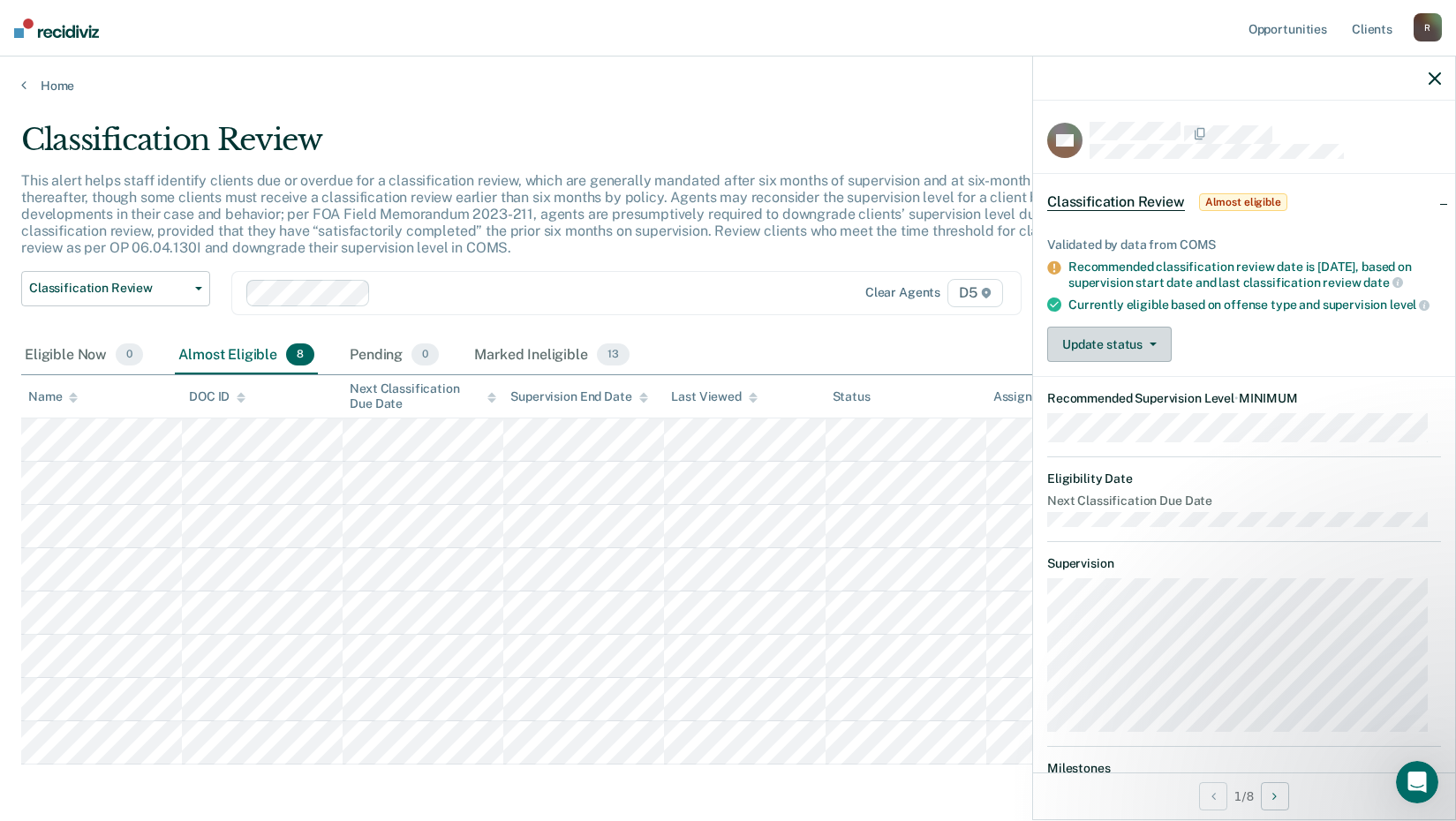
click at [1071, 362] on button "Update status" at bounding box center [1109, 344] width 124 height 36
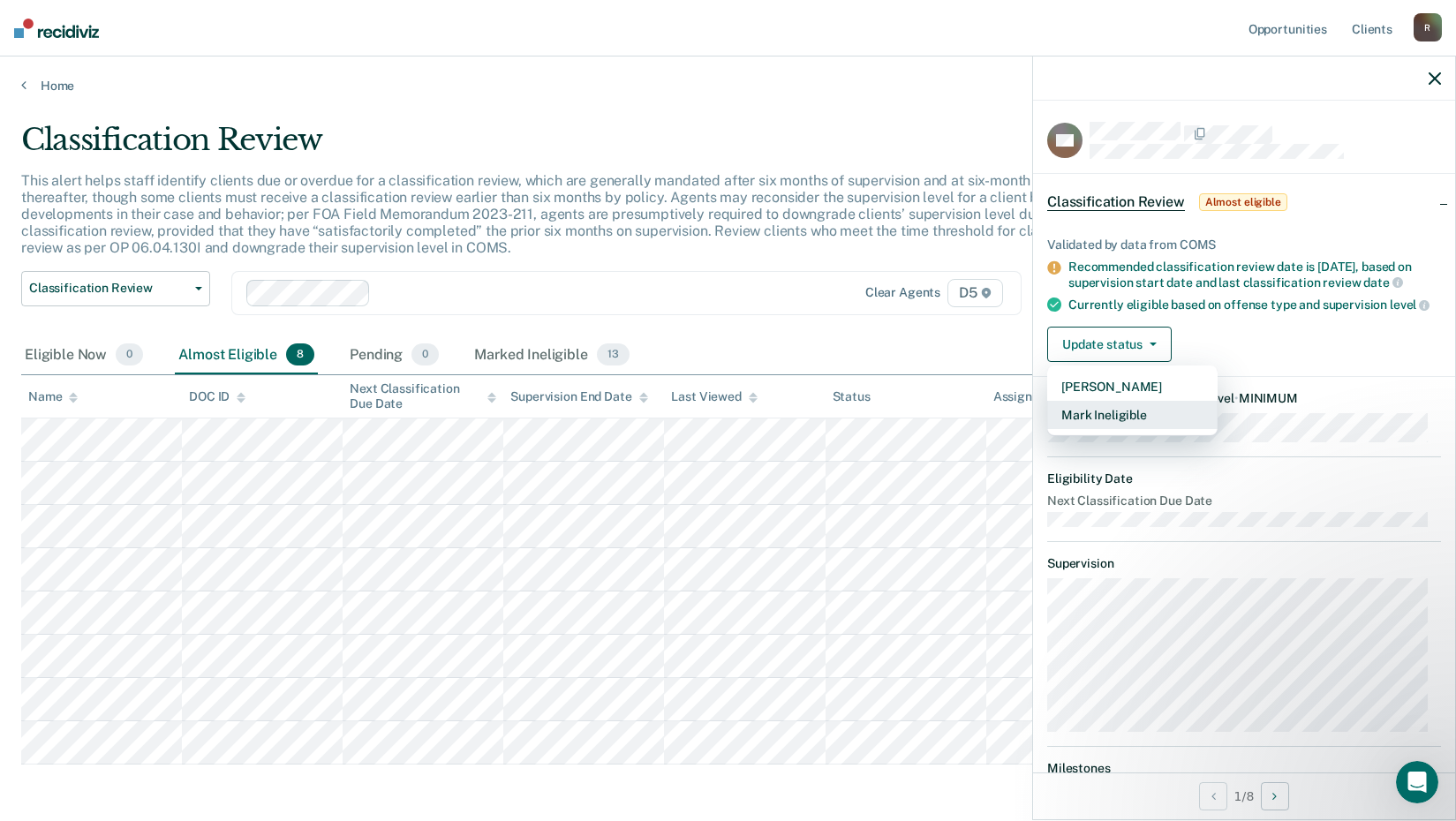
click at [1134, 429] on button "Mark Ineligible" at bounding box center [1132, 415] width 171 height 29
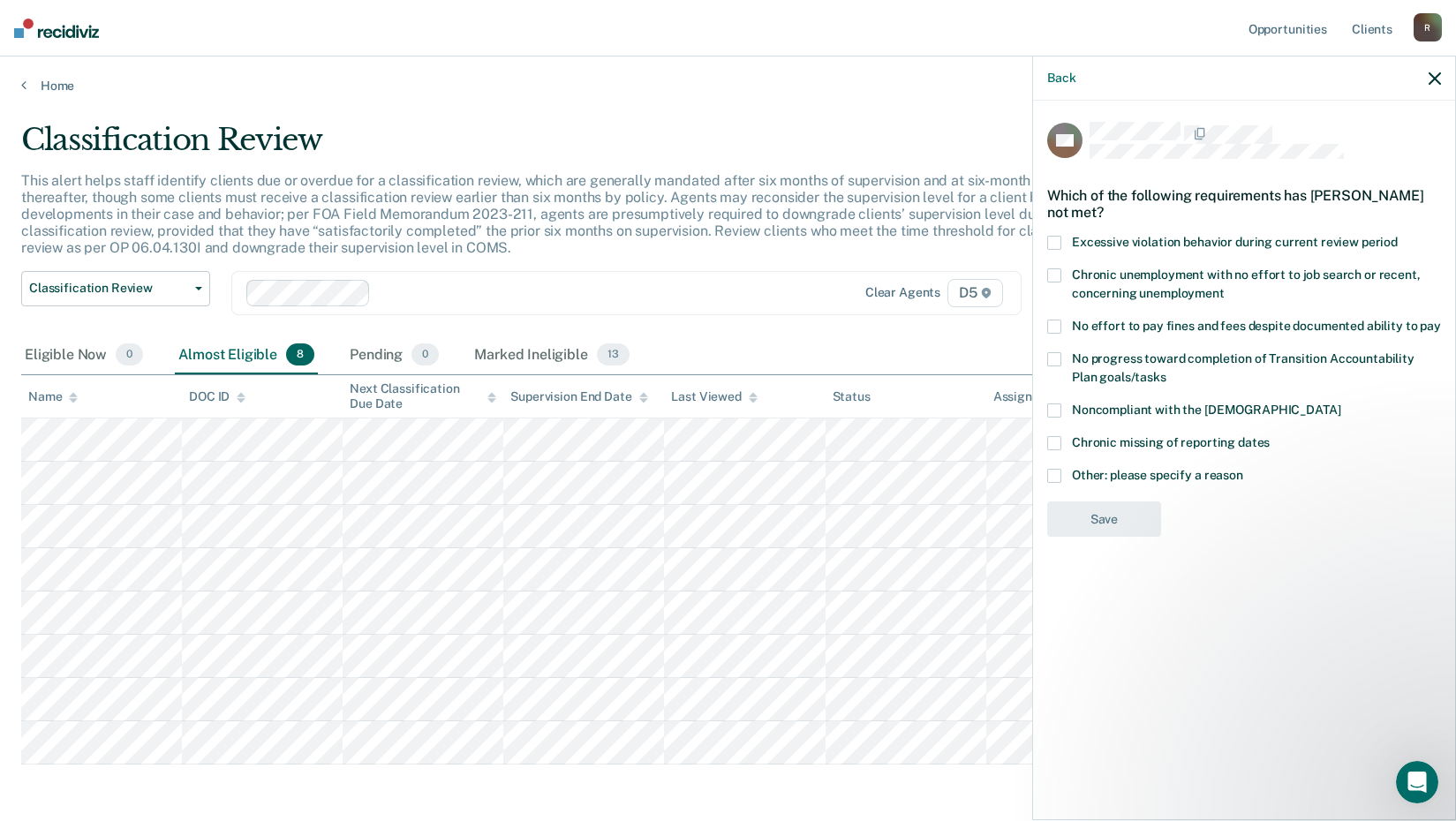
click at [1057, 327] on span at bounding box center [1054, 327] width 14 height 14
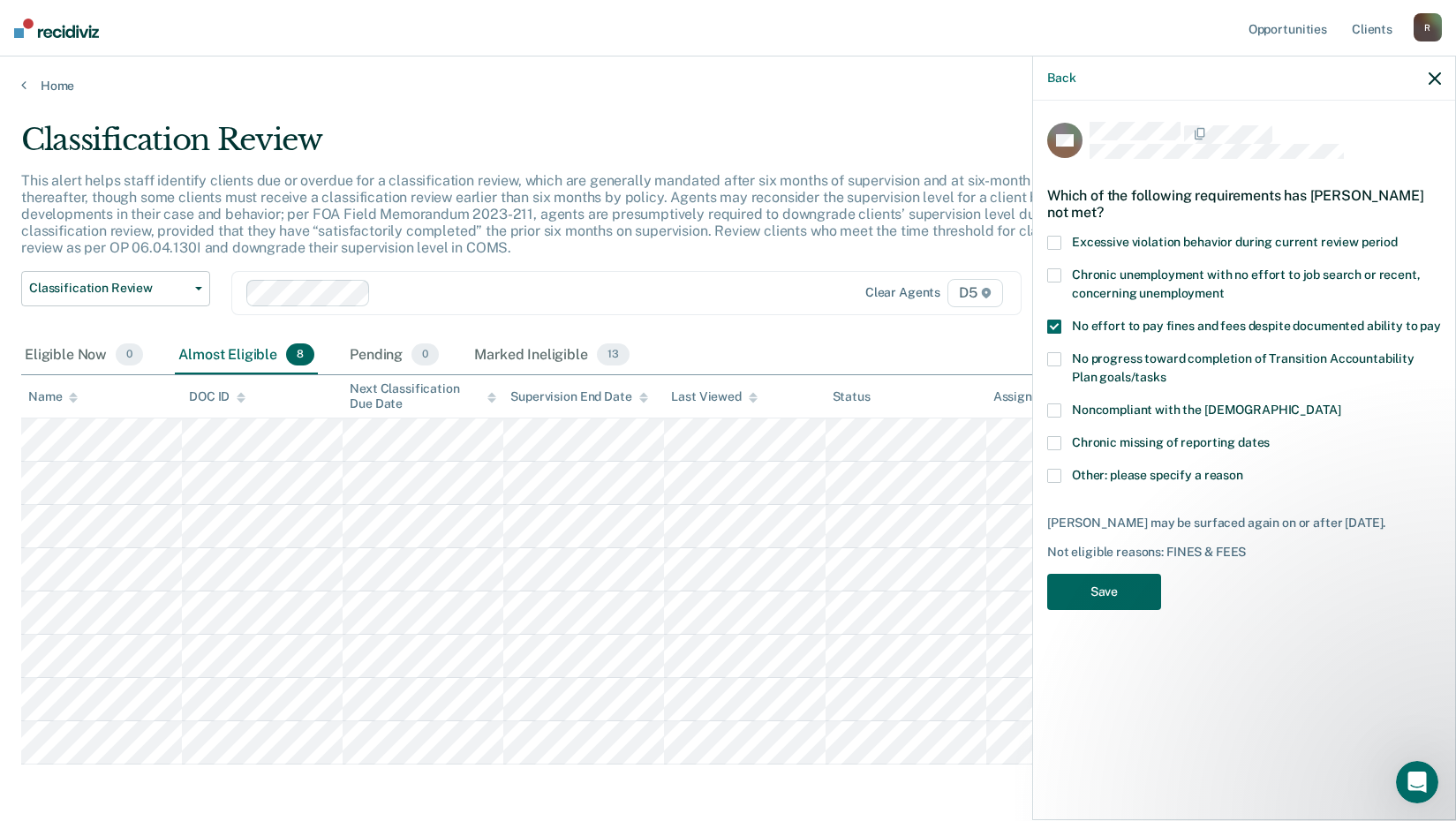
click at [1104, 586] on button "Save" at bounding box center [1104, 592] width 114 height 37
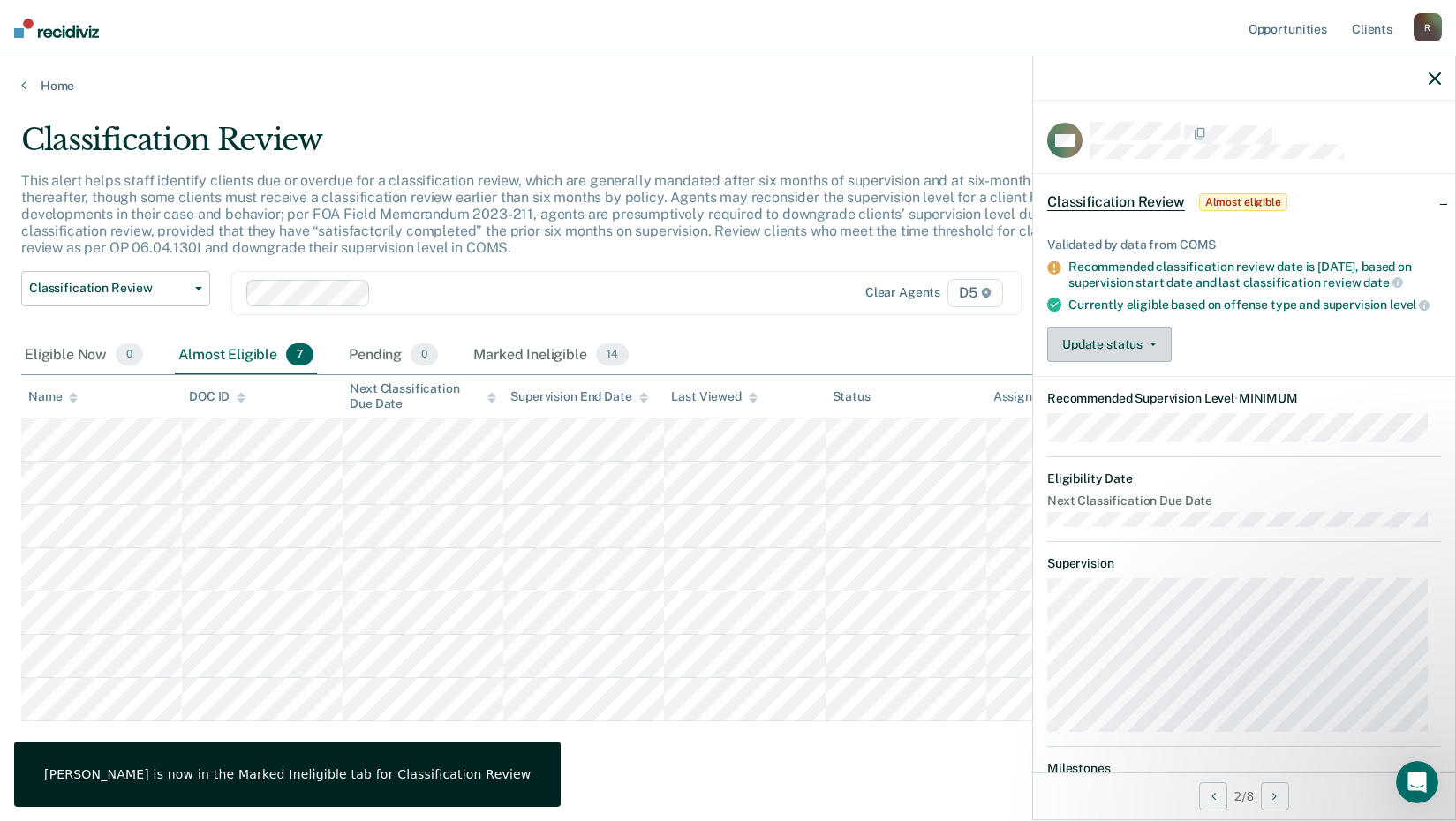
click at [1090, 362] on button "Update status" at bounding box center [1109, 344] width 124 height 36
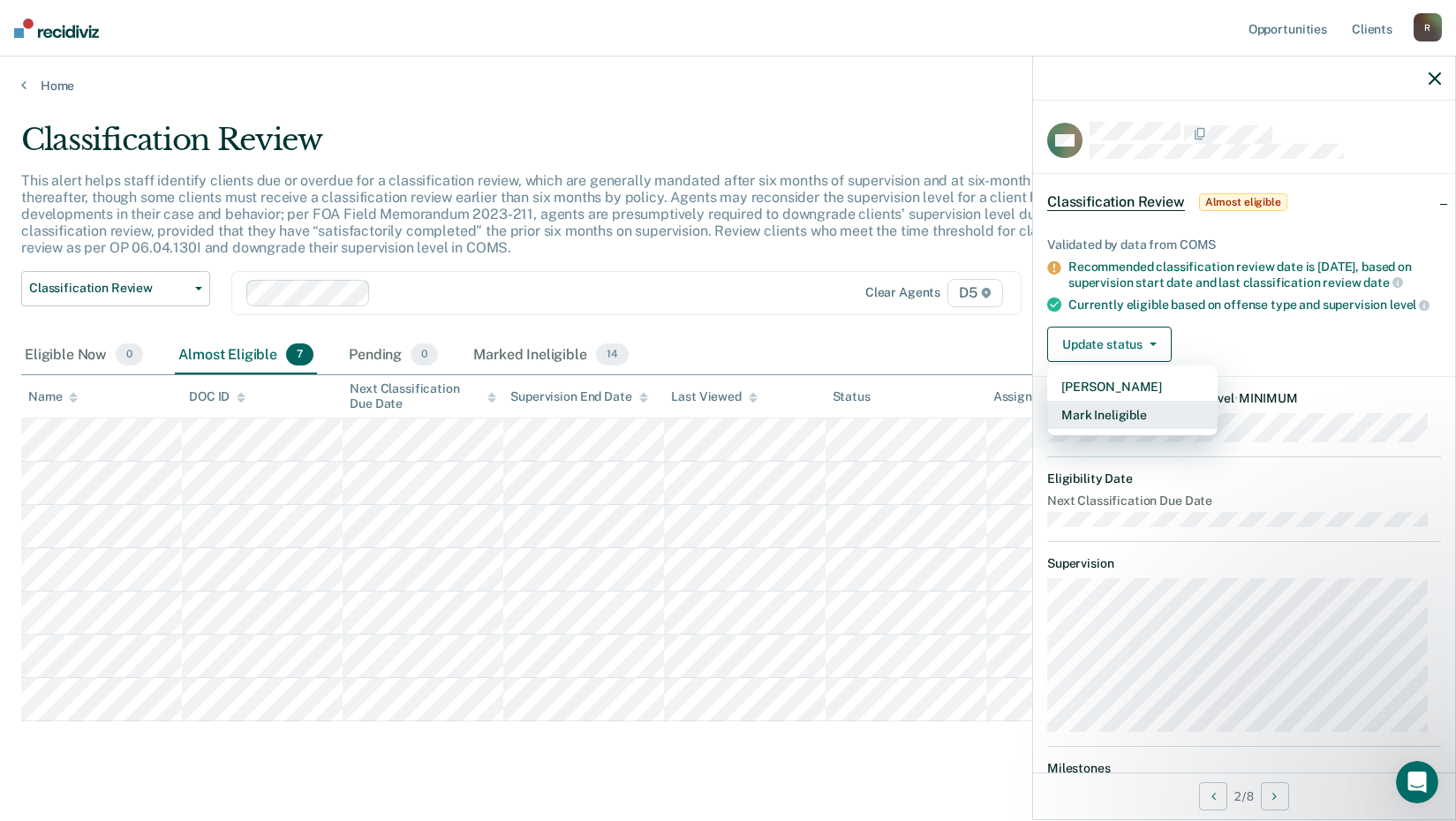
click at [1116, 429] on button "Mark Ineligible" at bounding box center [1132, 415] width 171 height 29
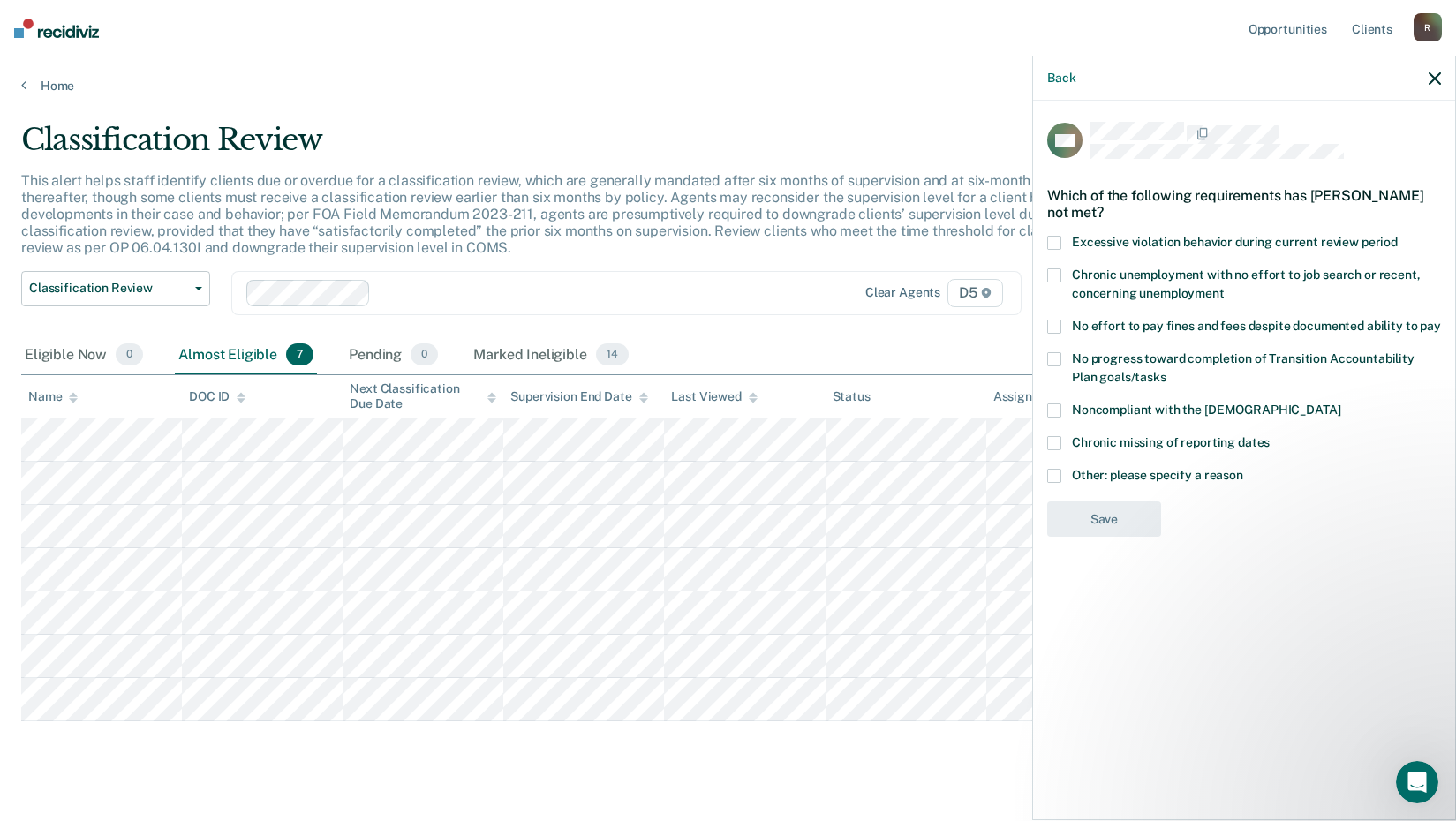
click at [1061, 321] on label "No effort to pay fines and fees despite documented ability to pay" at bounding box center [1244, 328] width 394 height 19
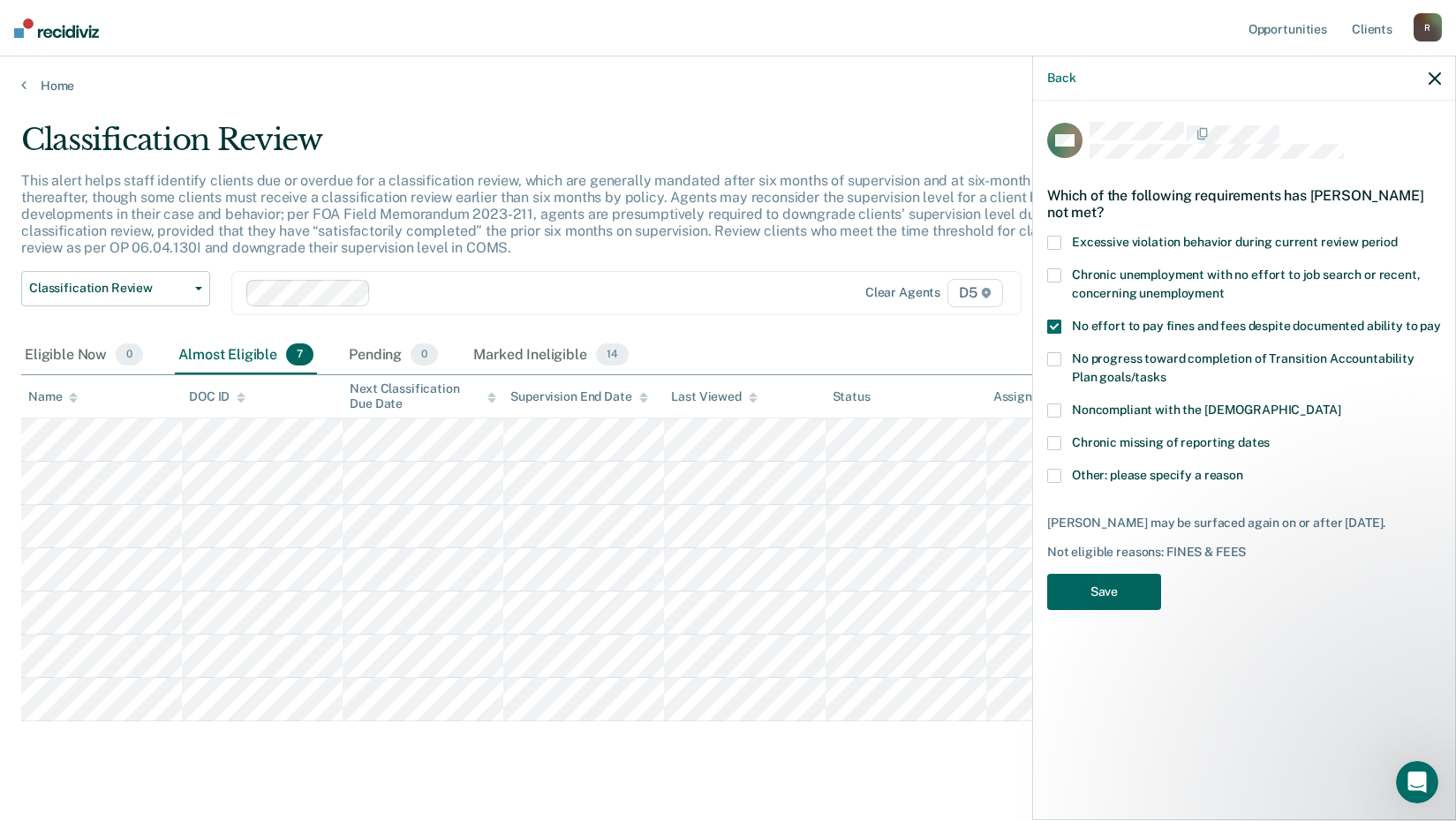
click at [1087, 584] on button "Save" at bounding box center [1104, 592] width 114 height 37
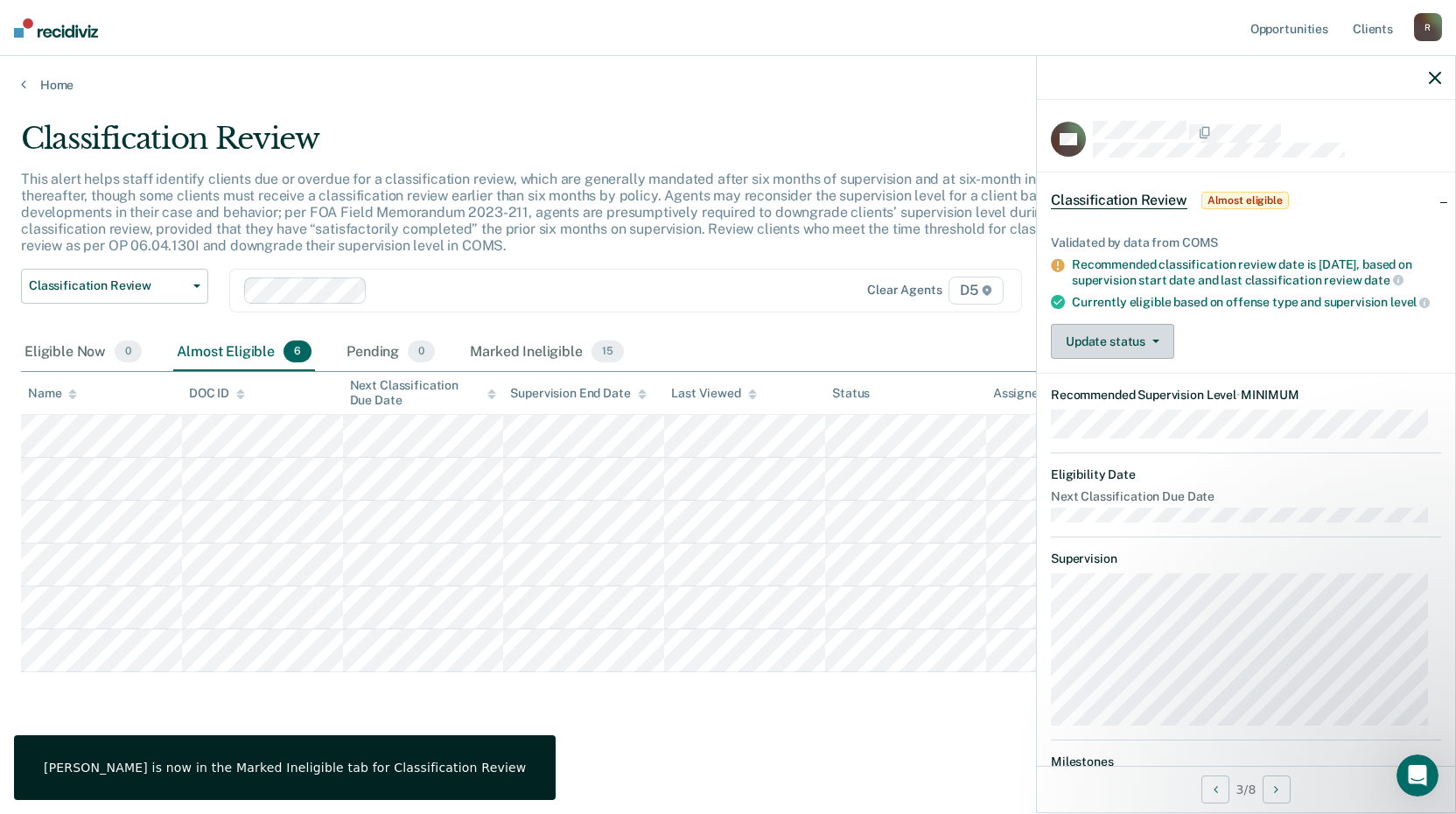
click at [1158, 359] on button "Update status" at bounding box center [1112, 342] width 123 height 35
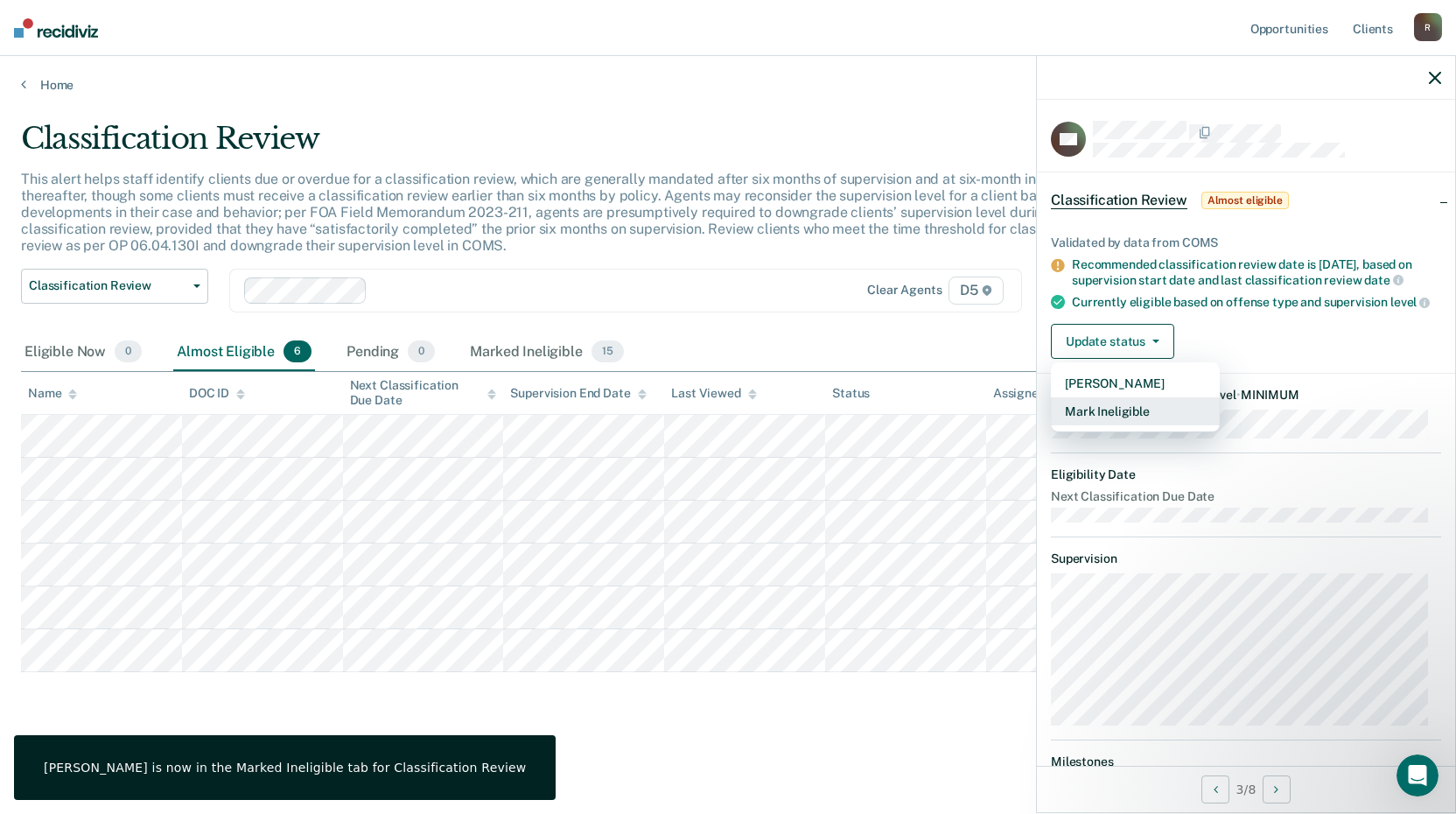
click at [1139, 426] on button "Mark Ineligible" at bounding box center [1135, 411] width 169 height 28
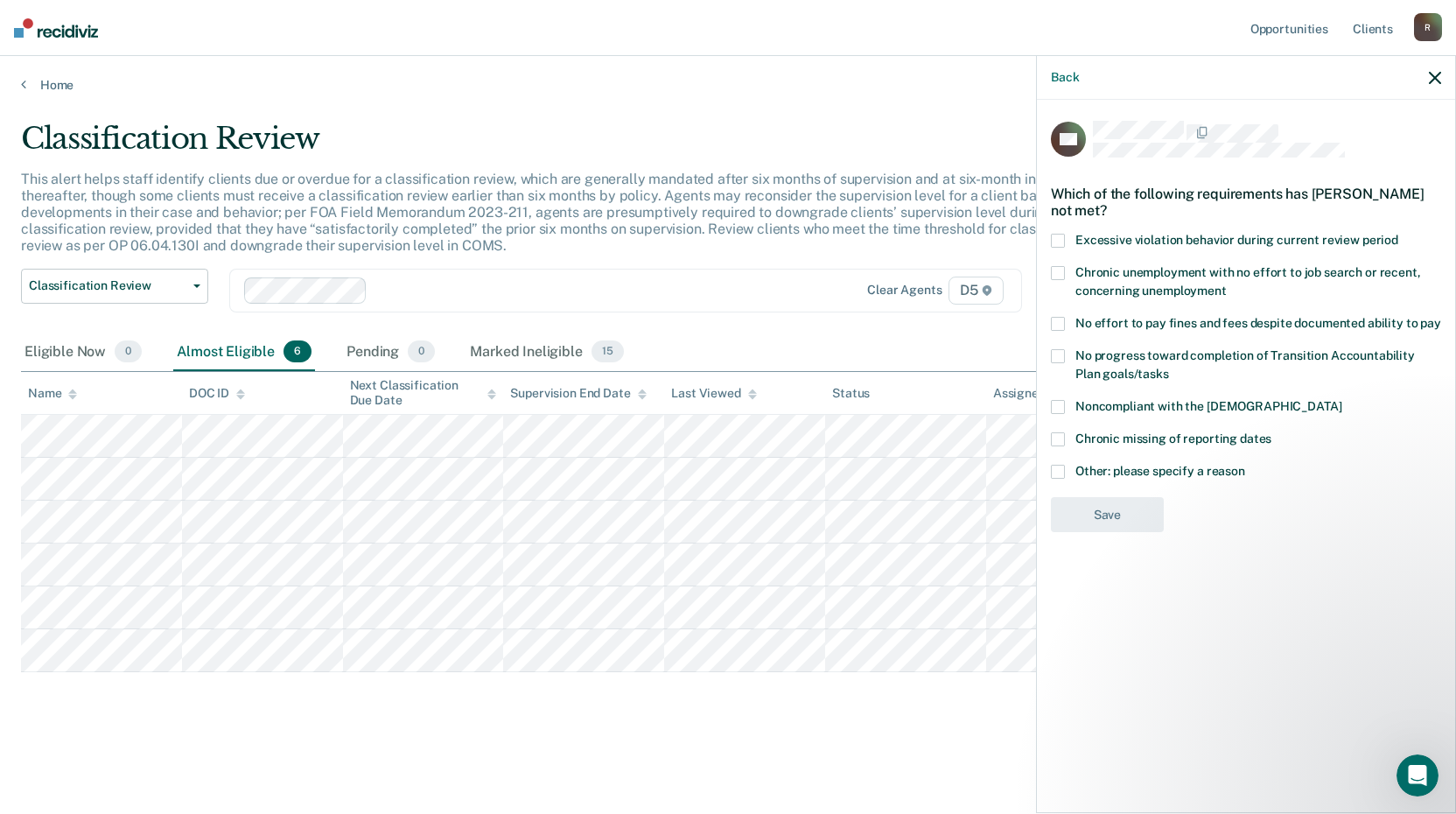
click at [1058, 266] on span at bounding box center [1058, 273] width 14 height 14
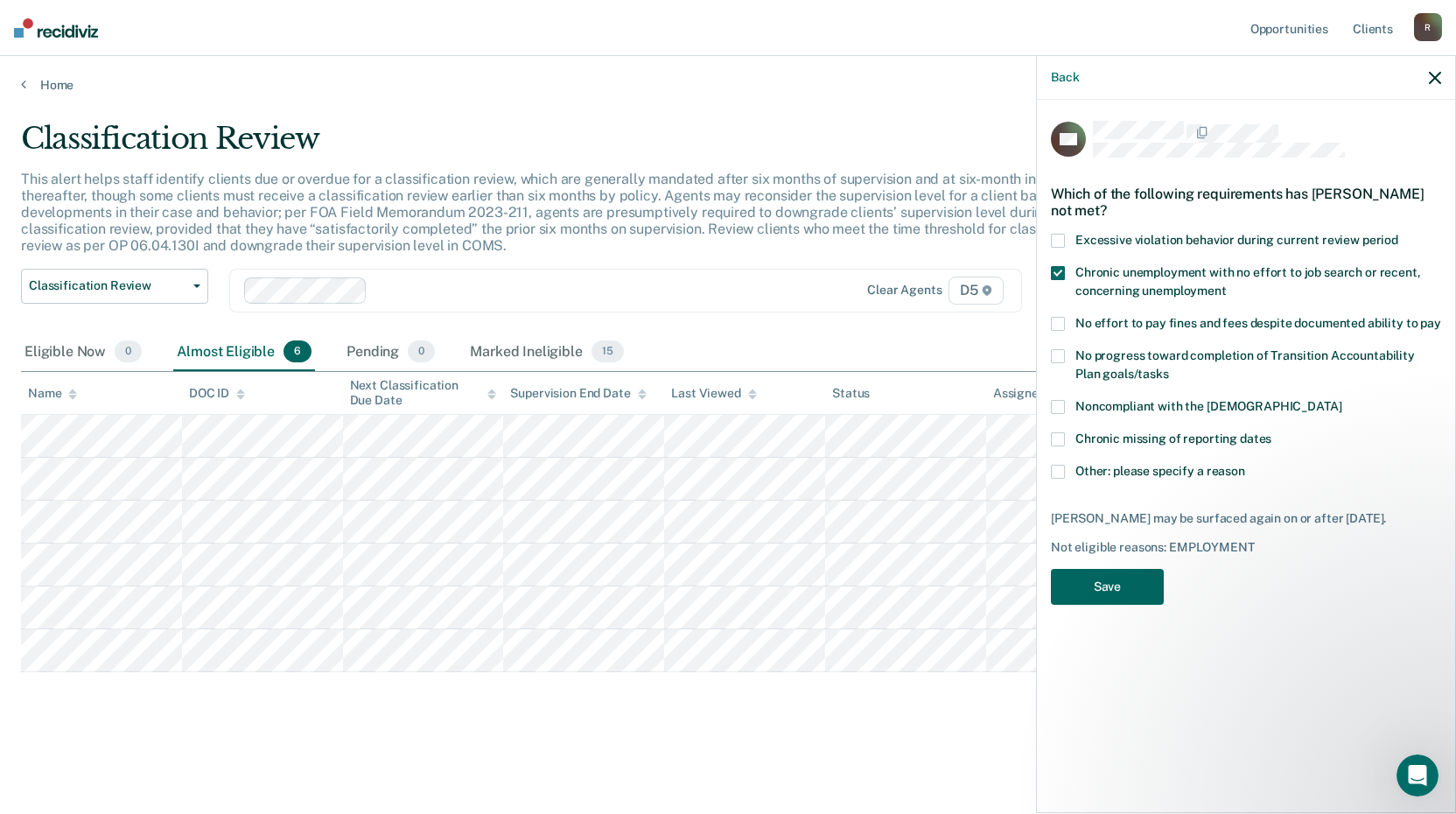
click at [1102, 582] on button "Save" at bounding box center [1107, 587] width 113 height 36
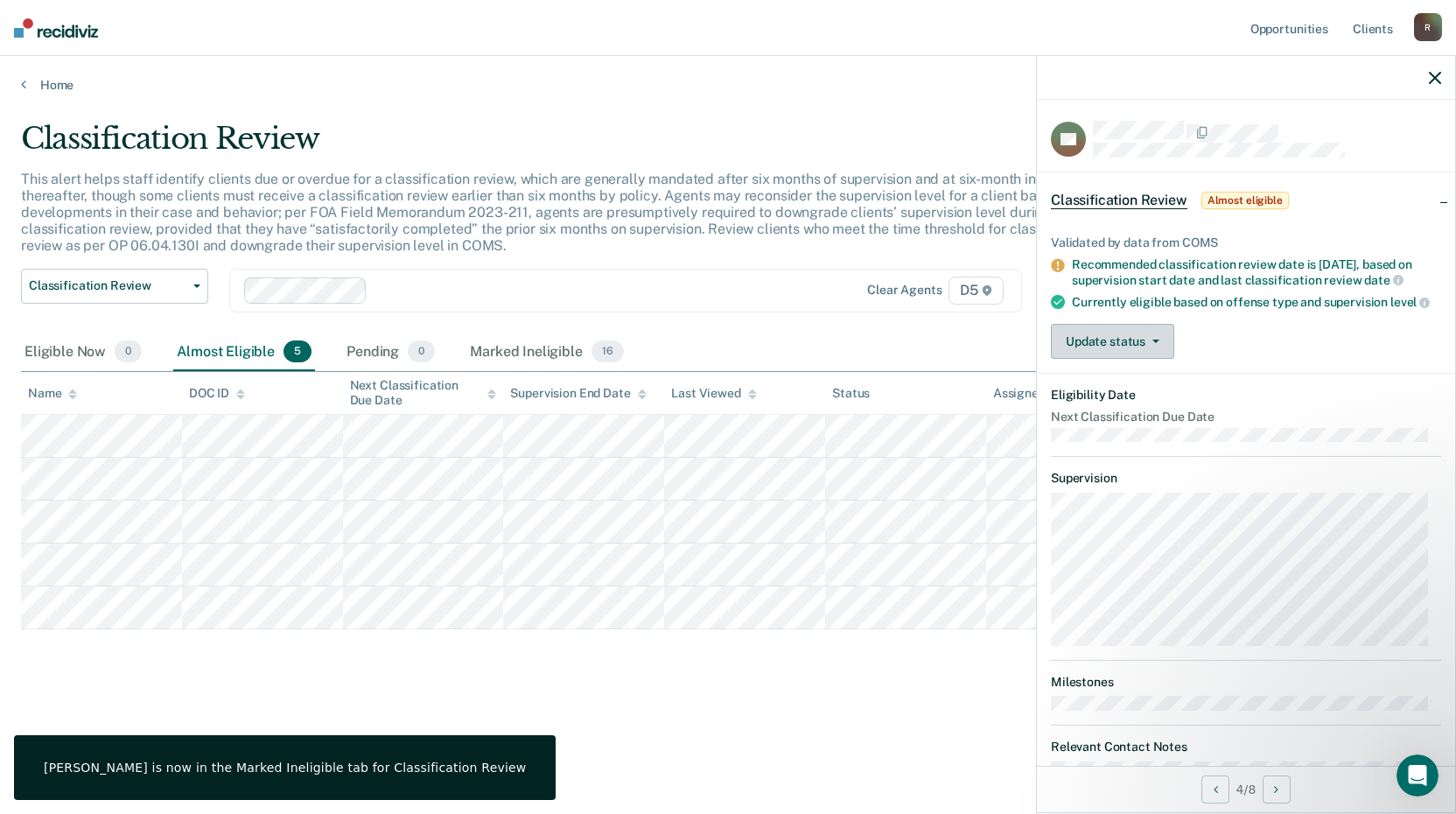
click at [1156, 359] on button "Update status" at bounding box center [1112, 342] width 123 height 35
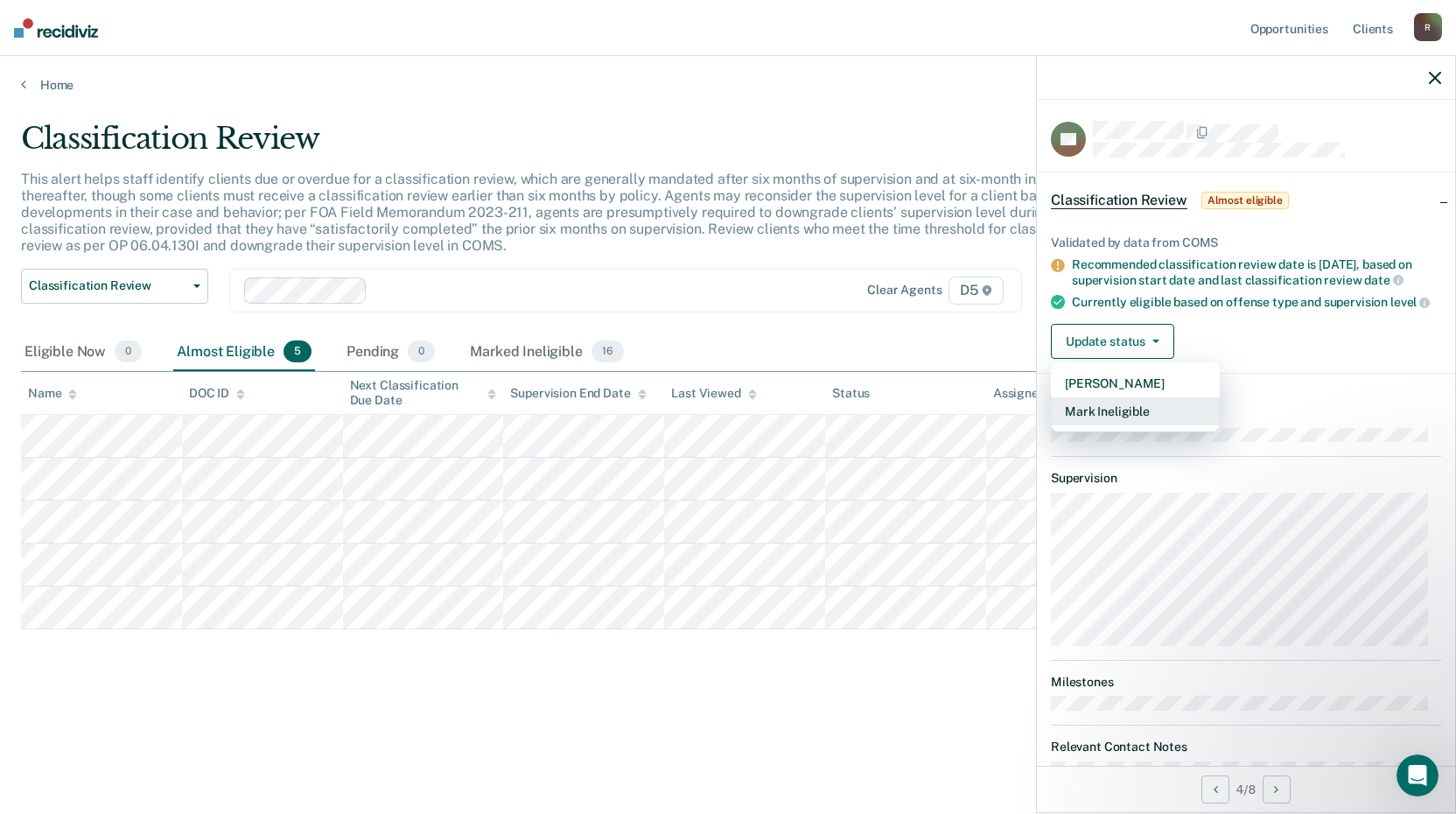
click at [1145, 426] on button "Mark Ineligible" at bounding box center [1135, 411] width 169 height 28
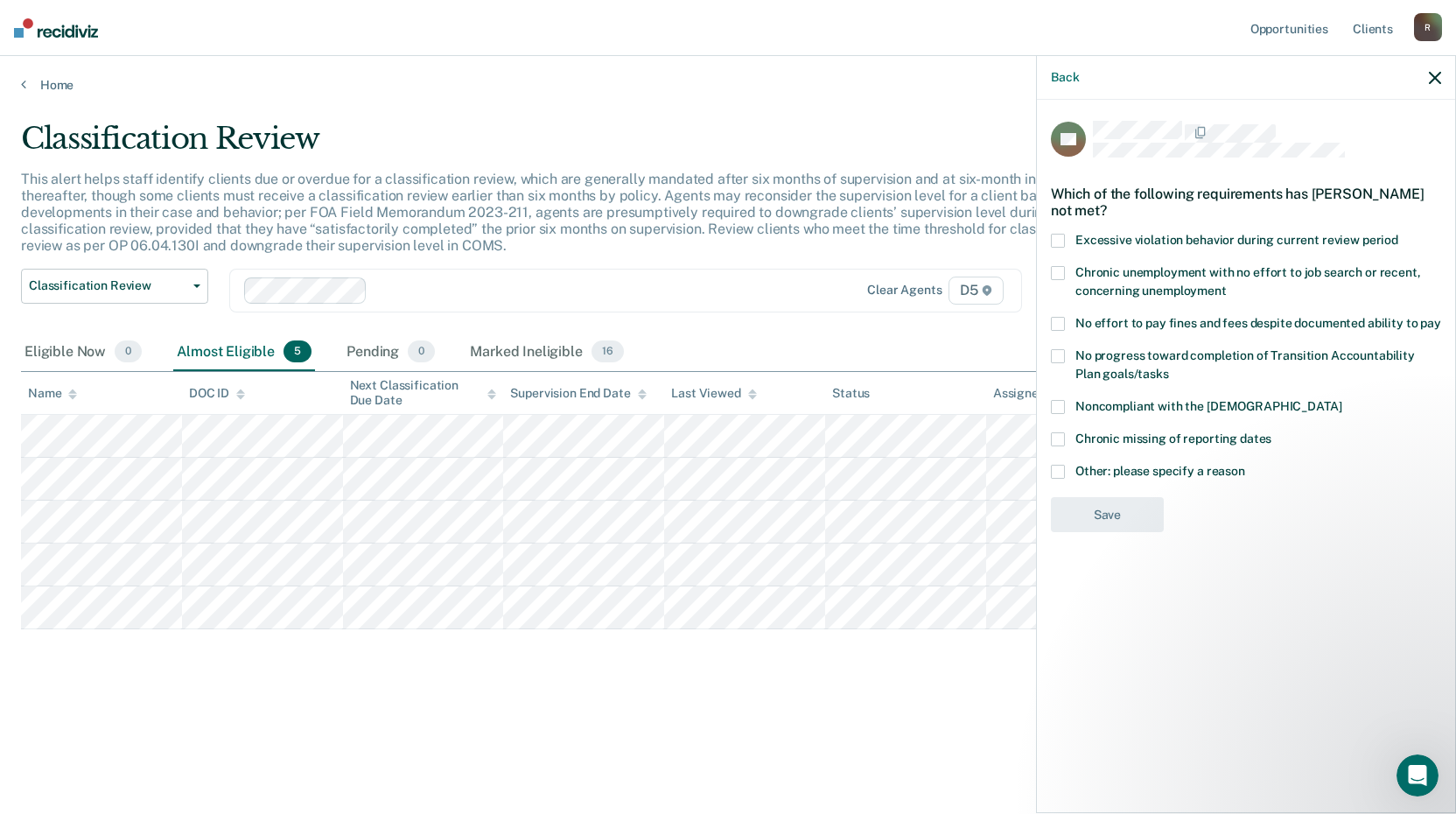
click at [1063, 318] on span at bounding box center [1058, 324] width 14 height 14
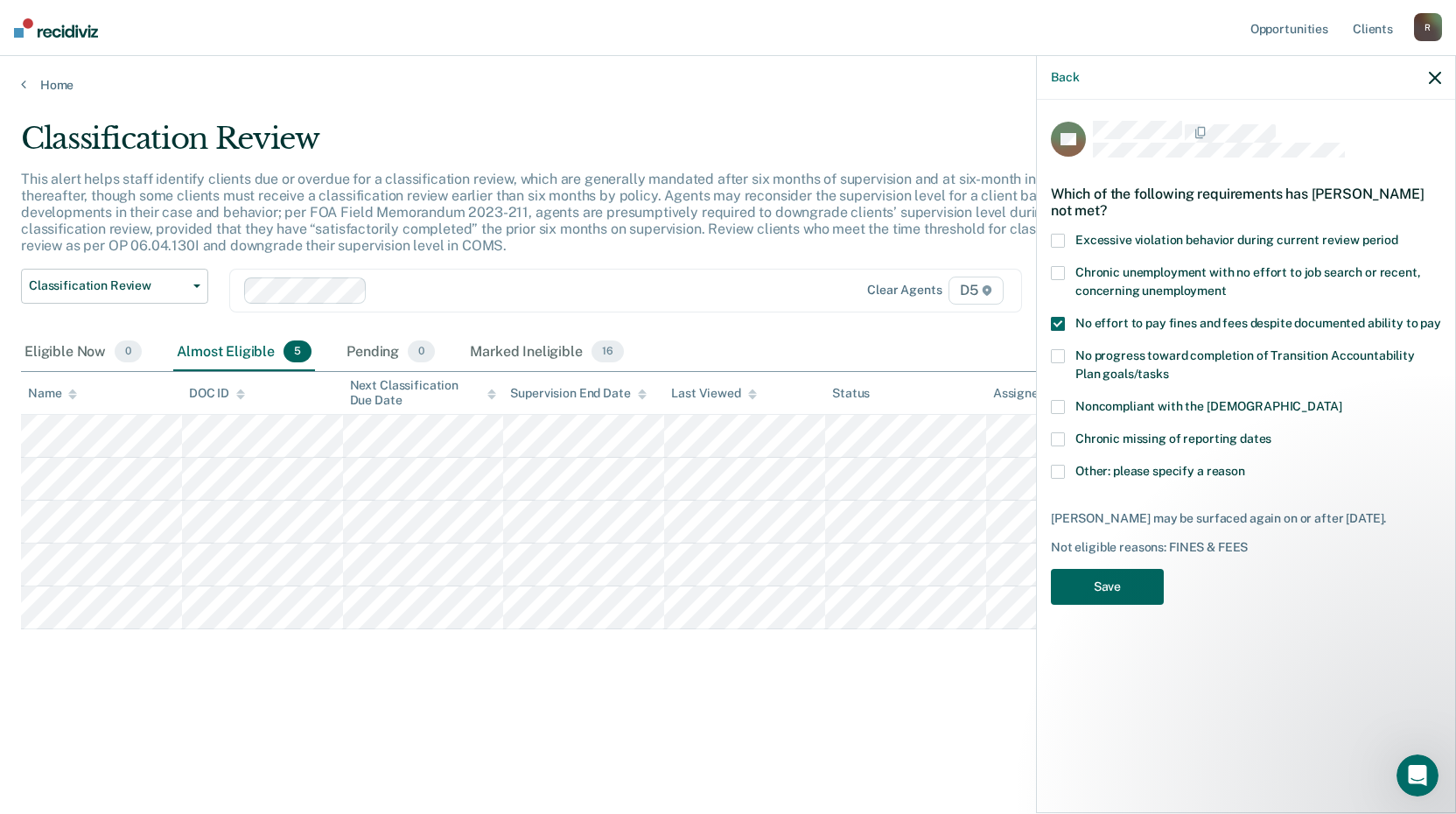
click at [1111, 584] on button "Save" at bounding box center [1107, 587] width 113 height 36
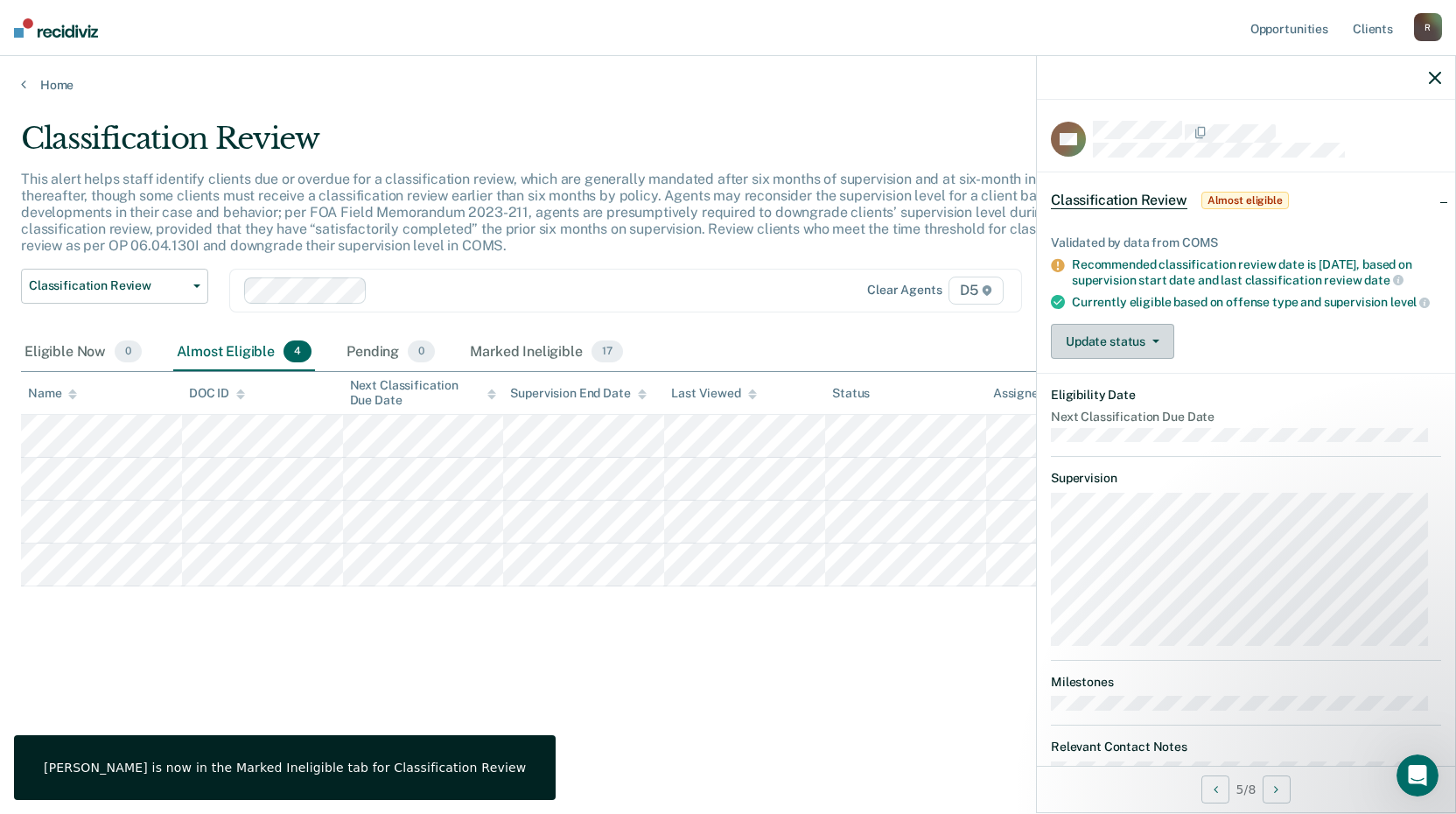
click at [1126, 353] on button "Update status" at bounding box center [1112, 342] width 123 height 35
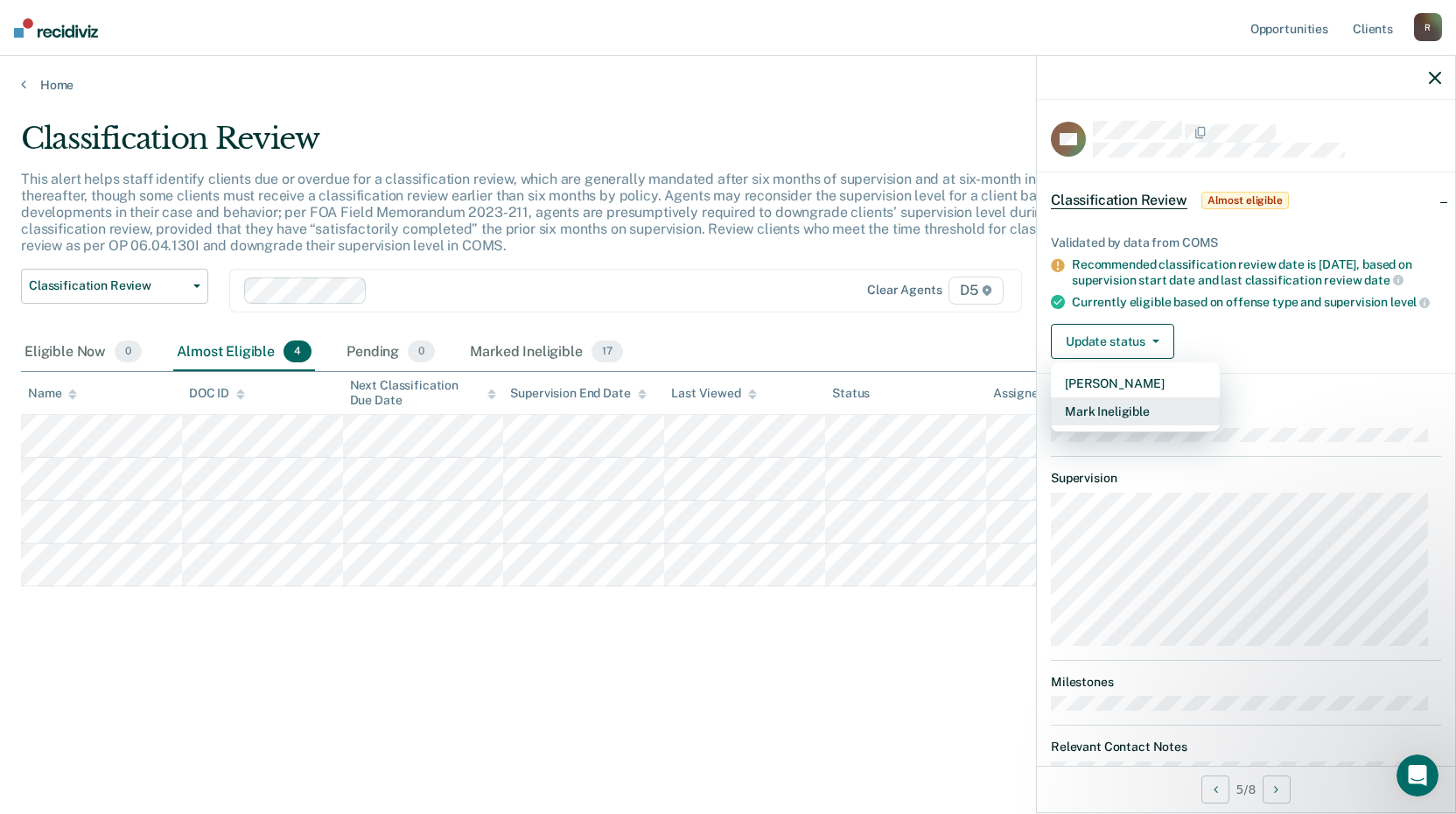
click at [1123, 426] on button "Mark Ineligible" at bounding box center [1135, 411] width 169 height 28
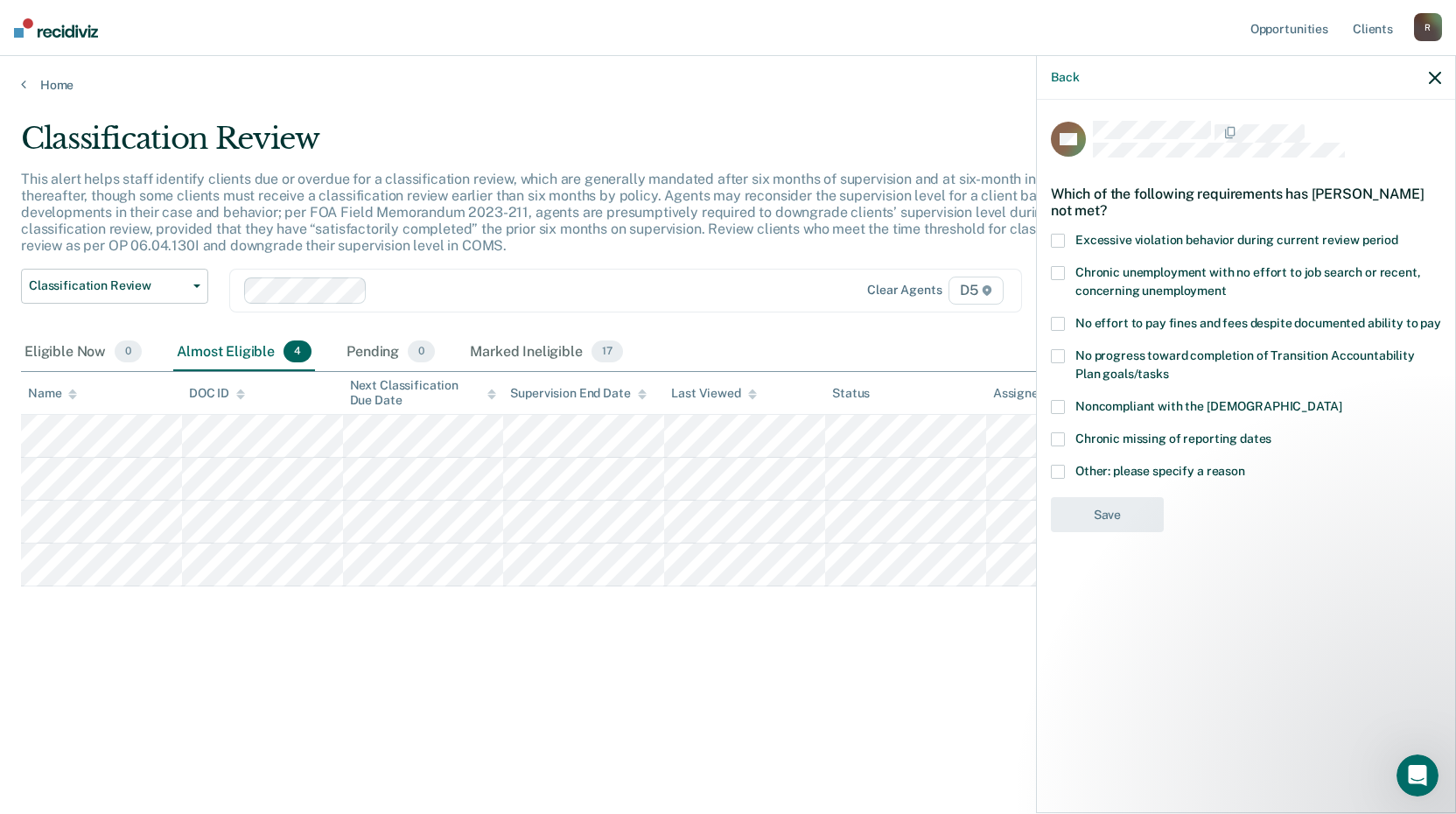
click at [1055, 324] on span at bounding box center [1058, 324] width 14 height 14
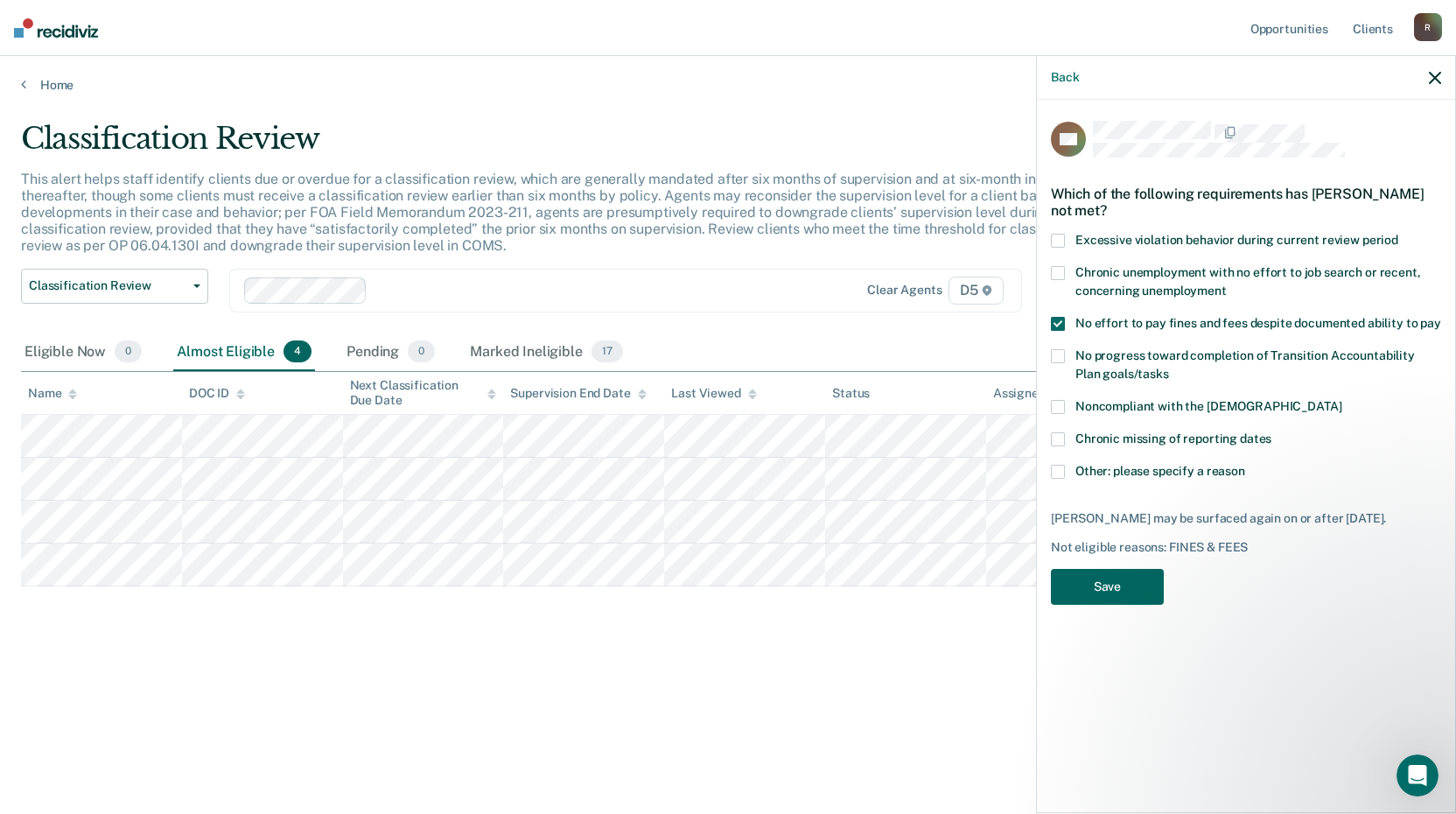
click at [1106, 595] on button "Save" at bounding box center [1107, 587] width 113 height 36
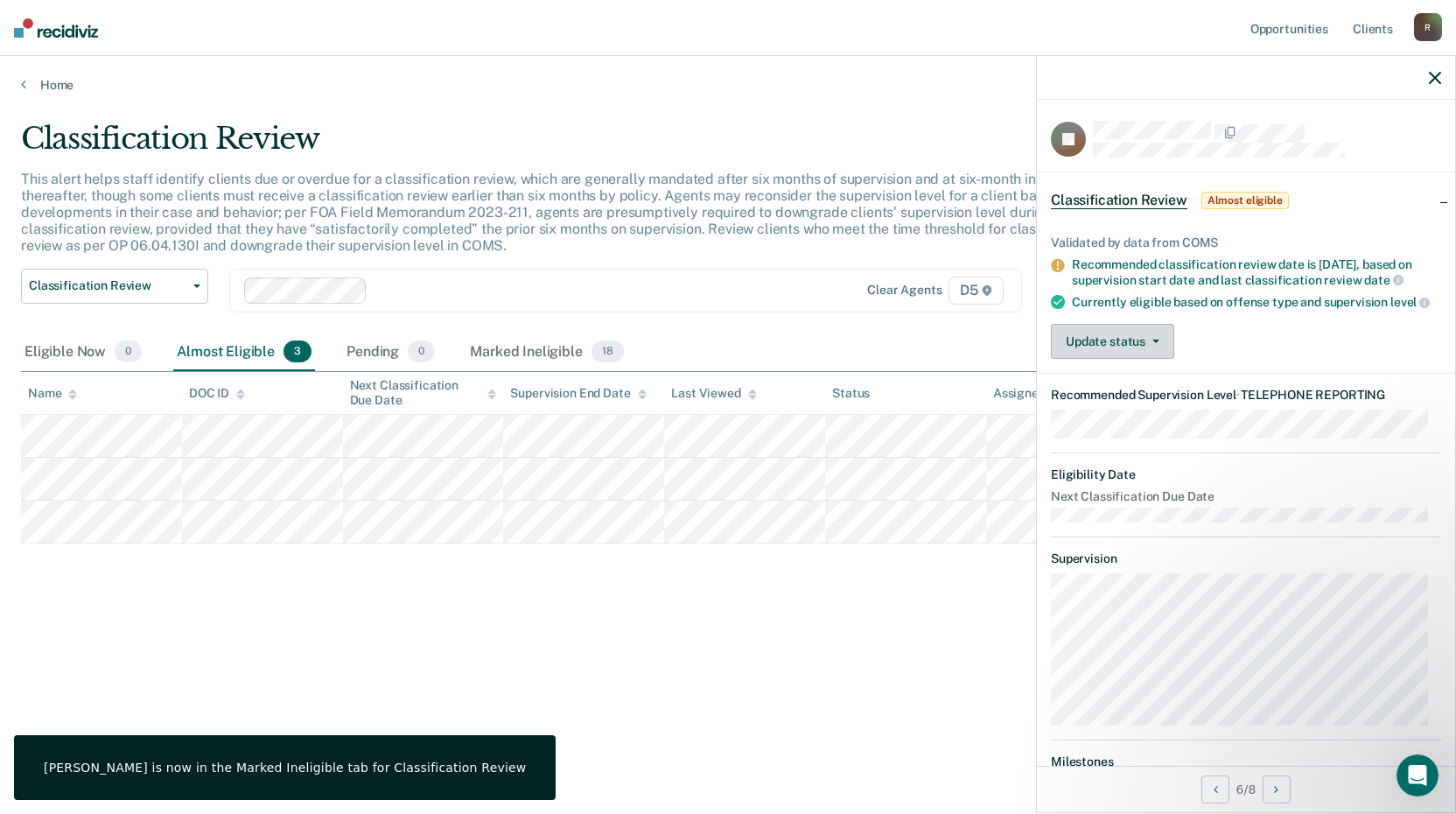
click at [1111, 350] on button "Update status" at bounding box center [1112, 342] width 123 height 35
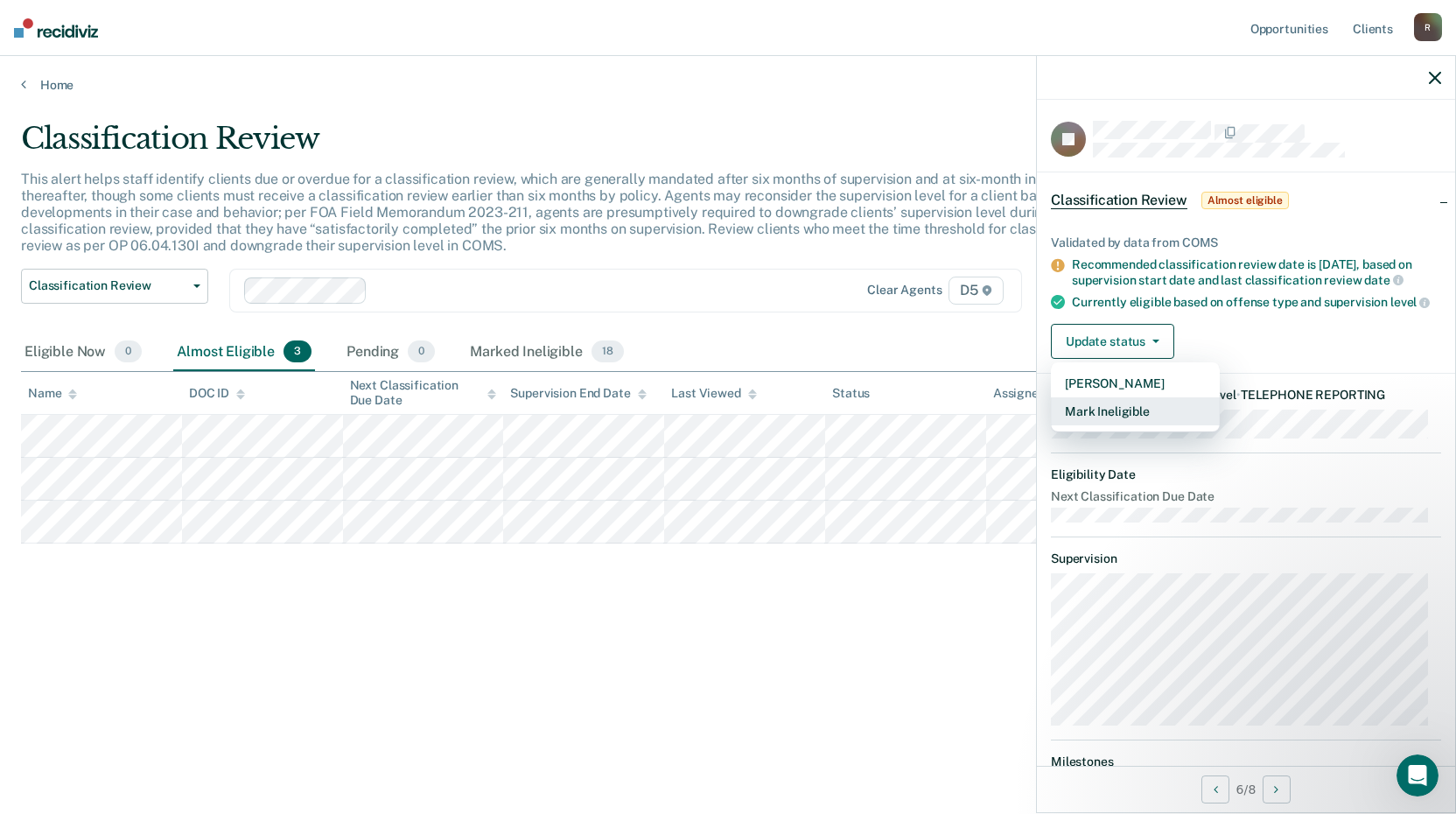
click at [1114, 419] on button "Mark Ineligible" at bounding box center [1135, 411] width 169 height 28
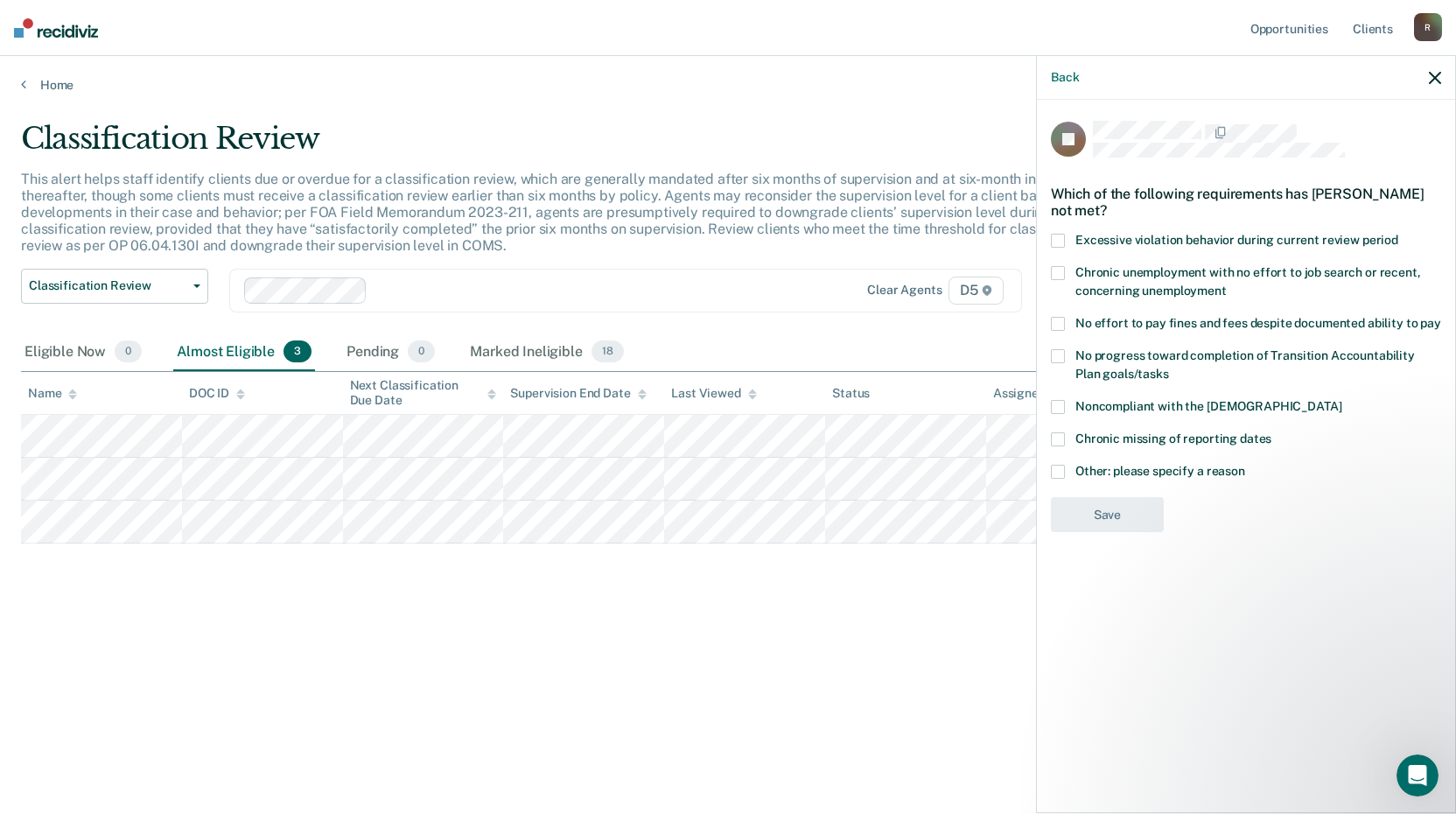
click at [1053, 322] on span at bounding box center [1058, 324] width 14 height 14
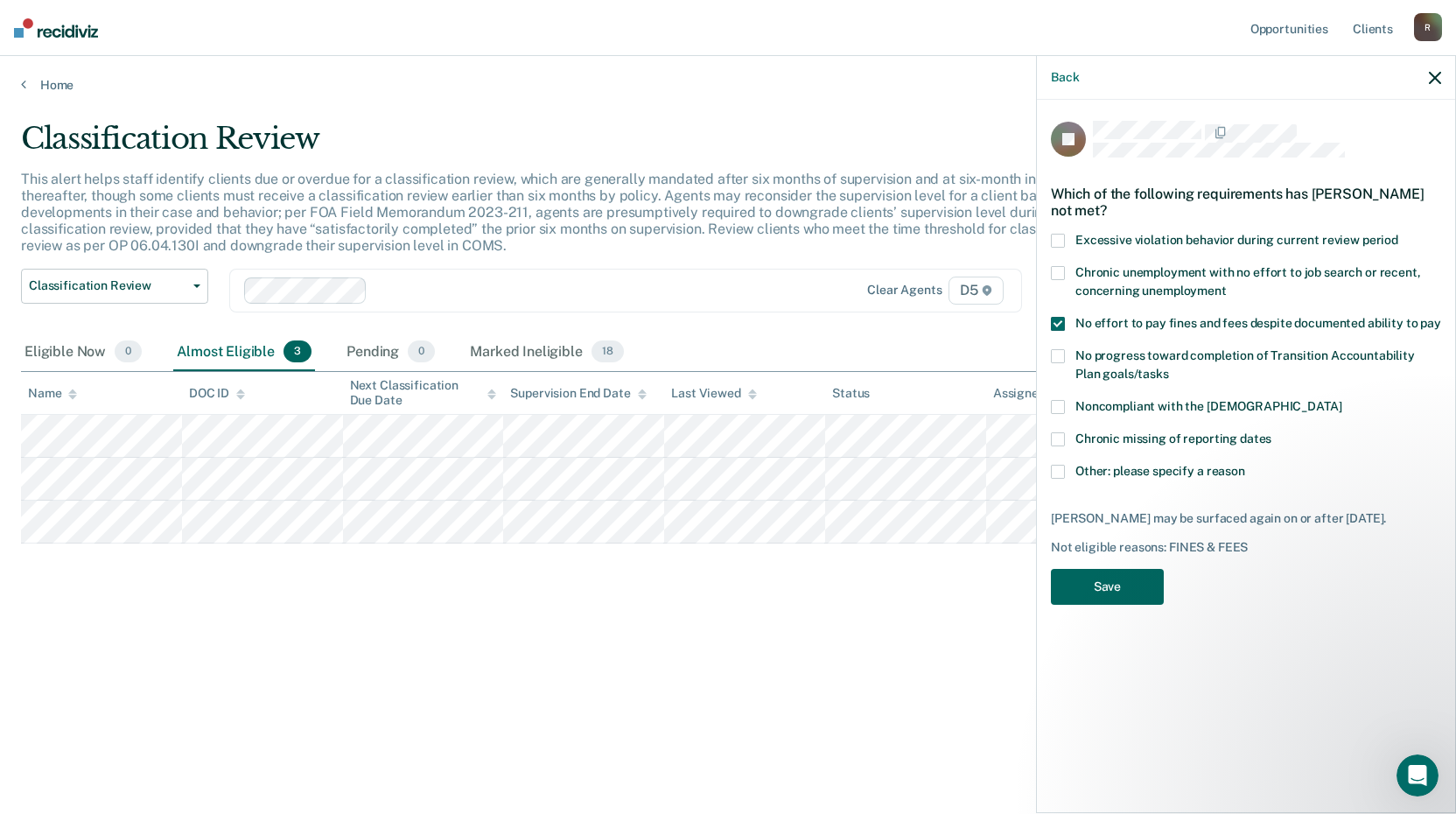
click at [1098, 577] on button "Save" at bounding box center [1107, 587] width 113 height 36
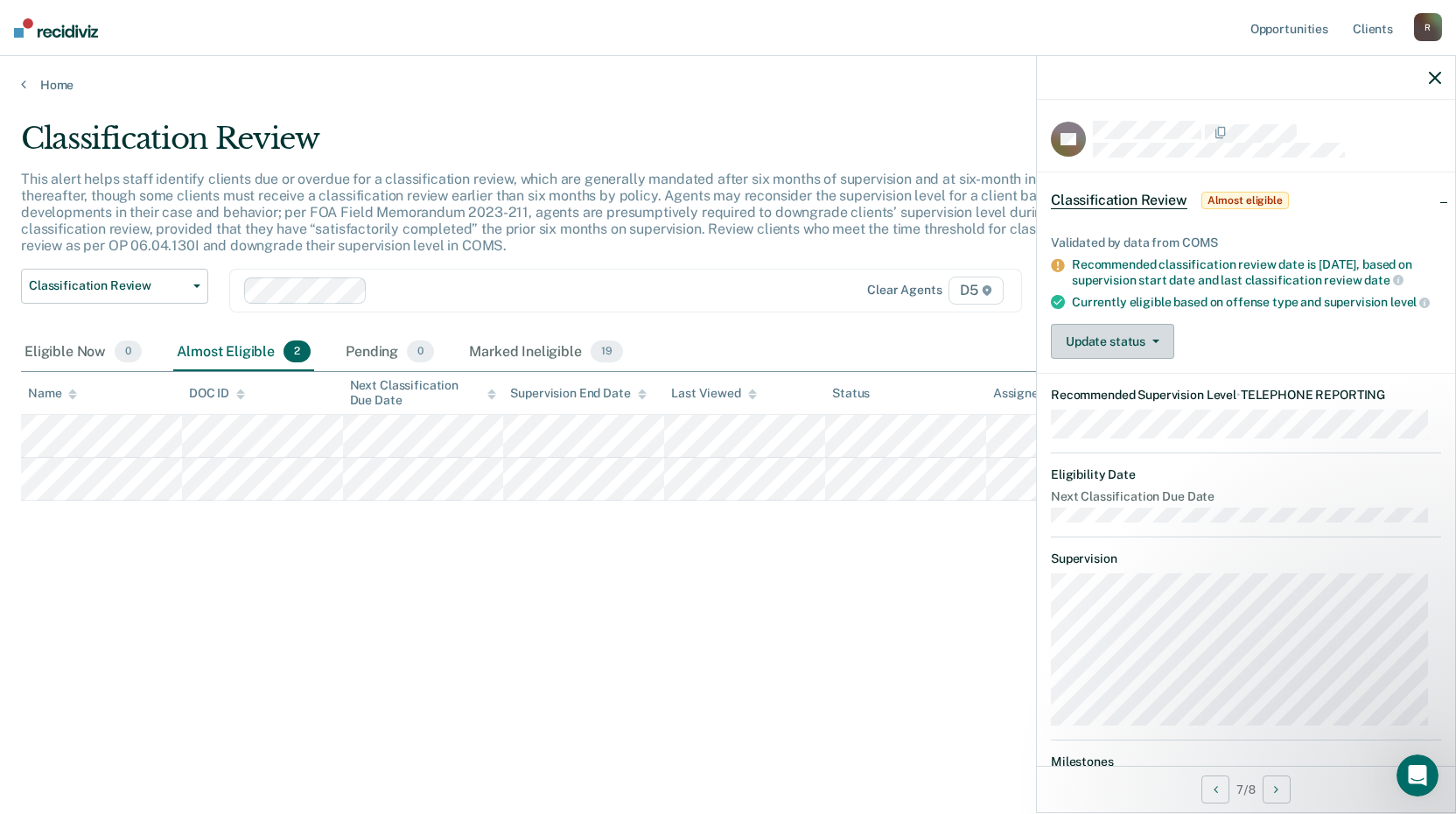
click at [1128, 357] on button "Update status" at bounding box center [1112, 342] width 123 height 35
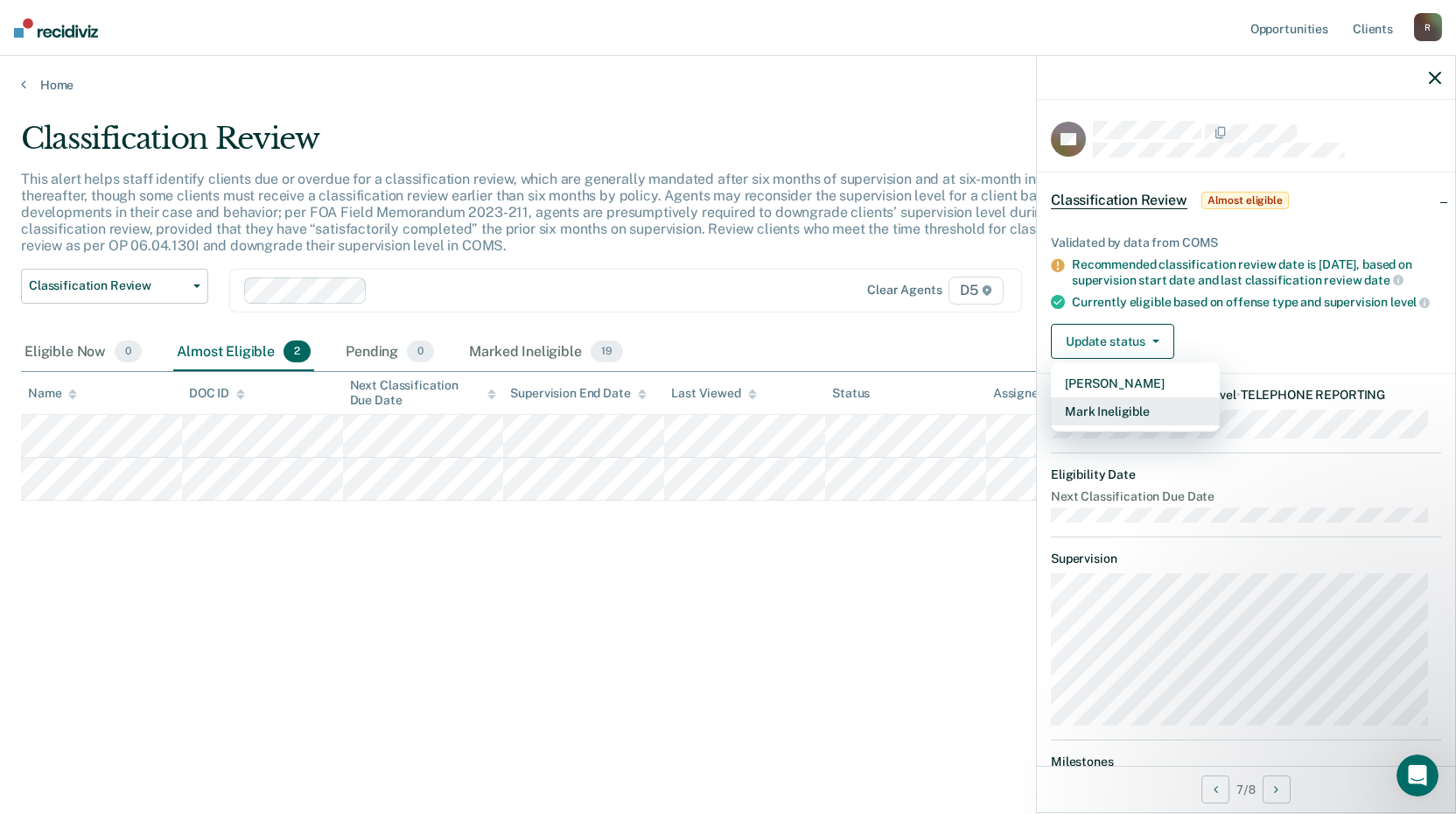
click at [1143, 426] on button "Mark Ineligible" at bounding box center [1135, 411] width 169 height 28
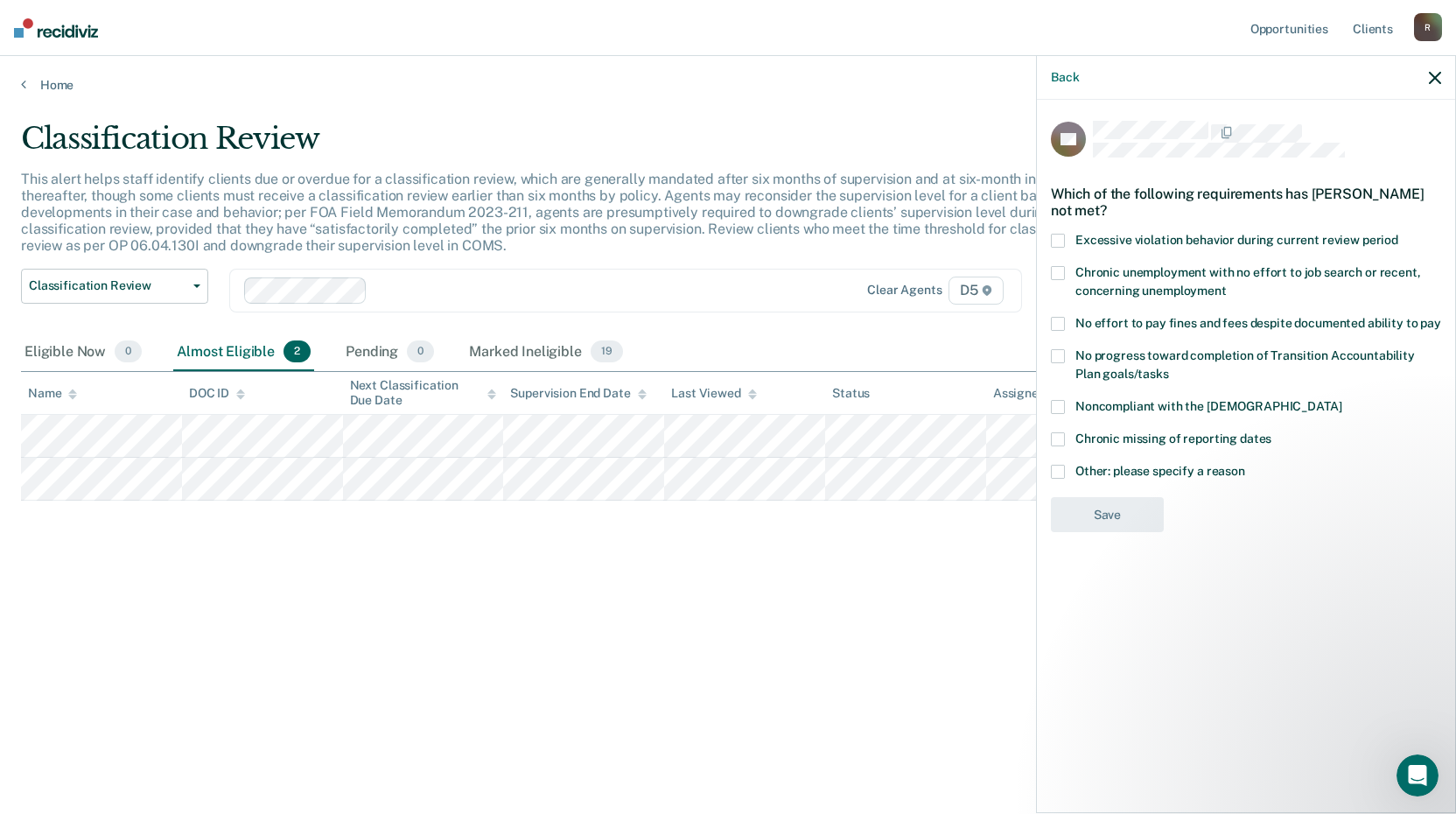
click at [1052, 318] on span at bounding box center [1058, 324] width 14 height 14
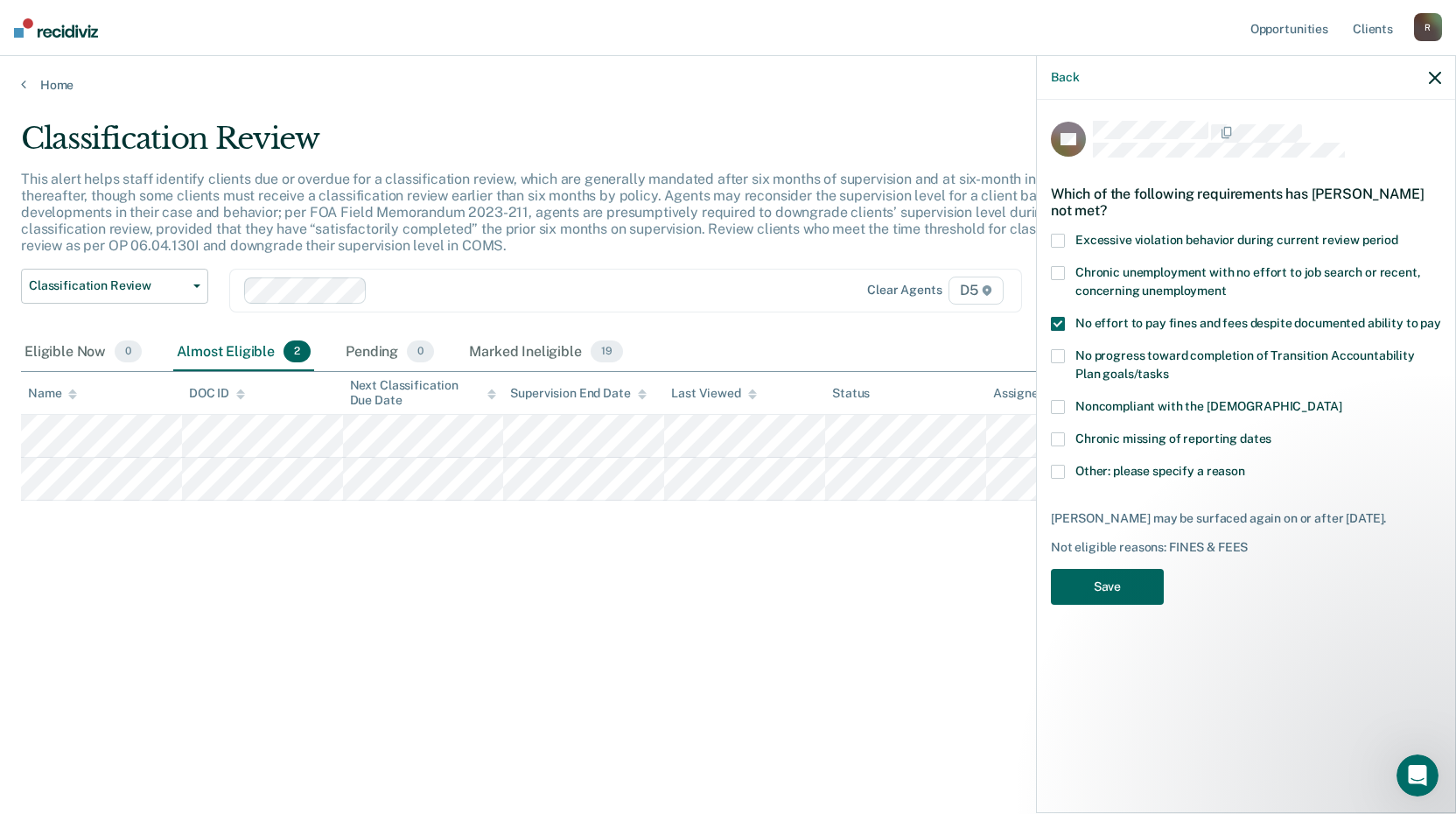
click at [1142, 576] on button "Save" at bounding box center [1107, 587] width 113 height 36
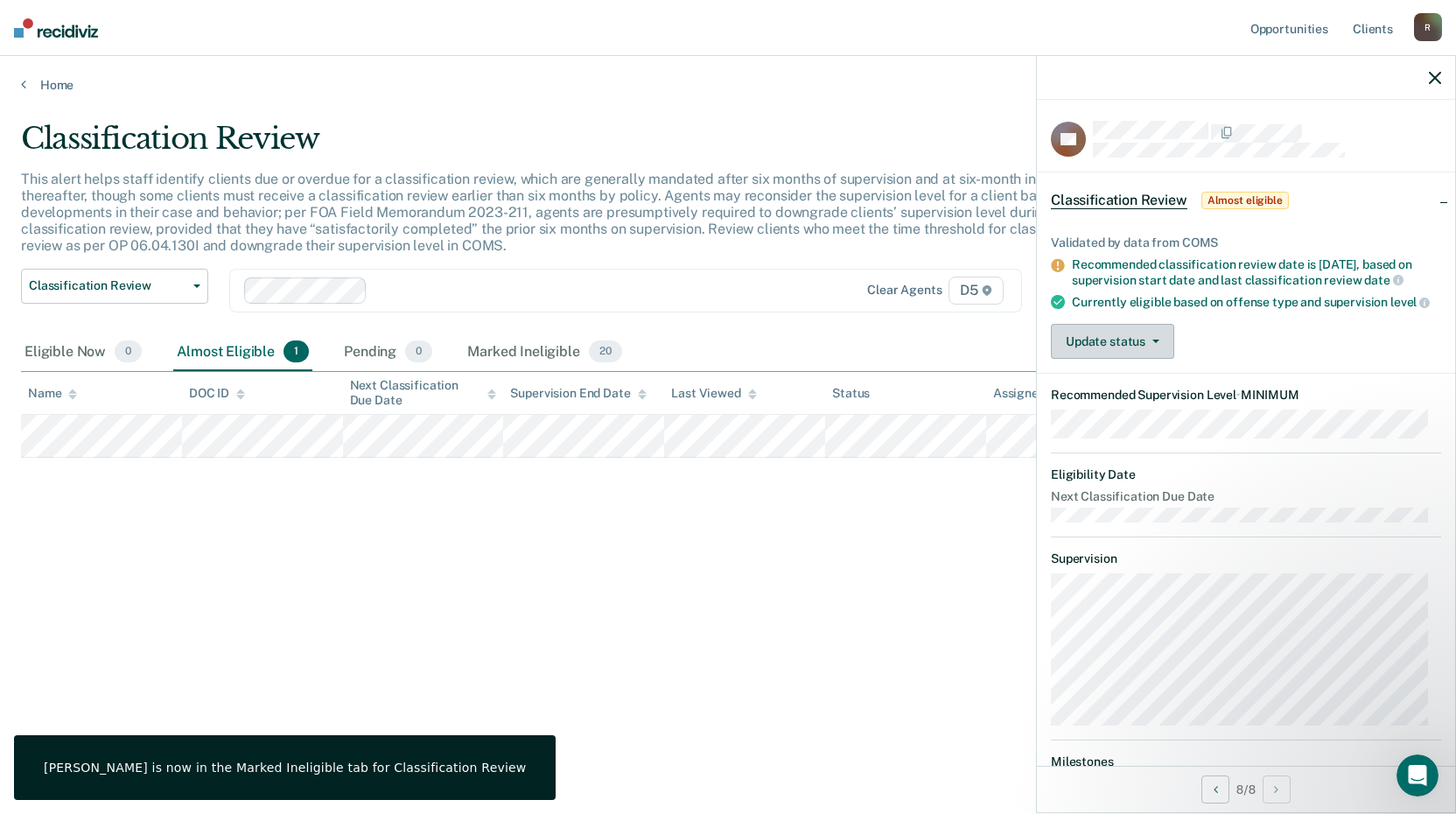
click at [1137, 355] on button "Update status" at bounding box center [1112, 342] width 123 height 35
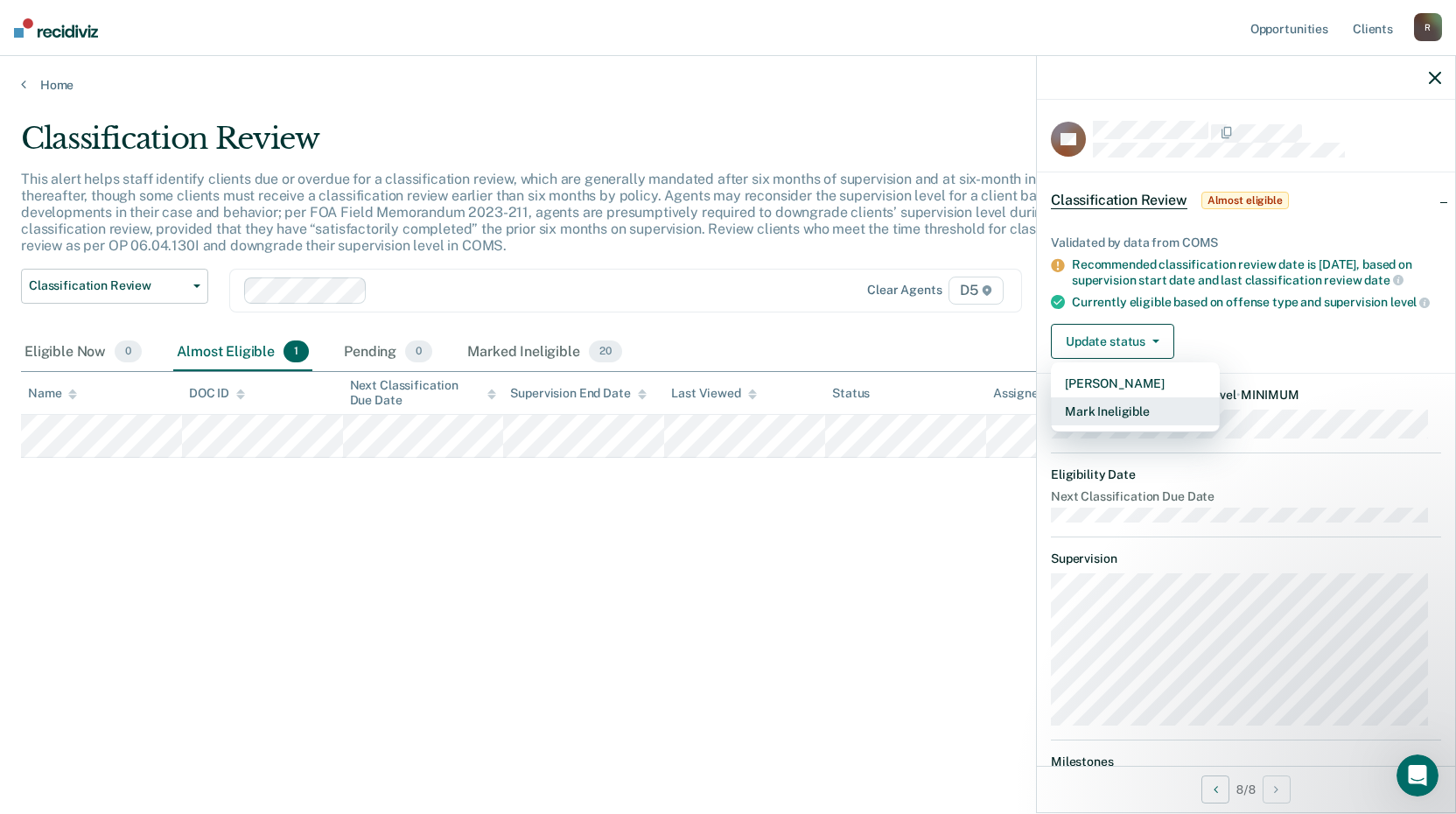
click at [1121, 426] on button "Mark Ineligible" at bounding box center [1135, 411] width 169 height 28
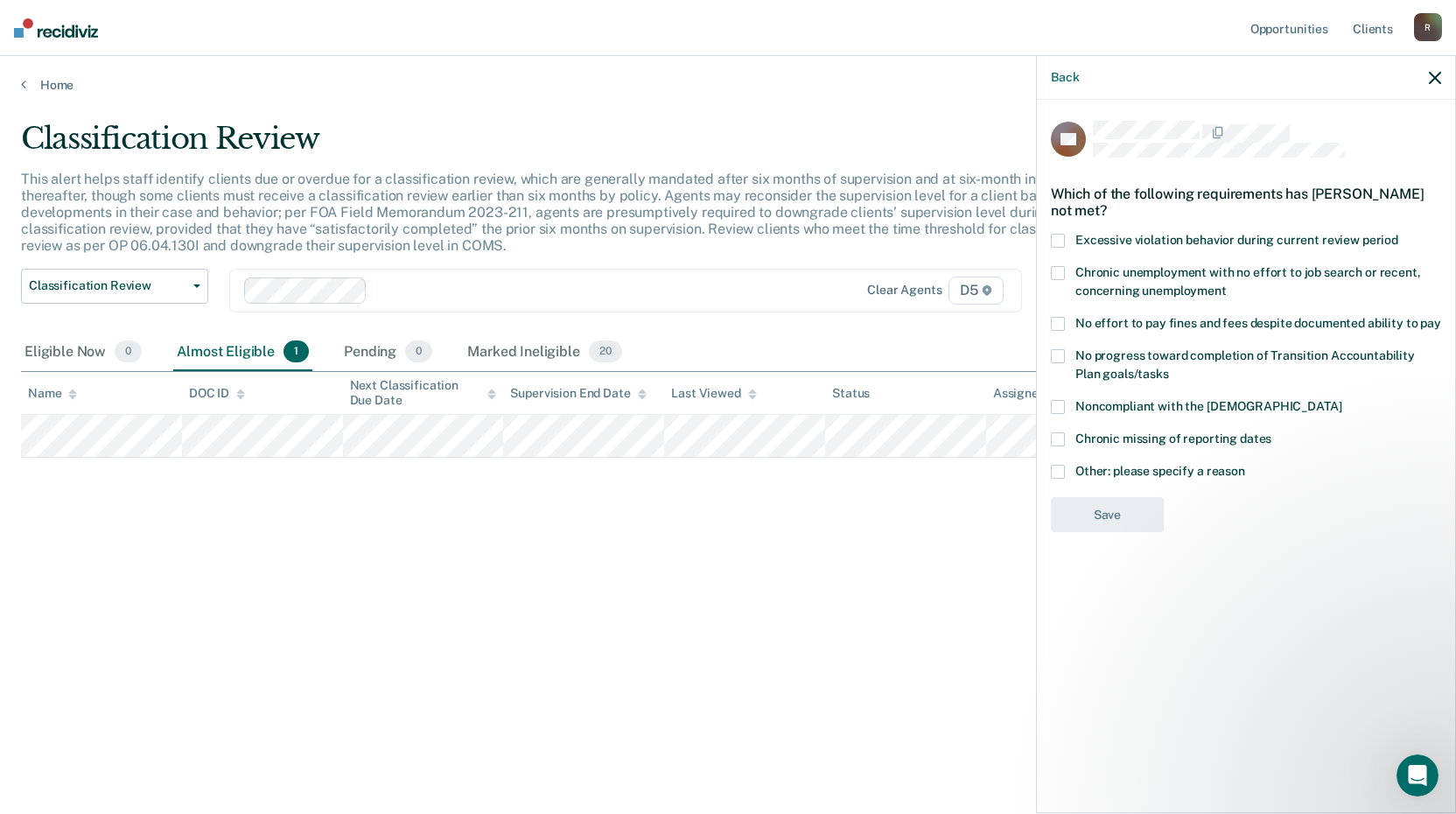
click at [1054, 322] on span at bounding box center [1058, 324] width 14 height 14
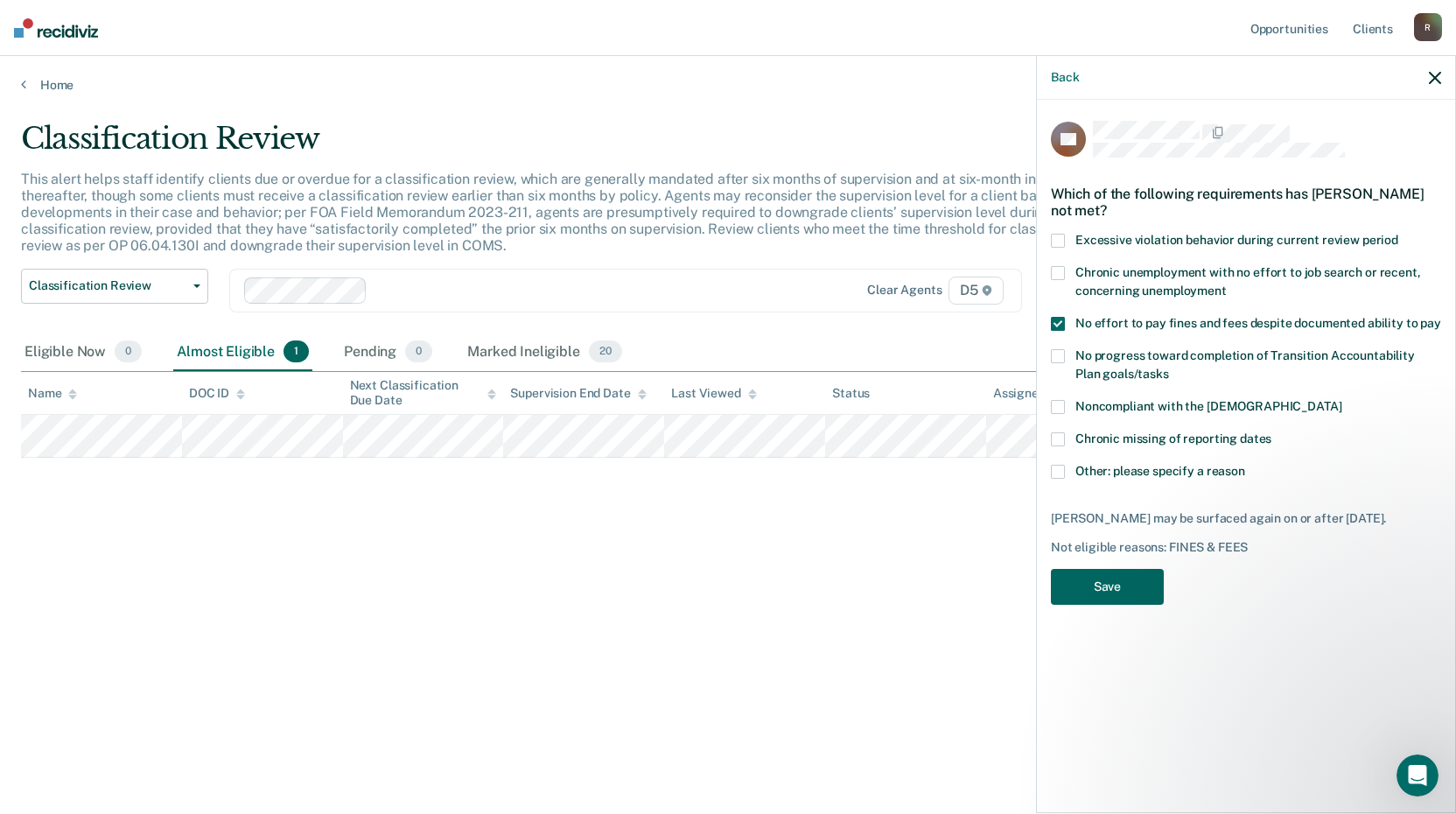
click at [1091, 574] on button "Save" at bounding box center [1107, 587] width 113 height 36
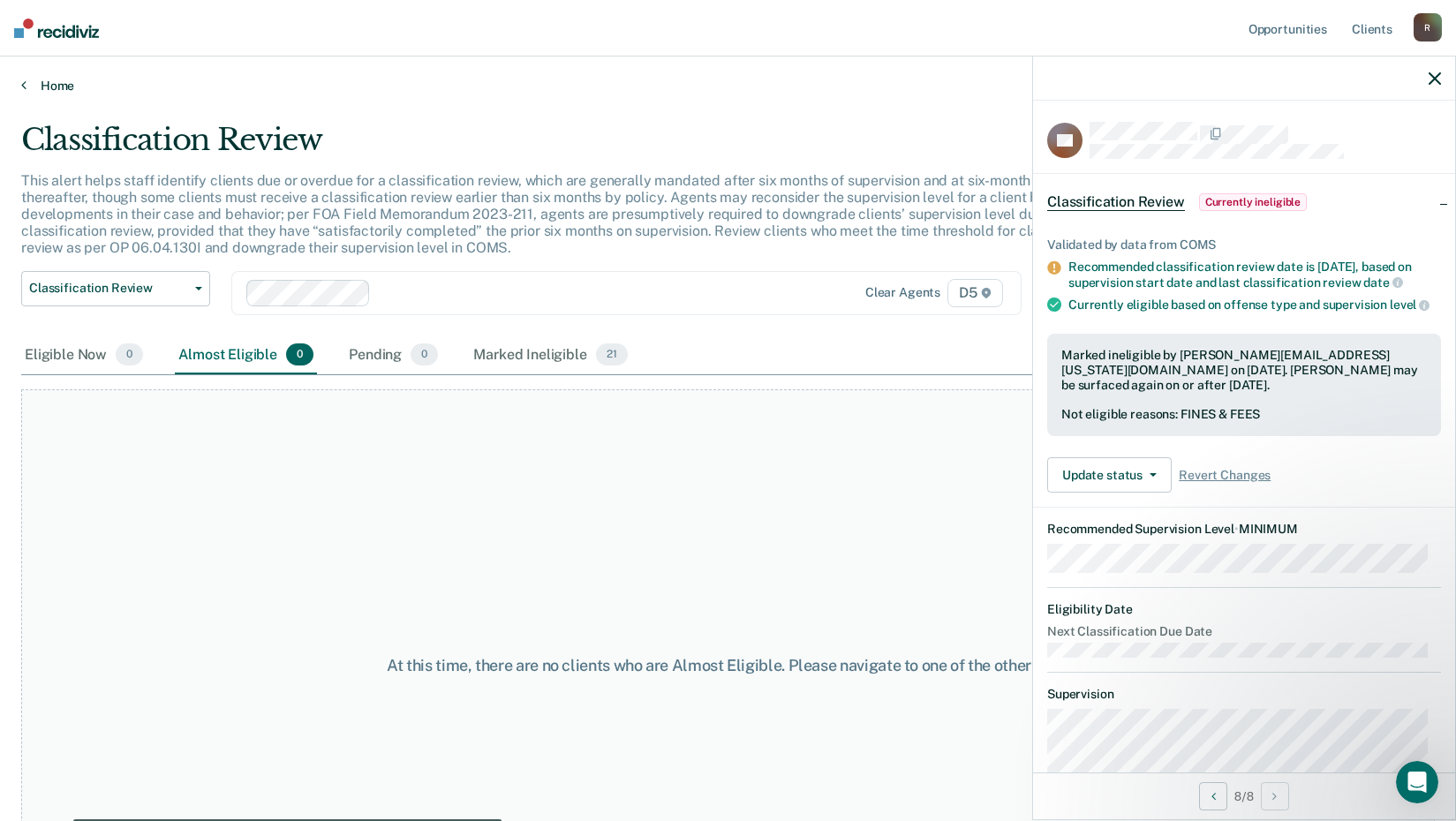
click at [22, 86] on icon at bounding box center [24, 85] width 5 height 14
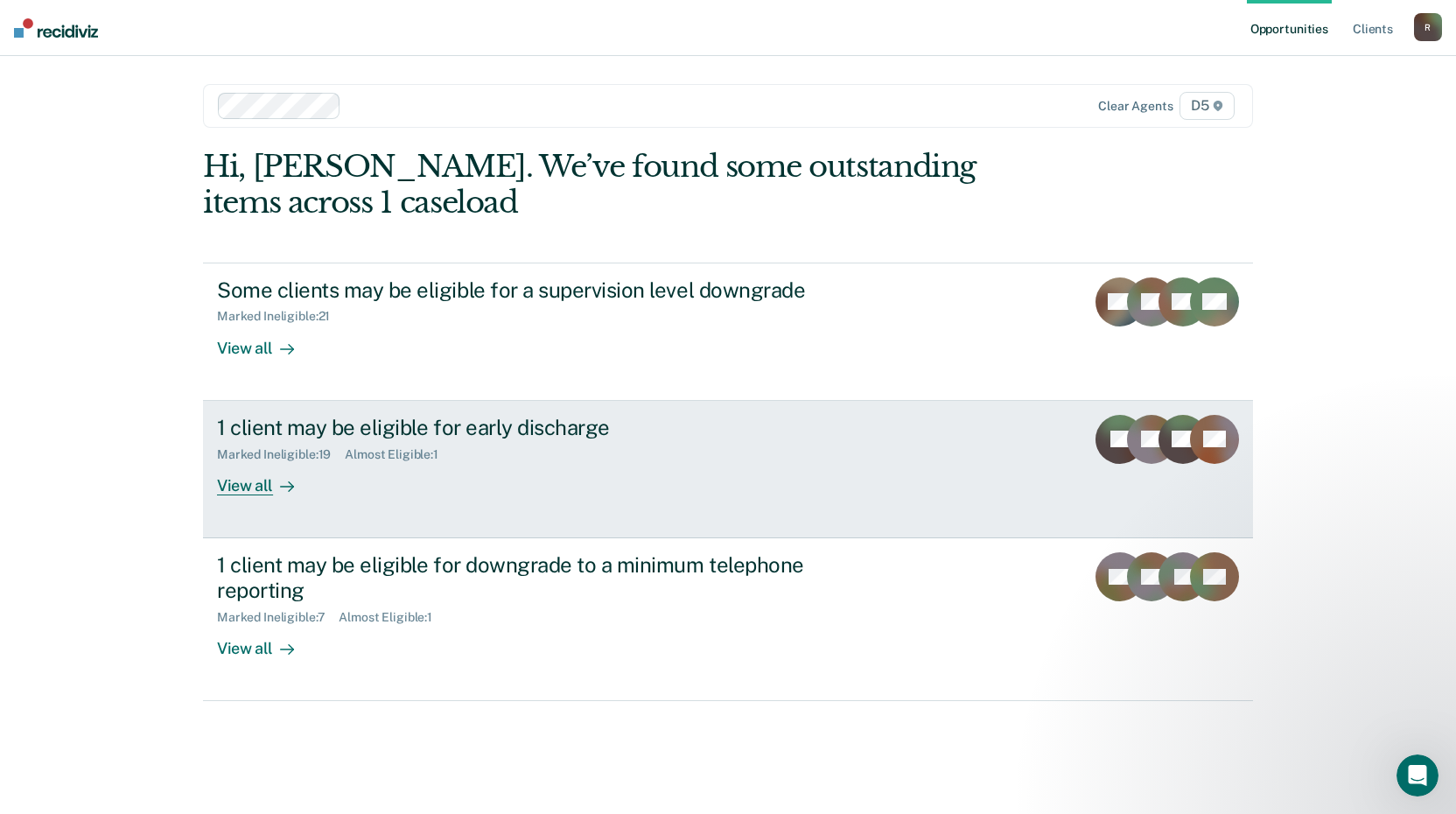
click at [410, 452] on div "Almost Eligible : 1" at bounding box center [399, 455] width 108 height 15
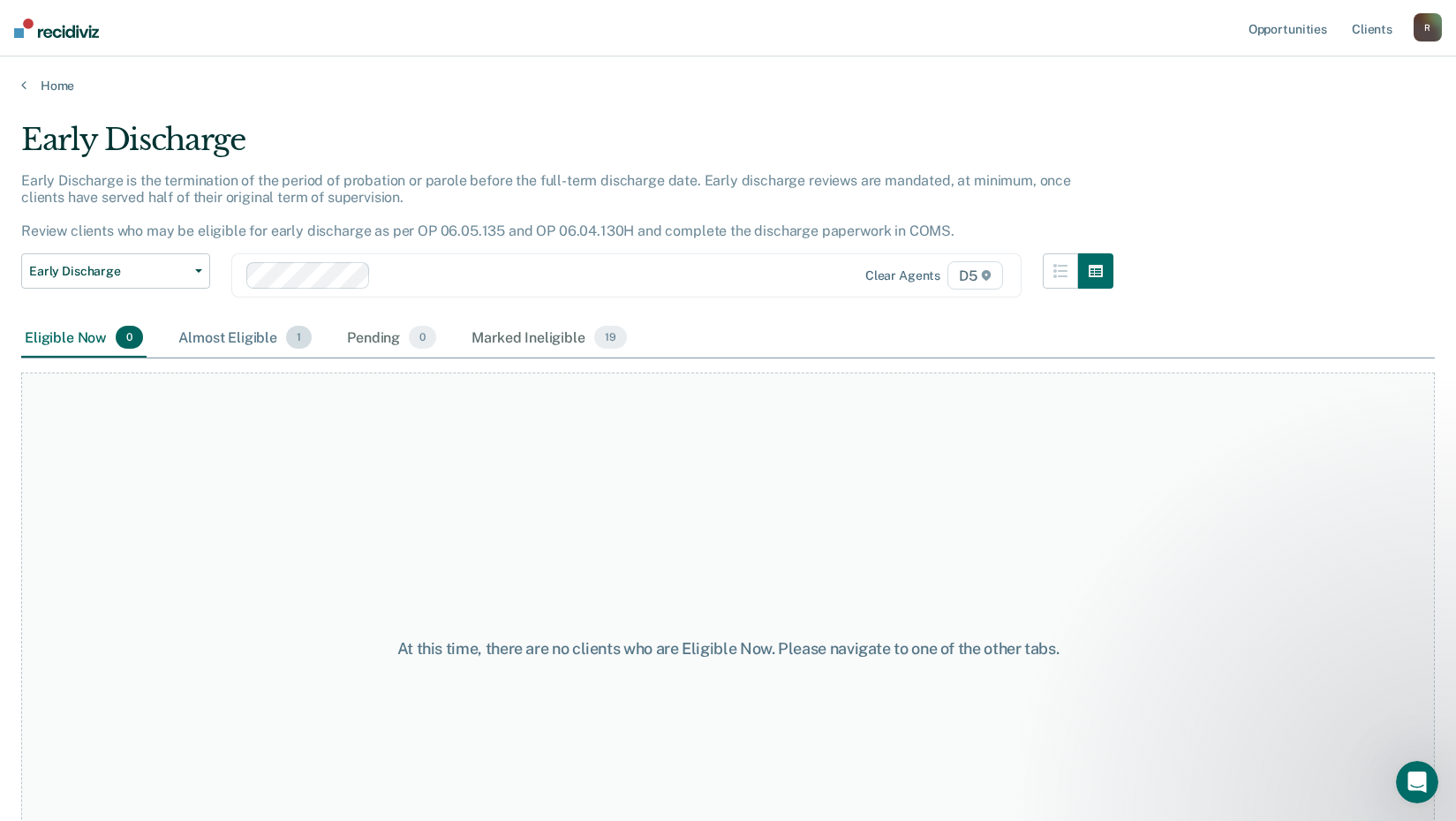
click at [238, 347] on div "Almost Eligible 1" at bounding box center [245, 338] width 140 height 39
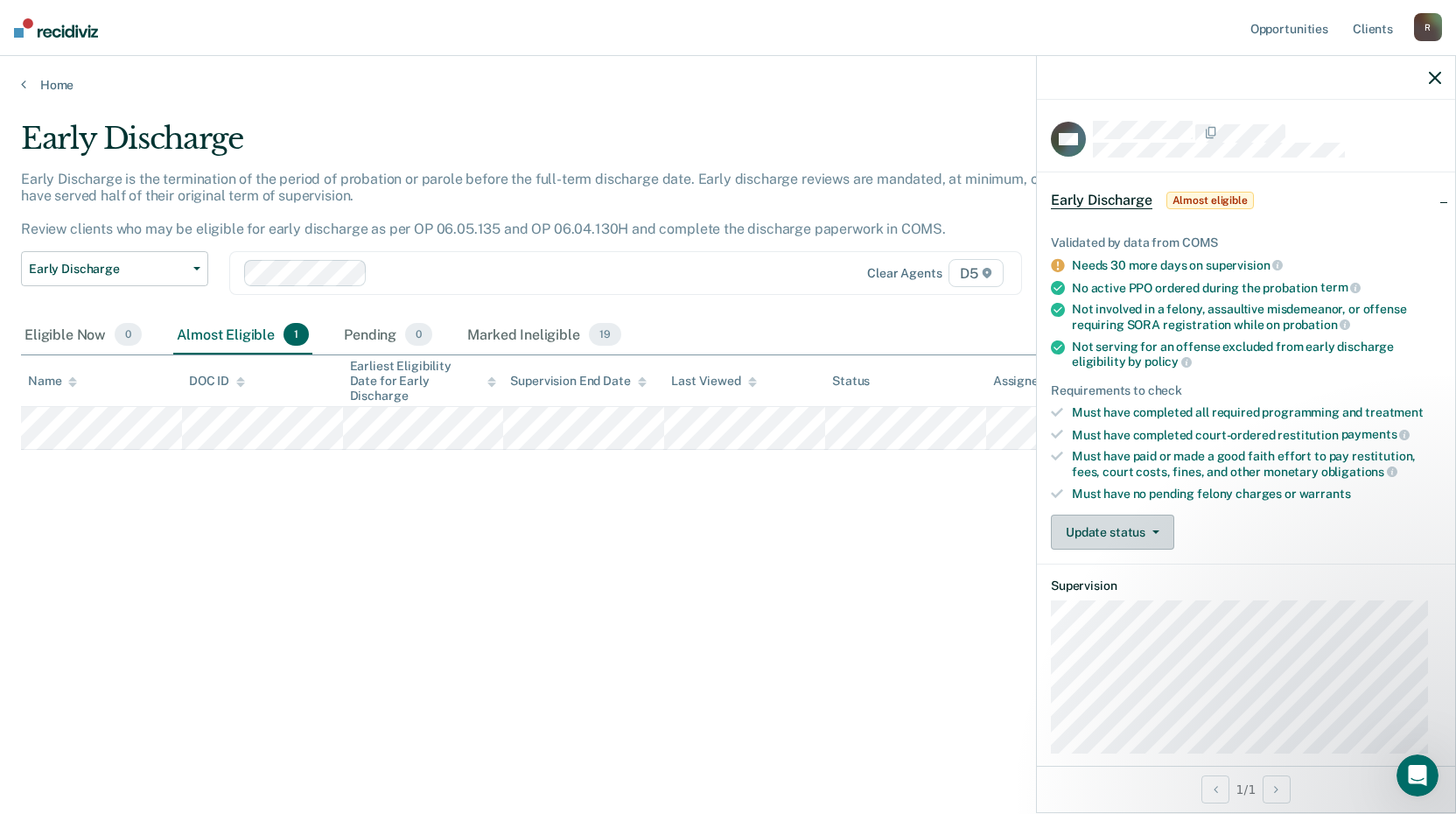
click at [1082, 528] on button "Update status" at bounding box center [1112, 533] width 123 height 35
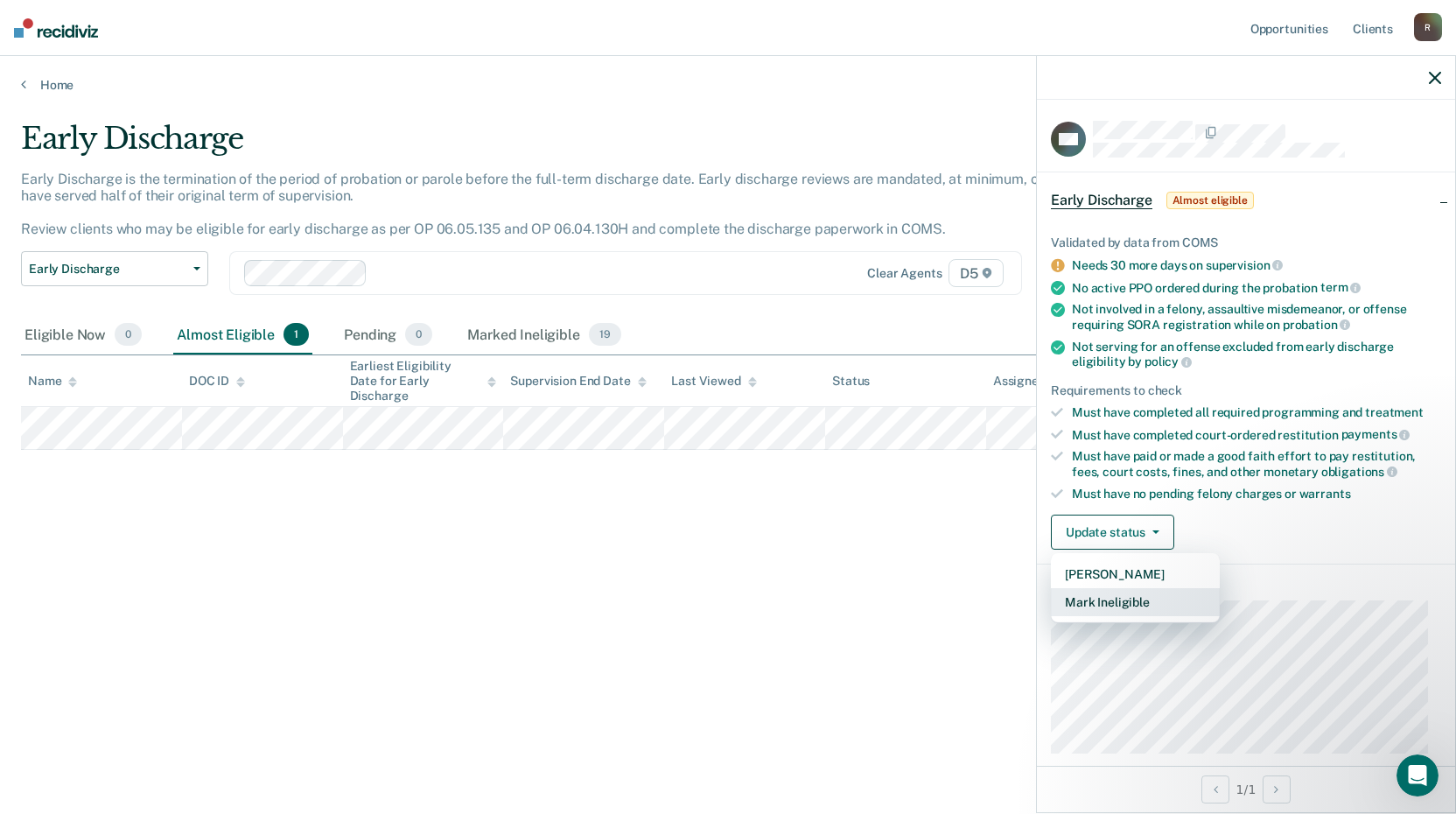
click at [1097, 601] on button "Mark Ineligible" at bounding box center [1135, 603] width 169 height 28
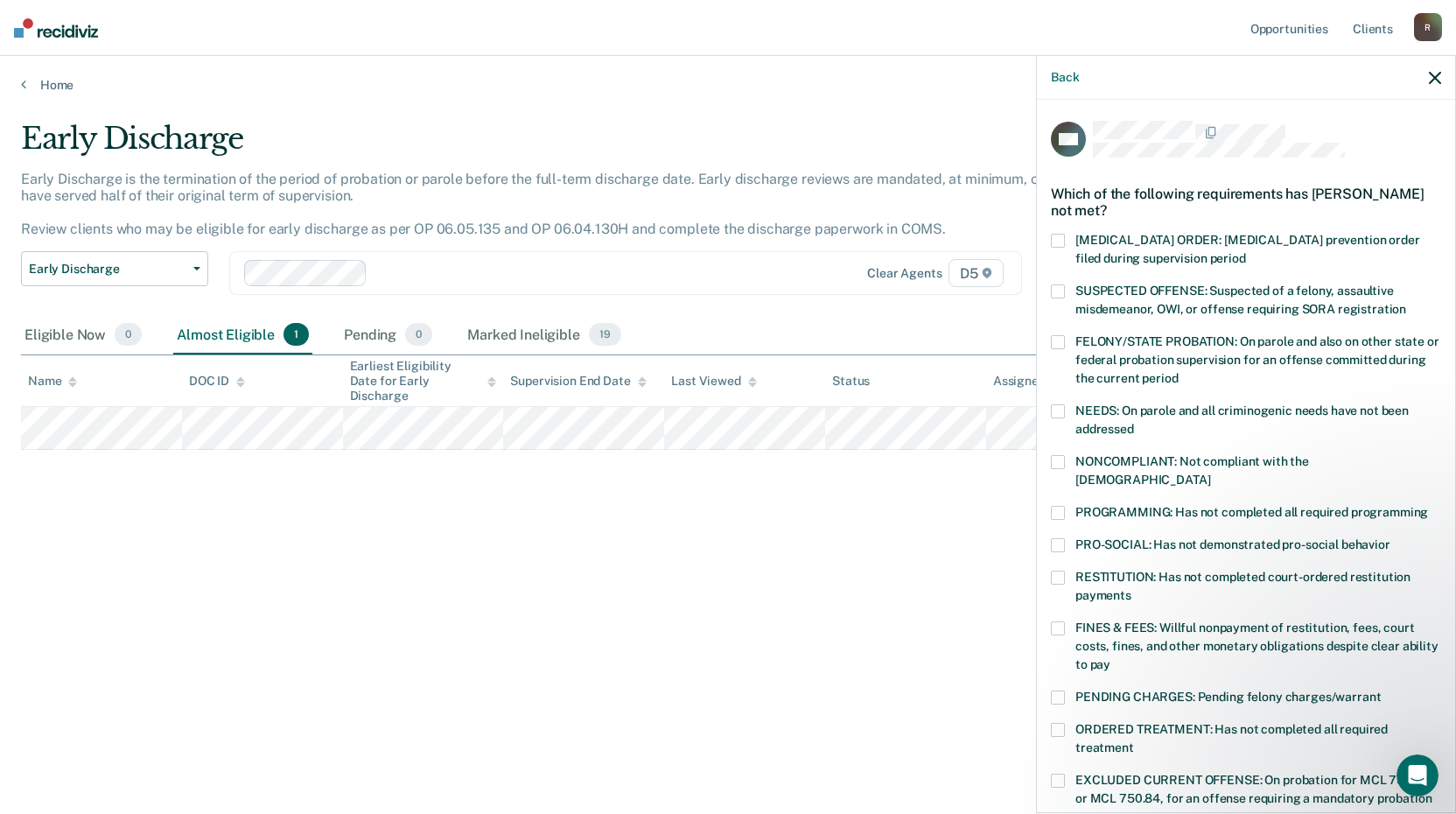
click at [1061, 621] on span at bounding box center [1058, 628] width 14 height 14
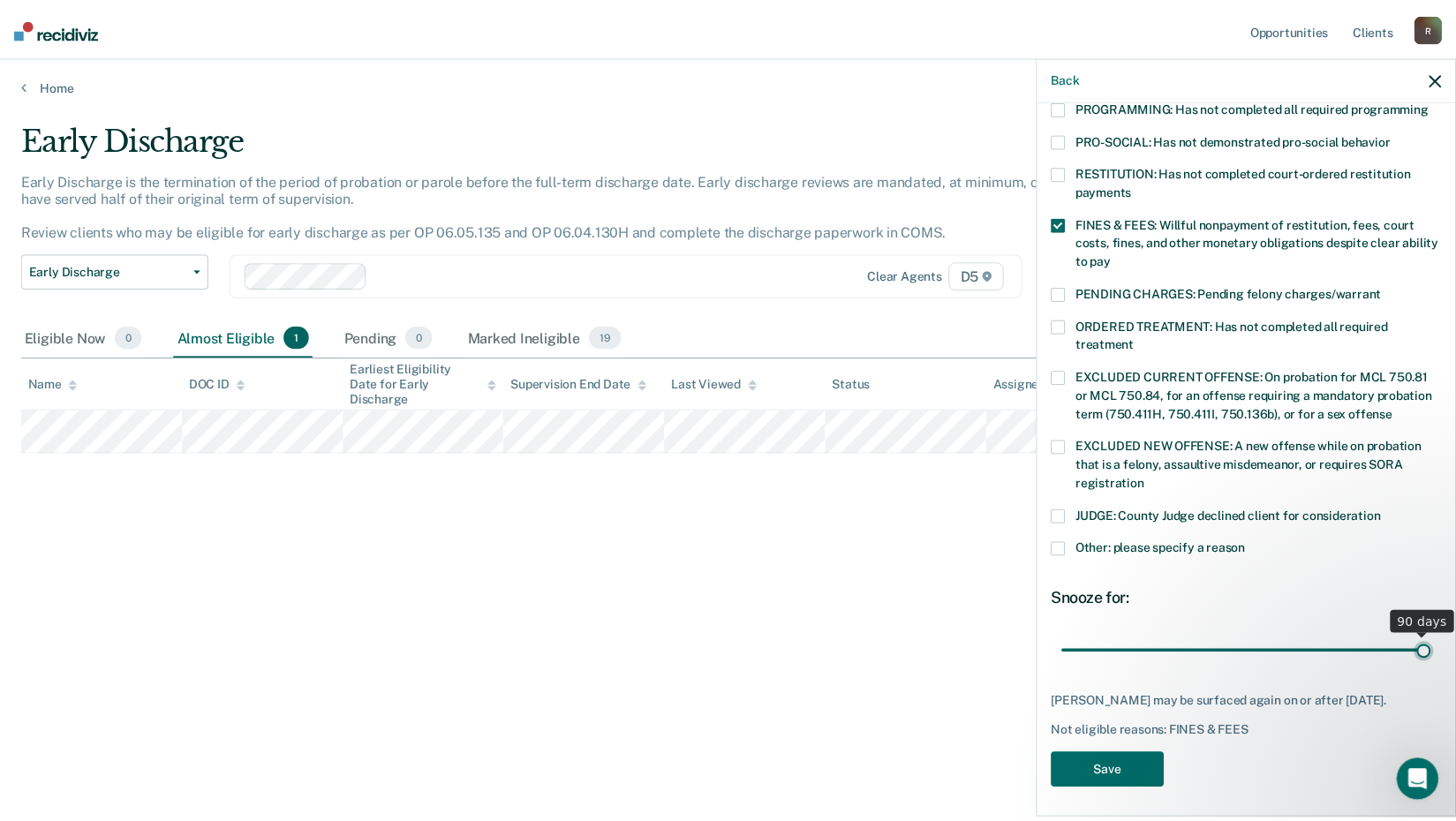
scroll to position [410, 0]
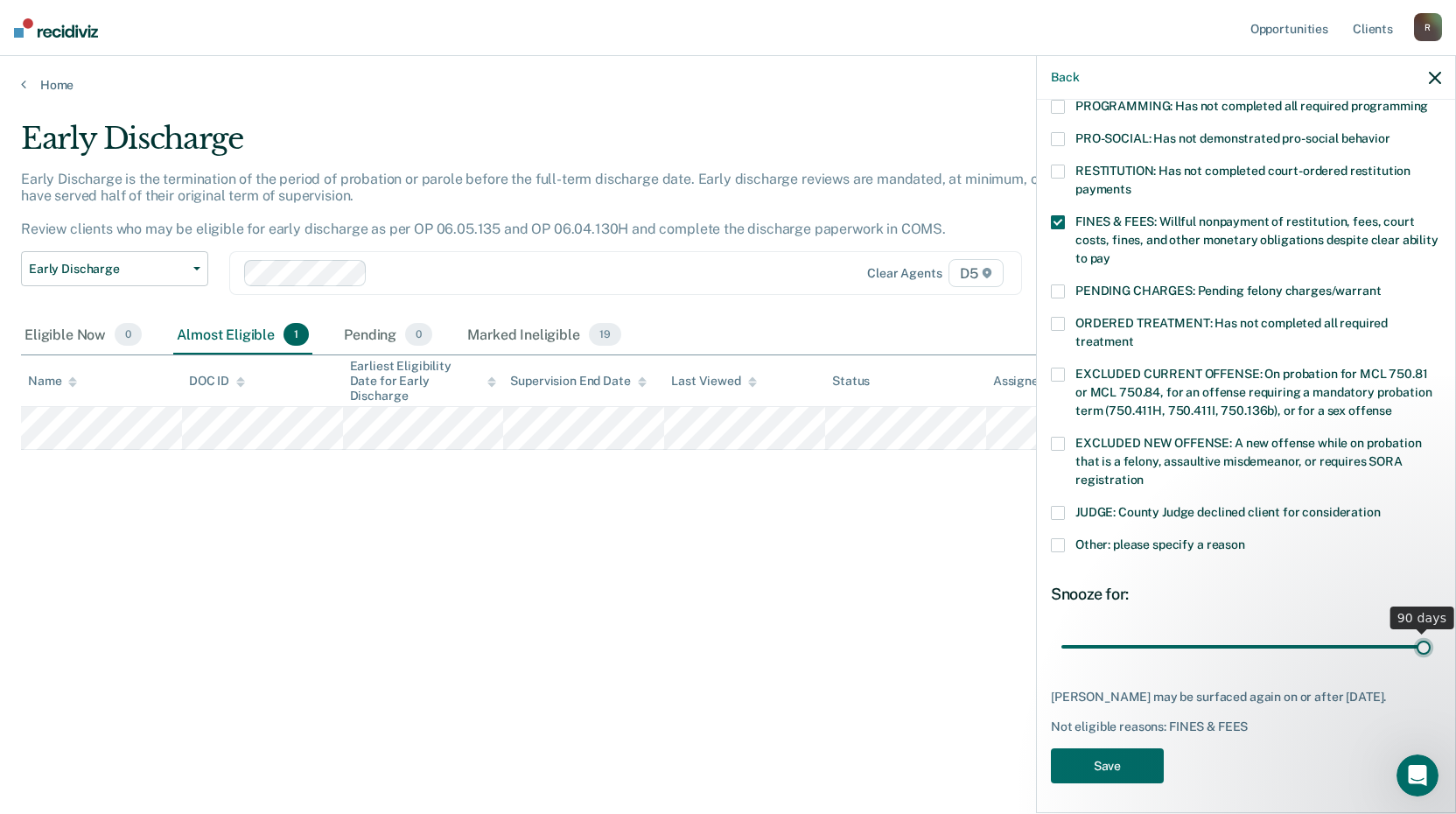
drag, startPoint x: 1178, startPoint y: 626, endPoint x: 1426, endPoint y: 612, distance: 248.4
type input "90"
click at [1426, 631] on input "range" at bounding box center [1245, 646] width 369 height 31
click at [1078, 754] on button "Save" at bounding box center [1107, 766] width 113 height 36
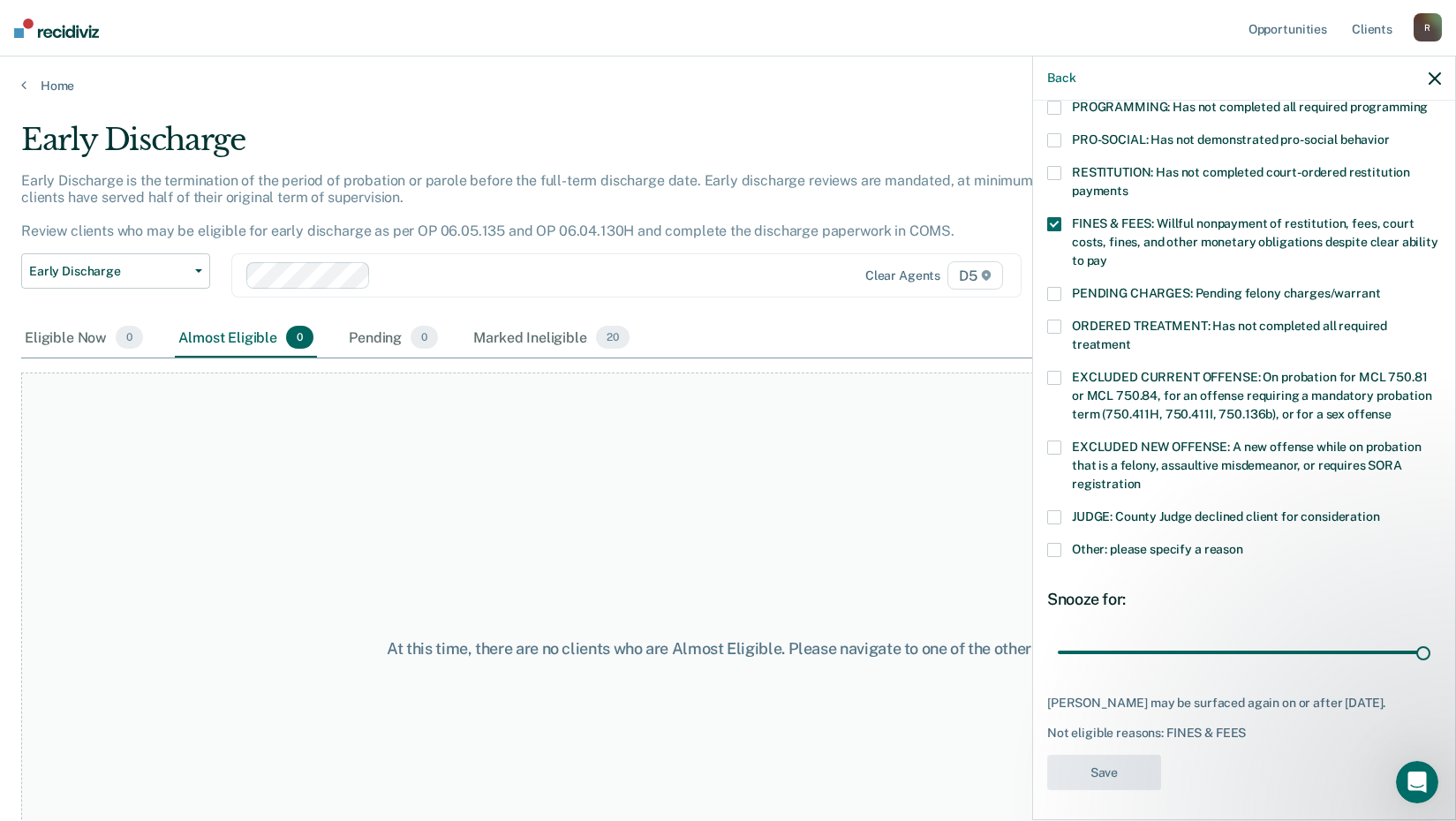
scroll to position [301, 0]
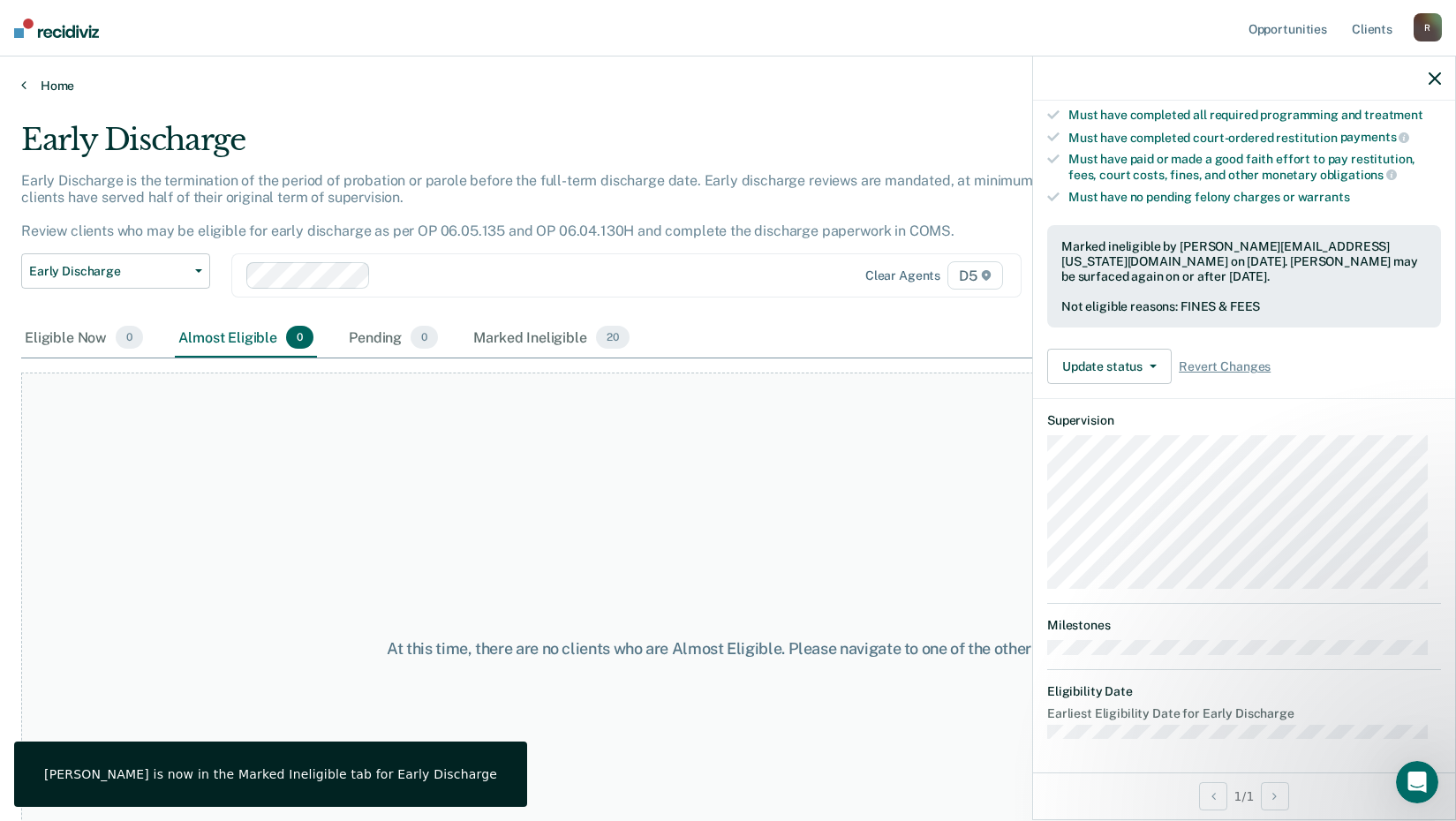
click at [22, 80] on icon at bounding box center [24, 85] width 5 height 14
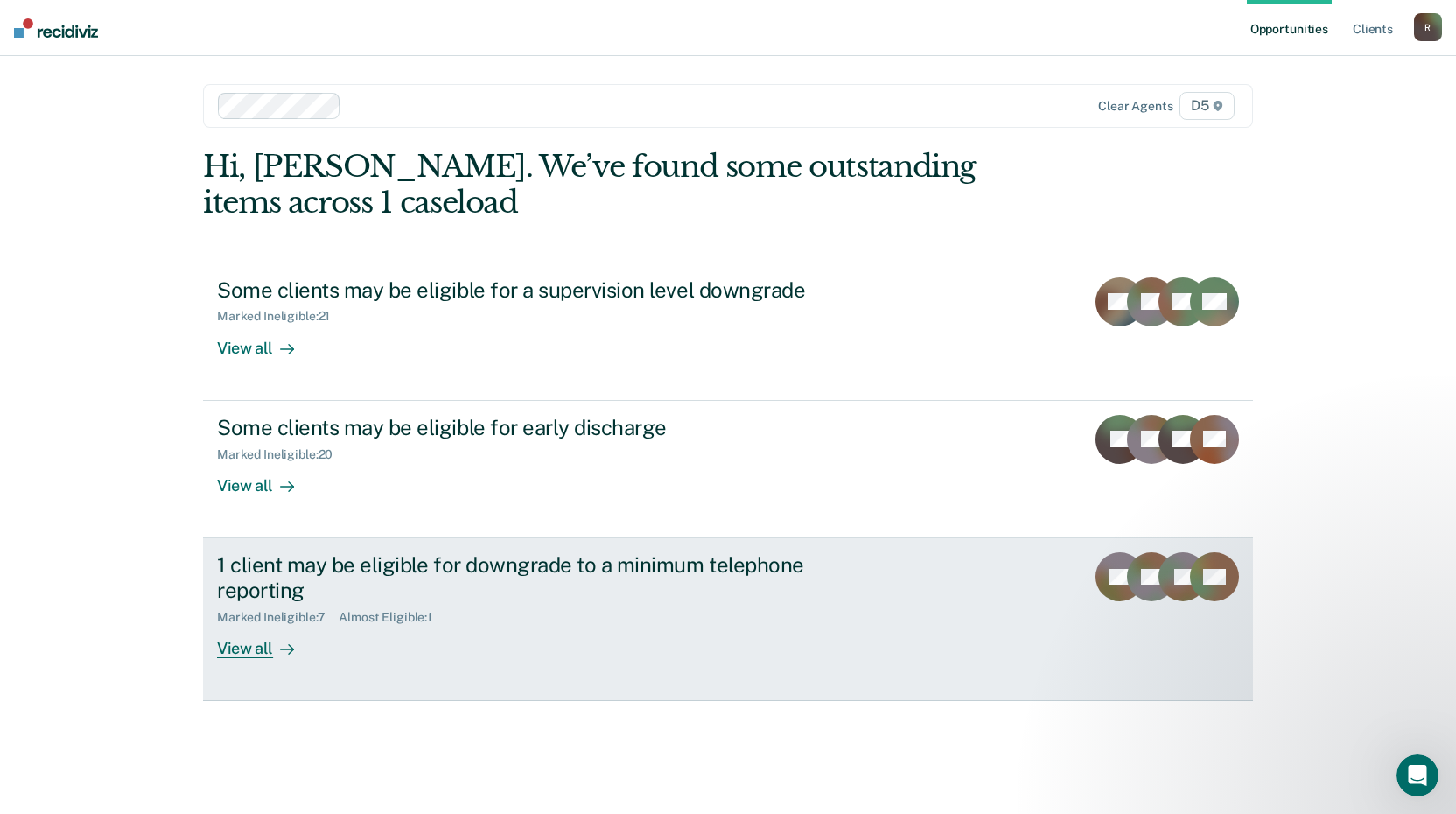
click at [392, 611] on div "Almost Eligible : 1" at bounding box center [393, 618] width 108 height 15
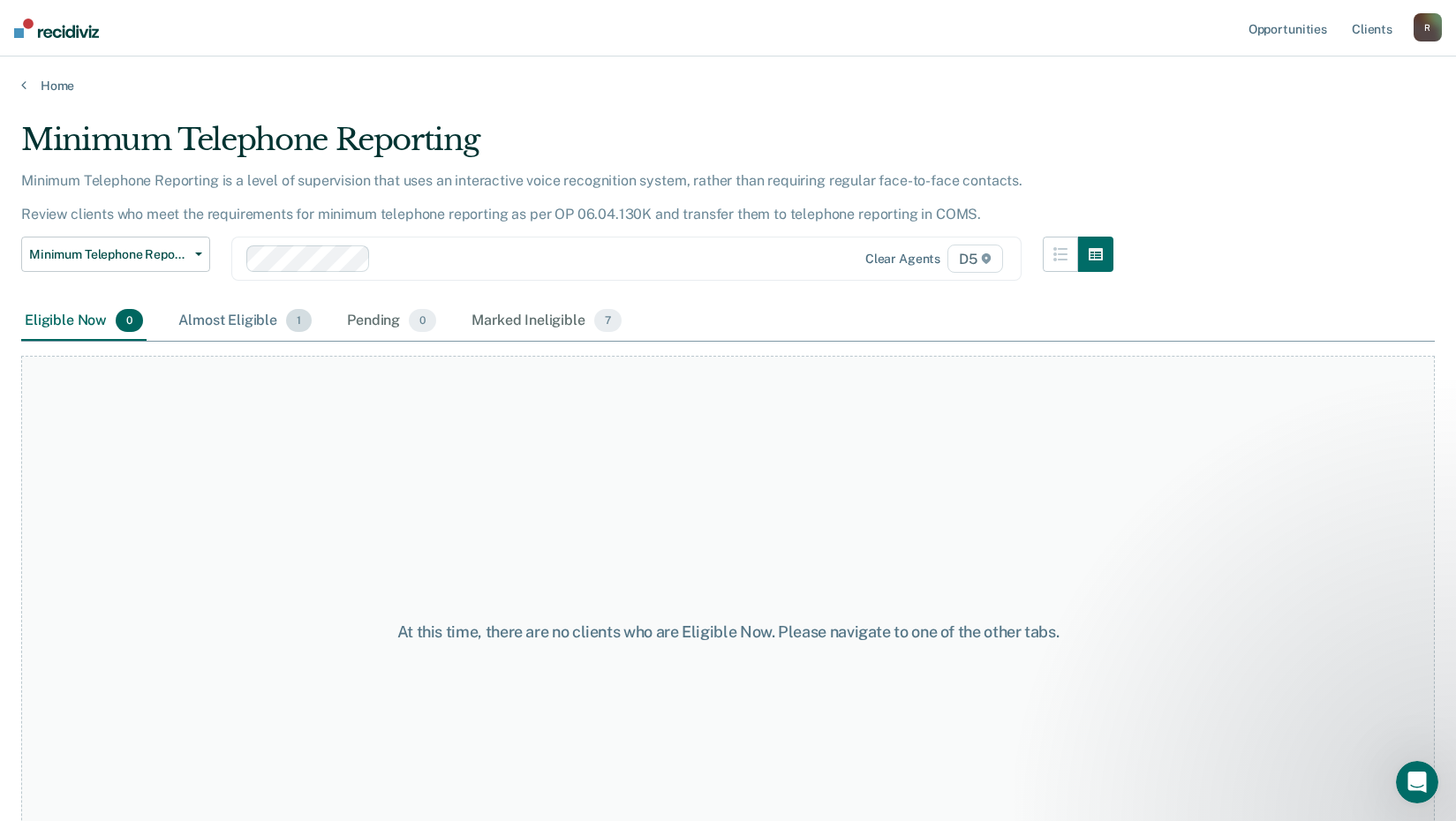
click at [267, 313] on div "Almost Eligible 1" at bounding box center [245, 321] width 140 height 39
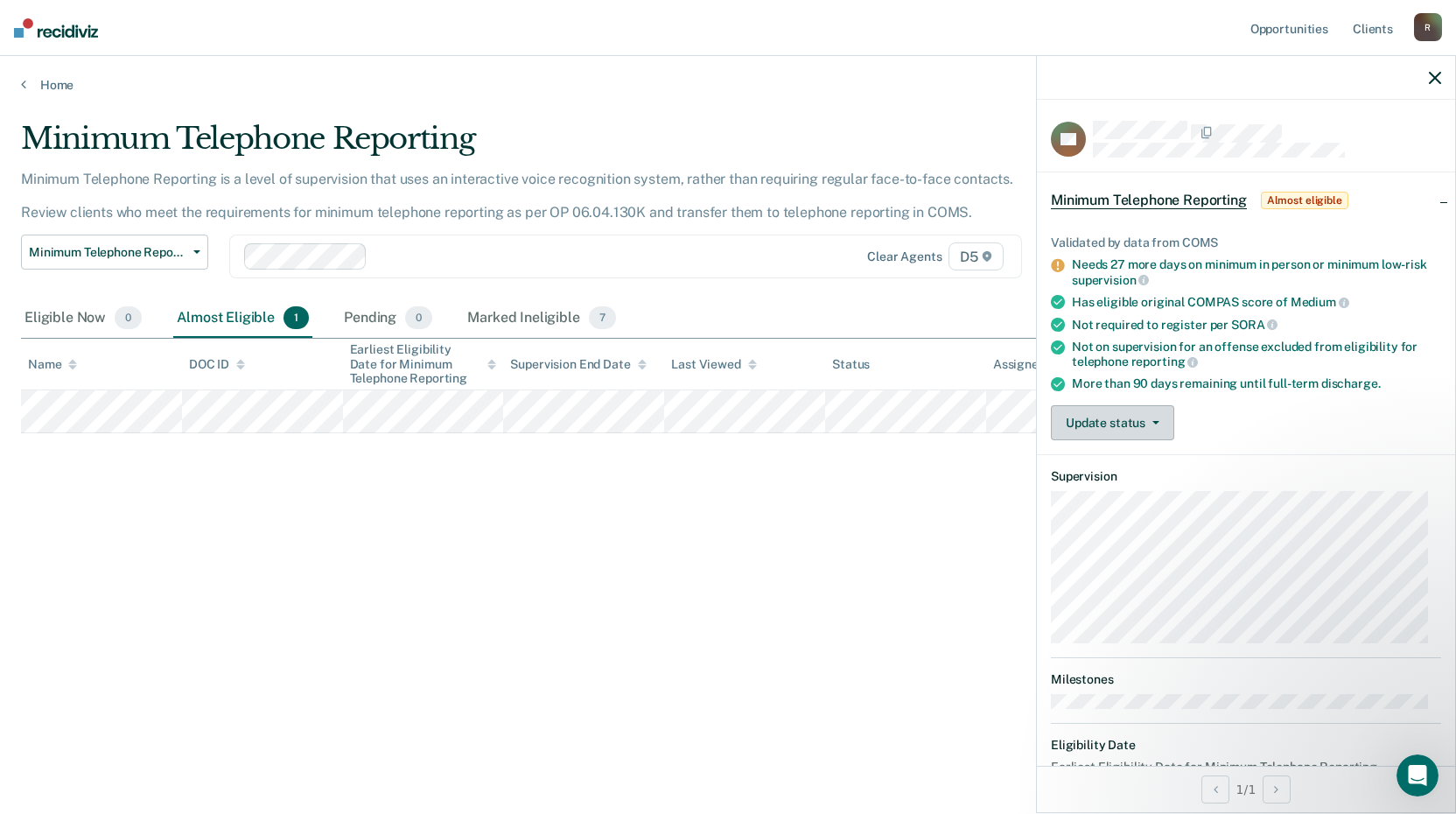
drag, startPoint x: 342, startPoint y: 389, endPoint x: 1154, endPoint y: 420, distance: 812.6
click at [1154, 421] on icon "button" at bounding box center [1156, 423] width 7 height 4
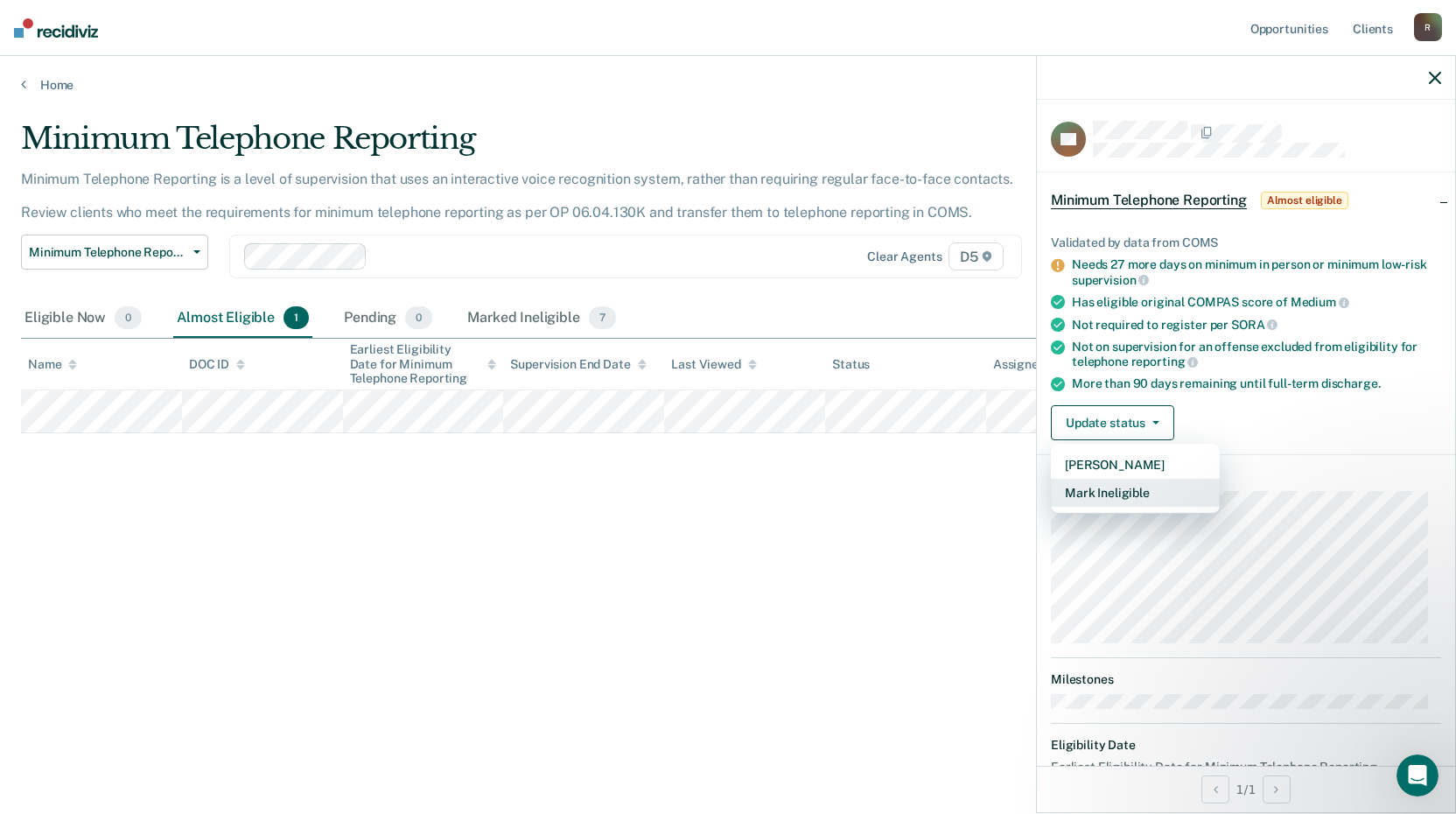
click at [1139, 494] on button "Mark Ineligible" at bounding box center [1135, 493] width 169 height 28
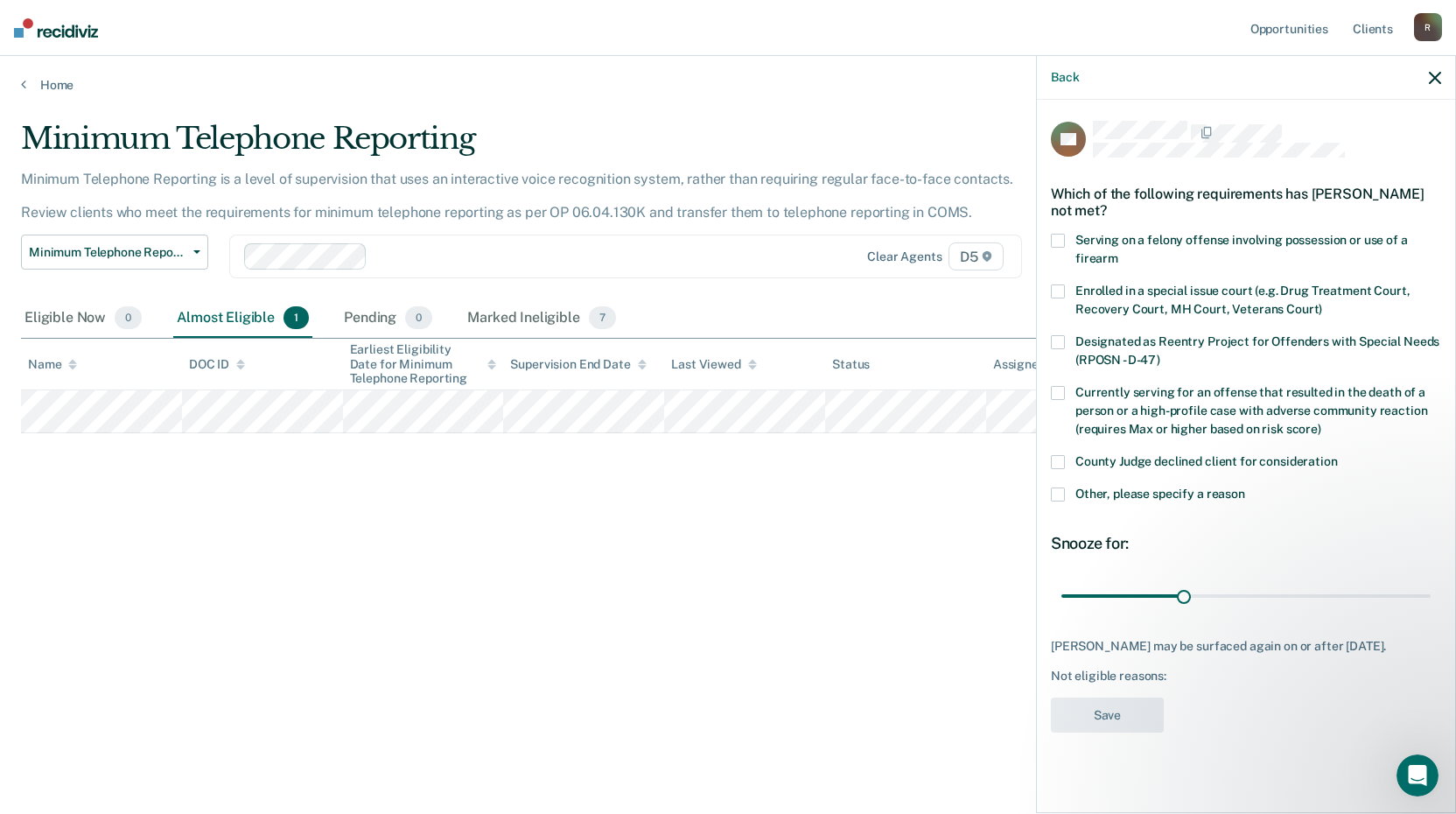
click at [1051, 291] on span at bounding box center [1058, 292] width 14 height 14
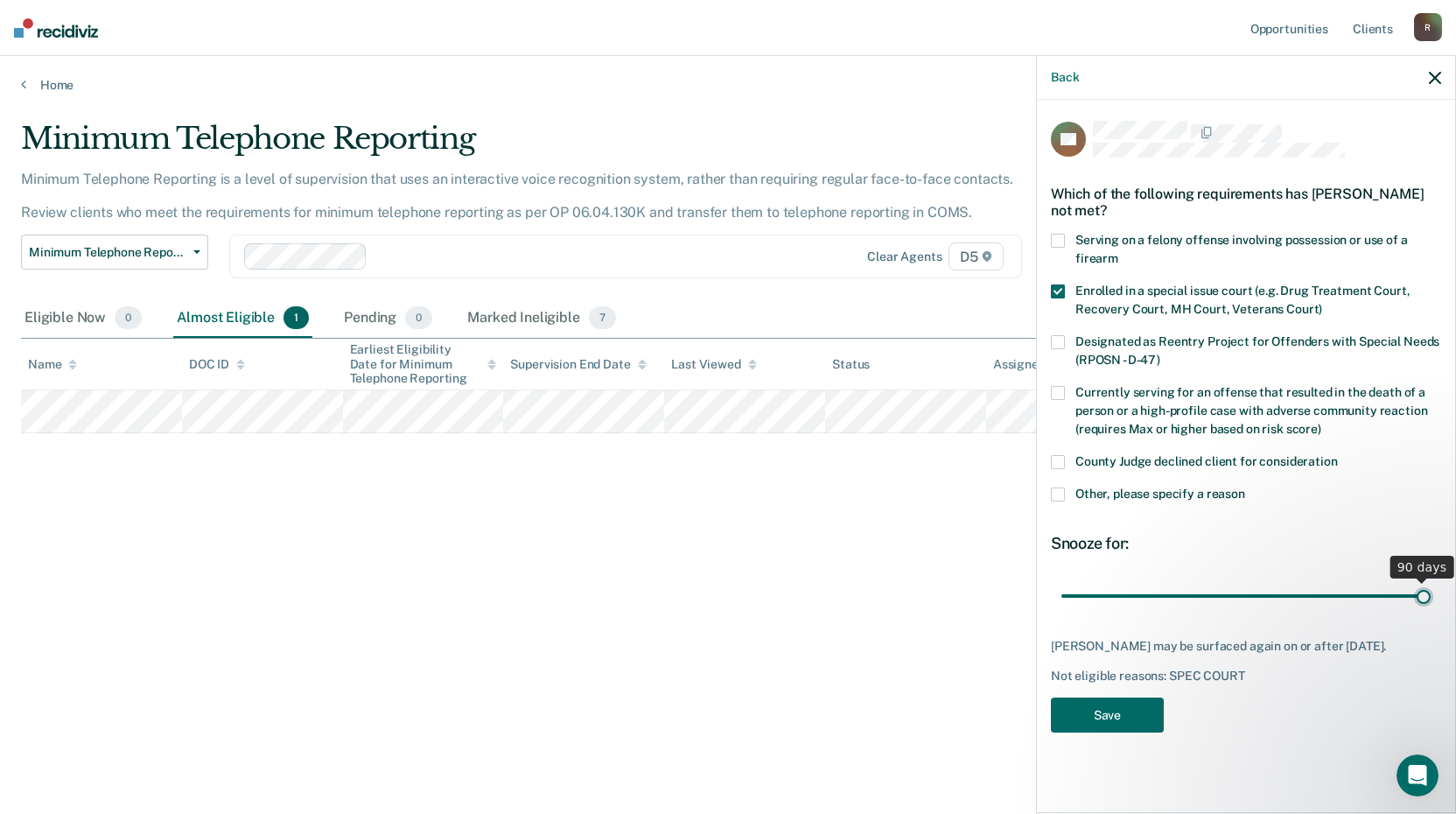
drag, startPoint x: 1185, startPoint y: 601, endPoint x: 1571, endPoint y: 598, distance: 386.0
type input "90"
click at [1430, 598] on input "range" at bounding box center [1245, 595] width 369 height 31
click at [1100, 707] on button "Save" at bounding box center [1107, 715] width 113 height 36
